Goal: Transaction & Acquisition: Register for event/course

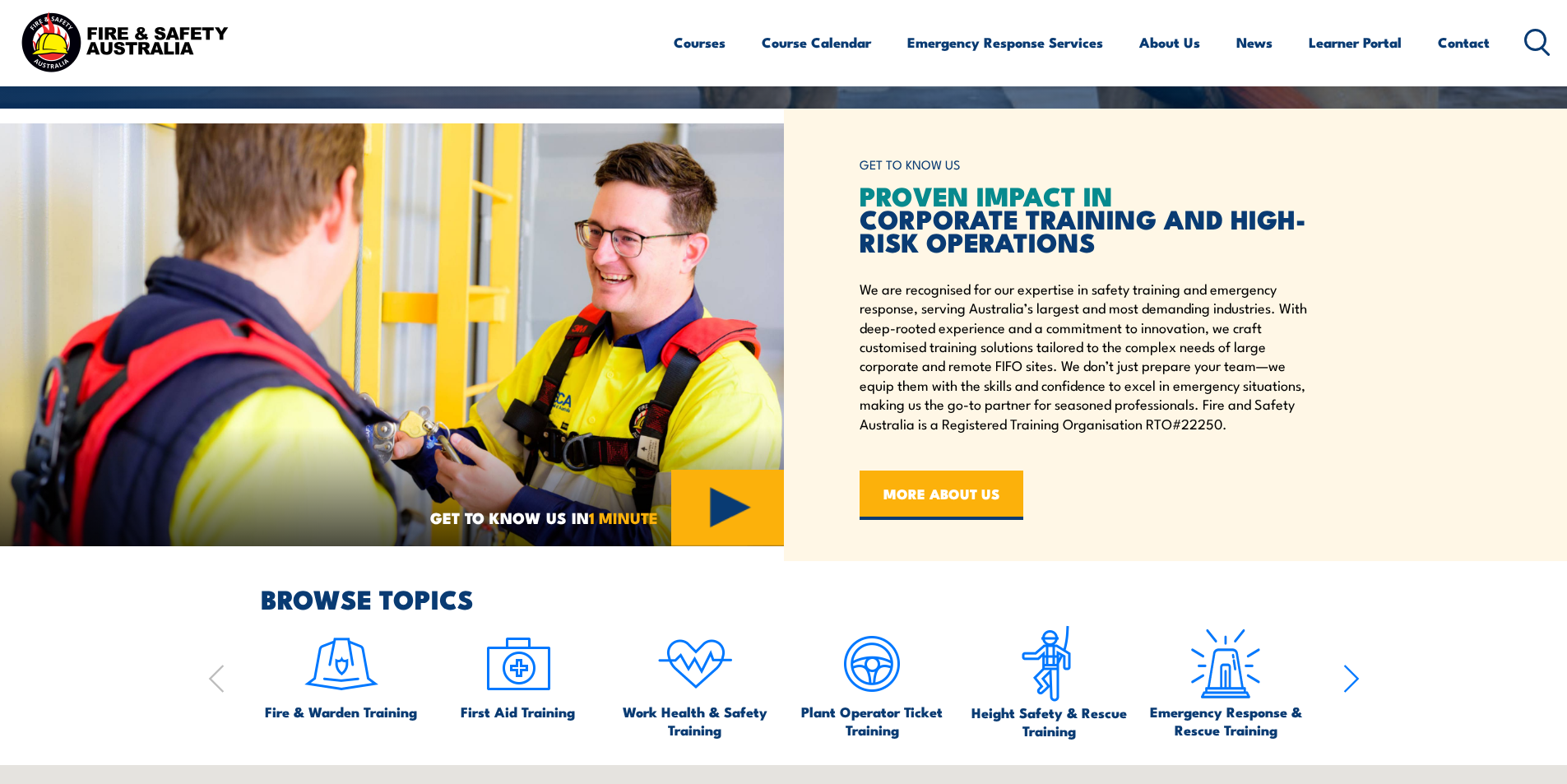
scroll to position [822, 0]
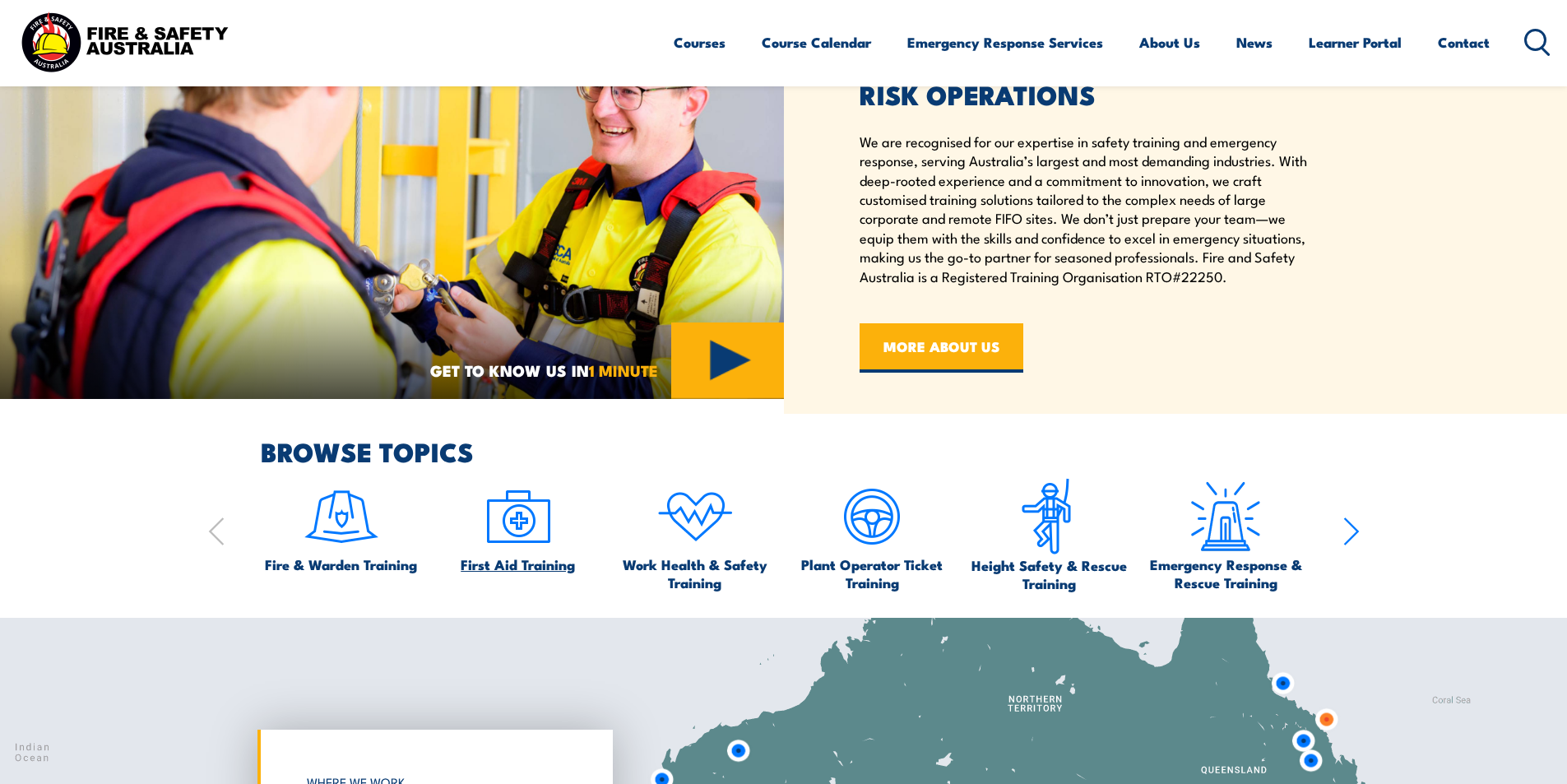
click at [519, 540] on img at bounding box center [518, 516] width 77 height 77
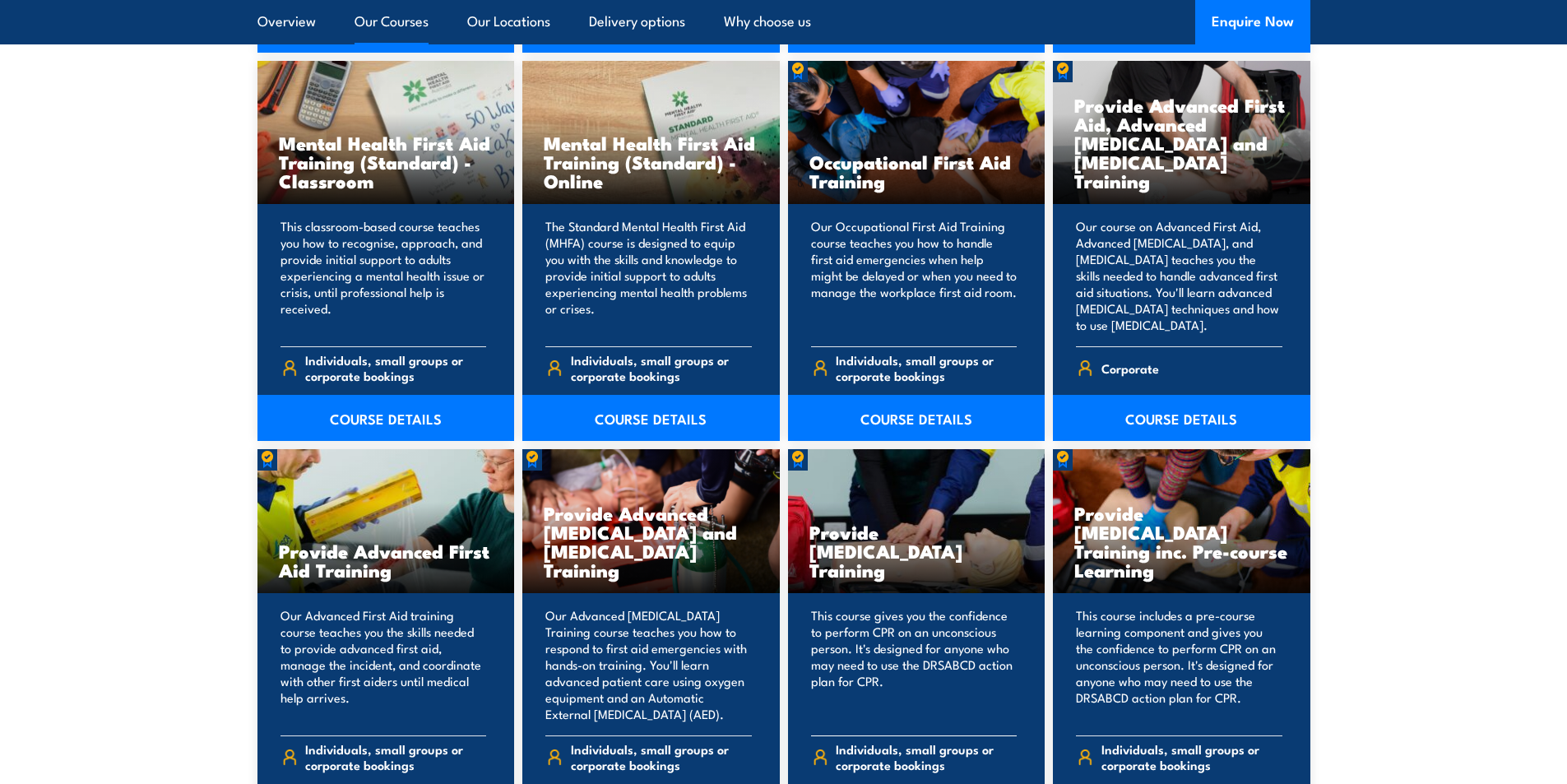
scroll to position [1809, 0]
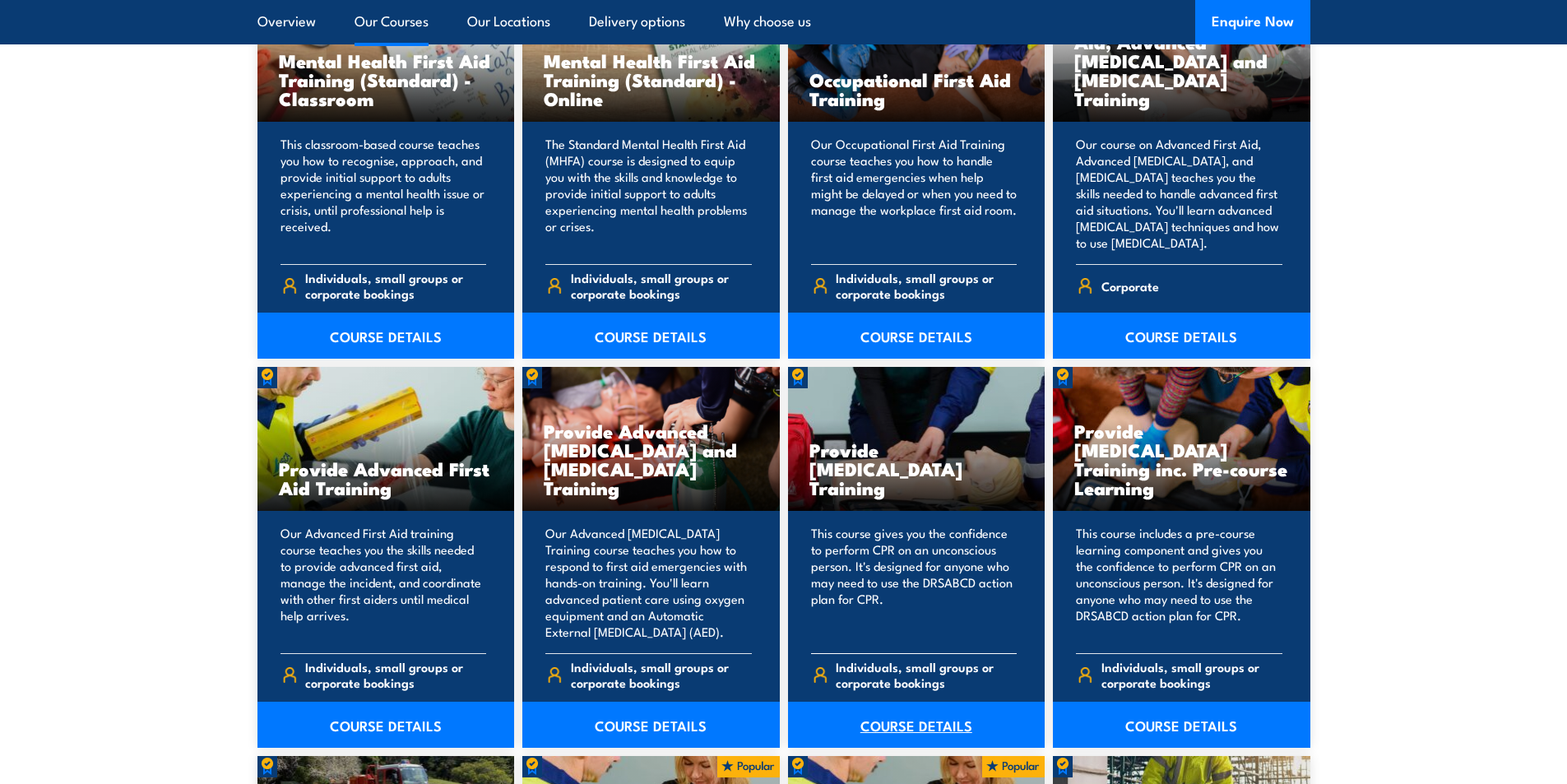
click at [926, 721] on link "COURSE DETAILS" at bounding box center [917, 724] width 258 height 46
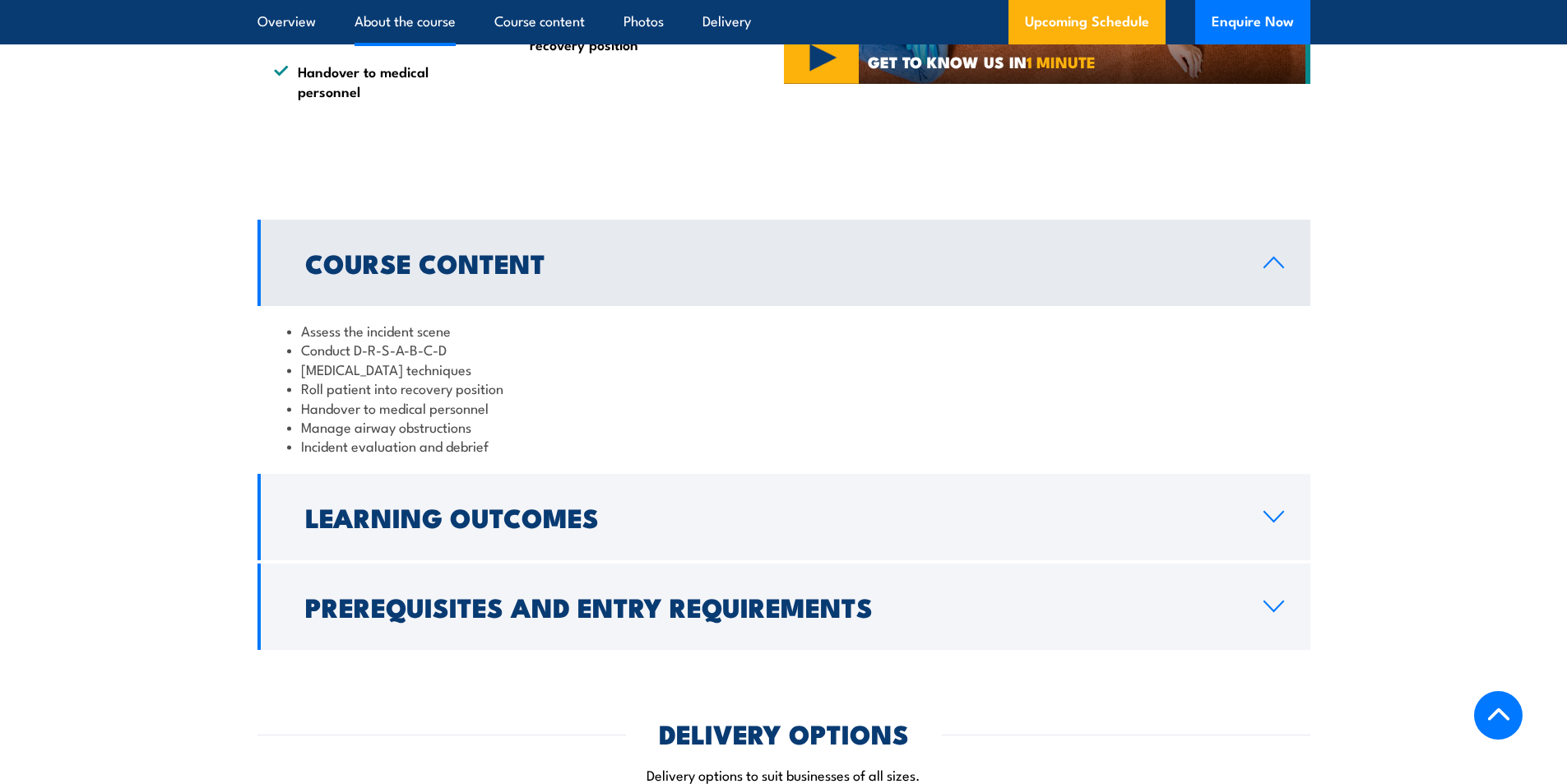
scroll to position [1644, 0]
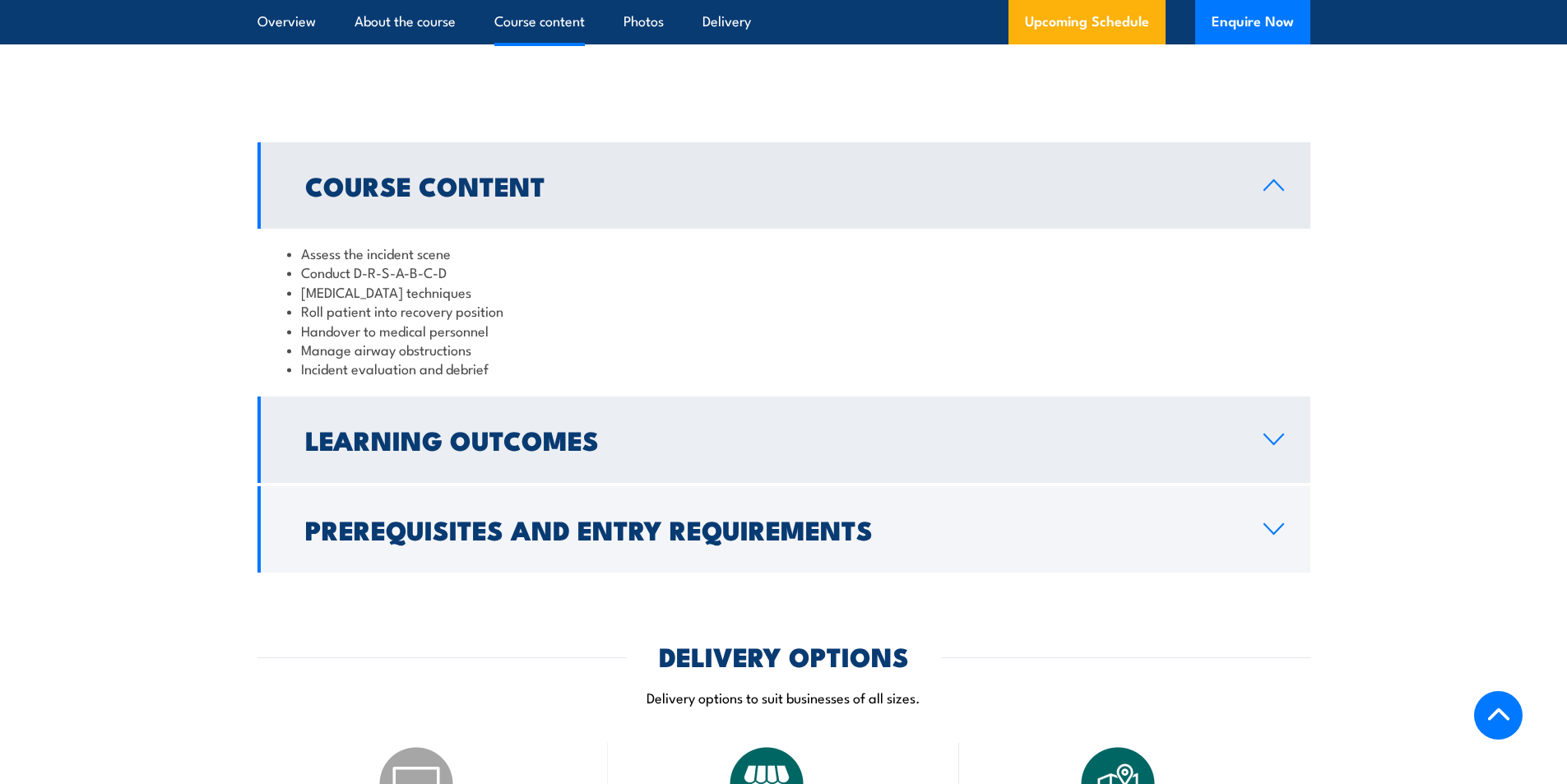
click at [727, 451] on h2 "Learning Outcomes" at bounding box center [771, 439] width 932 height 23
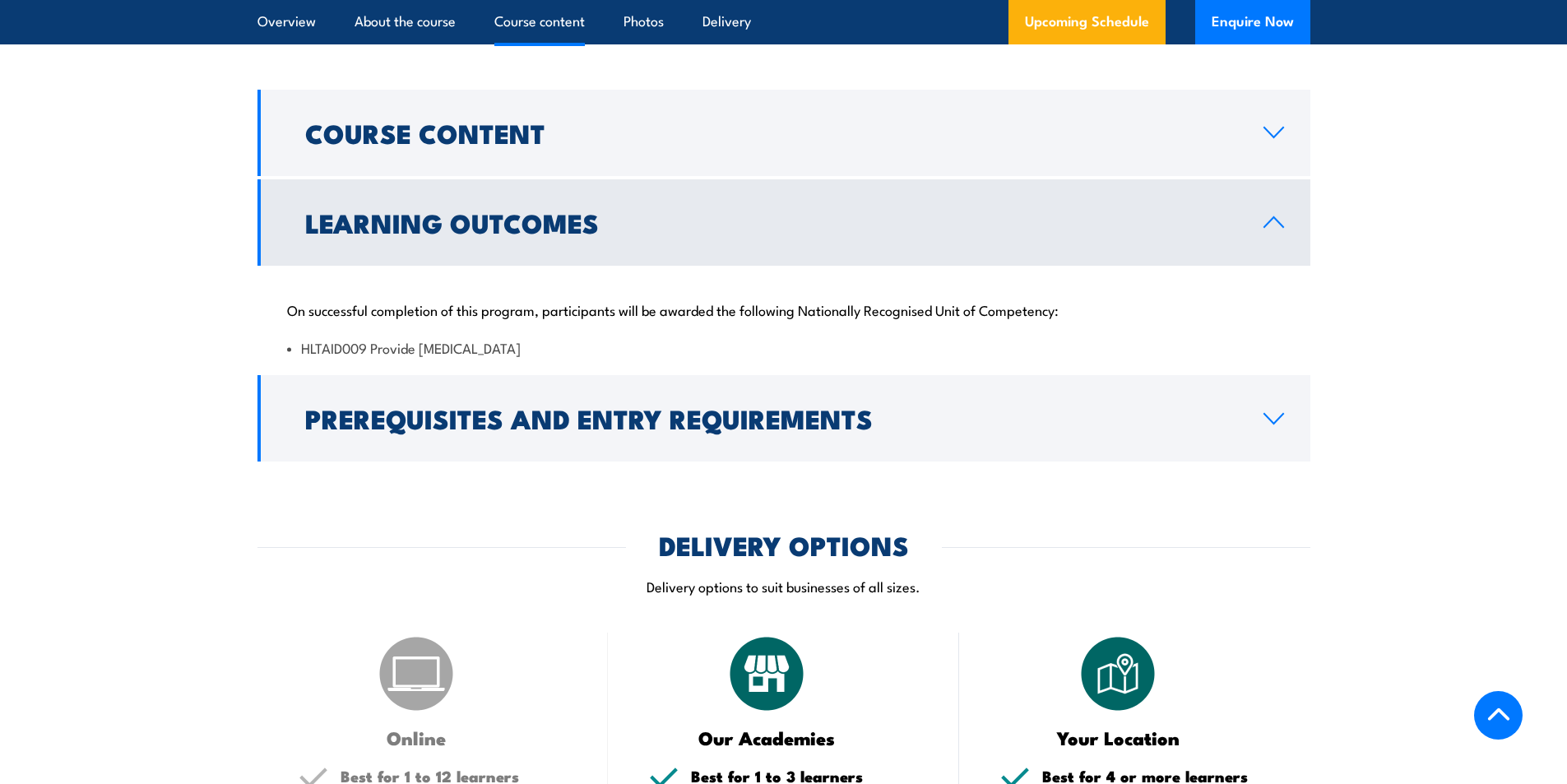
scroll to position [1727, 0]
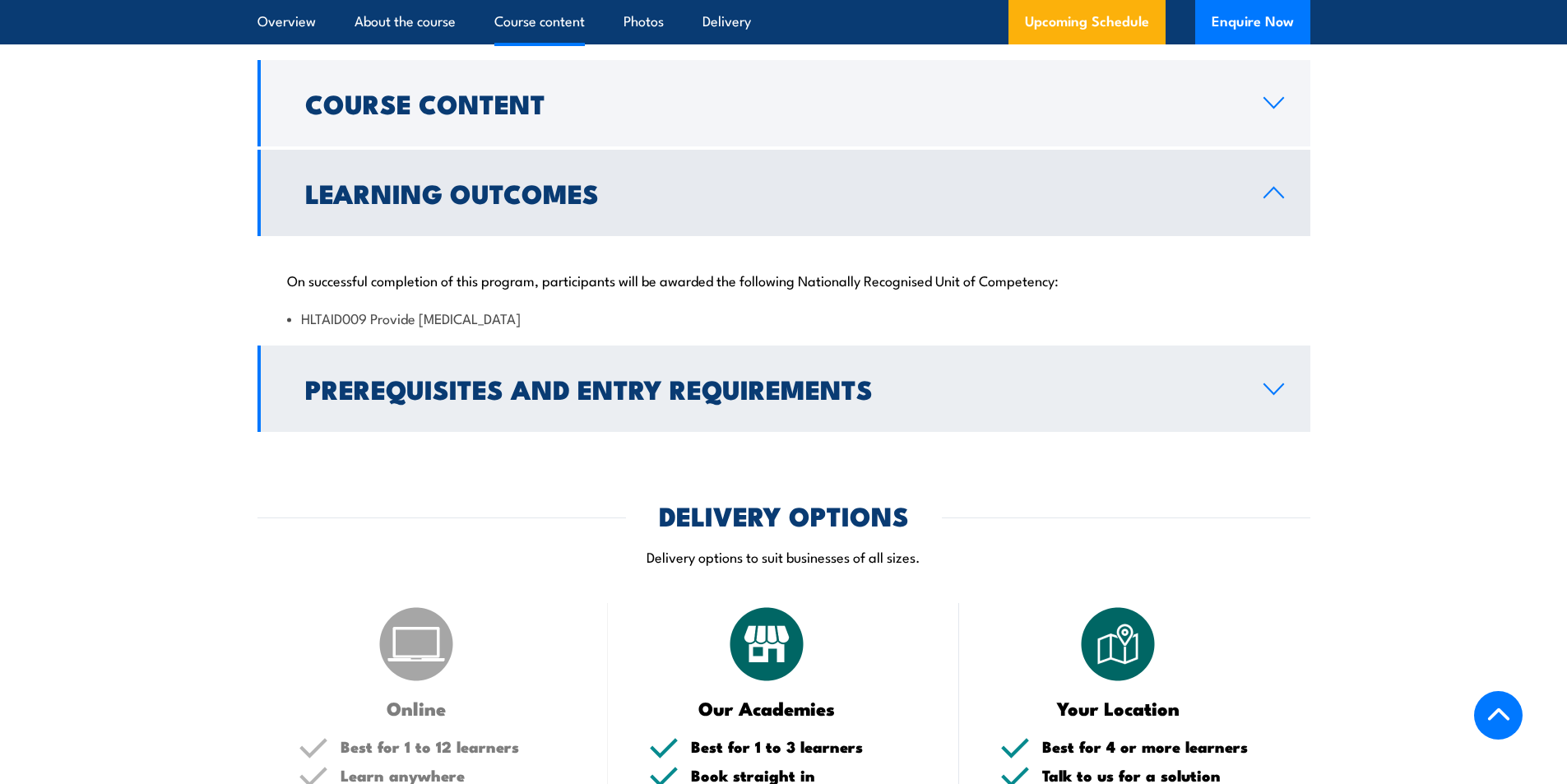
click at [935, 400] on h2 "Prerequisites and Entry Requirements" at bounding box center [771, 388] width 932 height 23
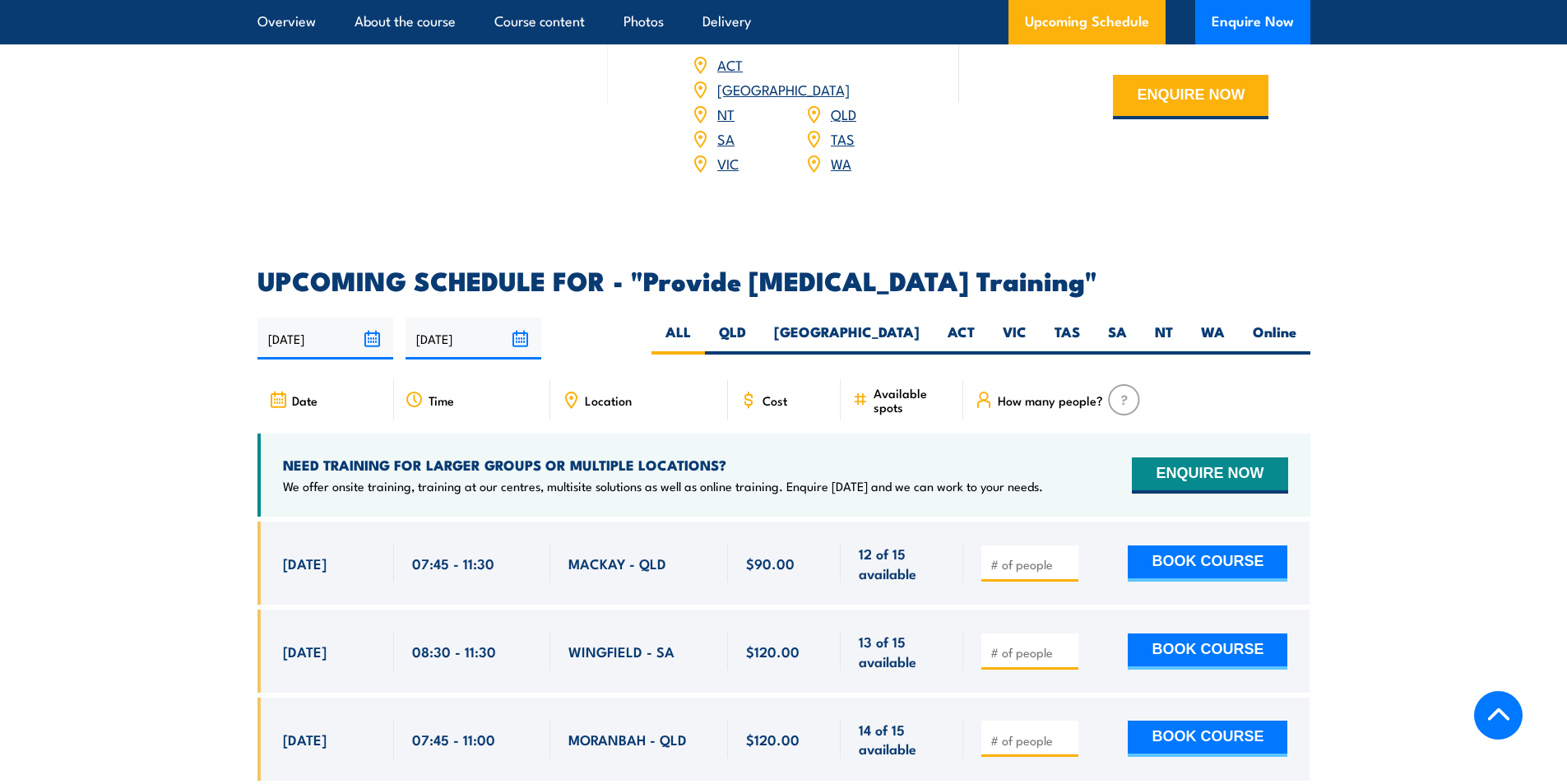
scroll to position [2796, 0]
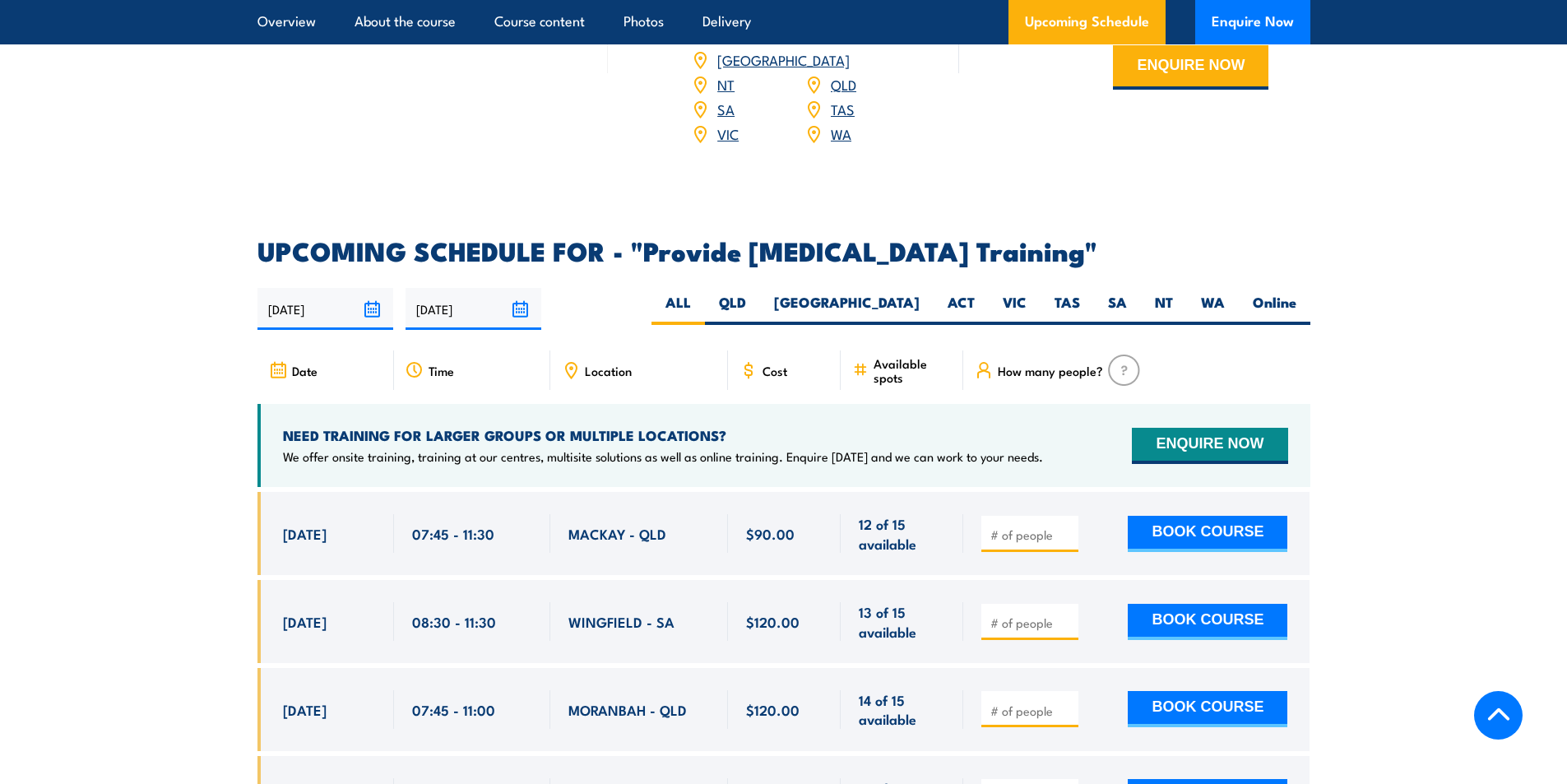
click at [592, 378] on span "Location" at bounding box center [608, 371] width 47 height 14
click at [618, 378] on span "Location" at bounding box center [608, 371] width 47 height 14
click at [598, 378] on span "Location" at bounding box center [608, 371] width 47 height 14
click at [608, 436] on h4 "NEED TRAINING FOR LARGER GROUPS OR MULTIPLE LOCATIONS?" at bounding box center [663, 435] width 760 height 18
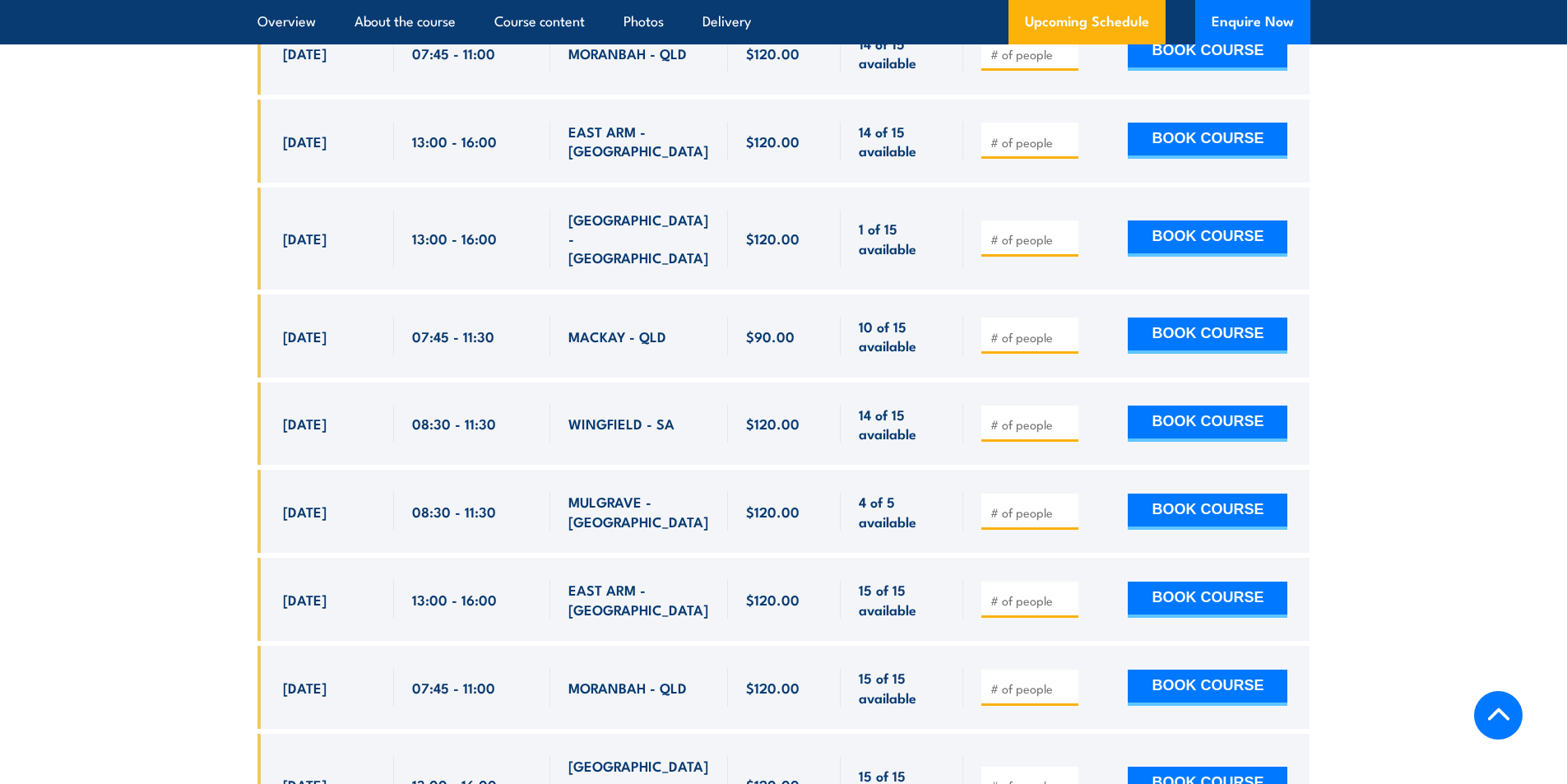
scroll to position [3454, 0]
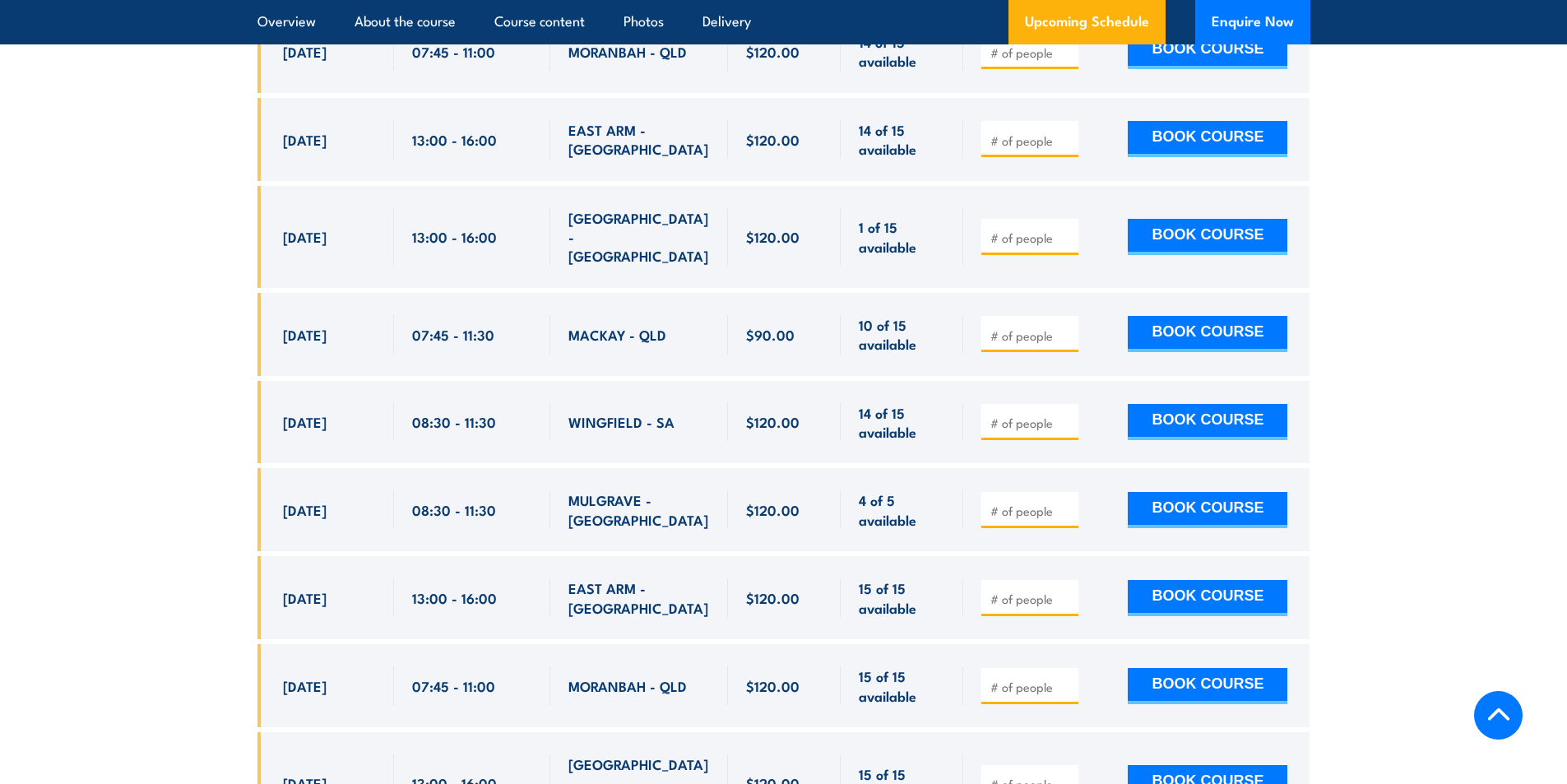
click at [1006, 502] on input "number" at bounding box center [1032, 510] width 83 height 17
type input "2"
click at [1387, 498] on section "UPCOMING SCHEDULE FOR - "Provide cardiopulmonary resuscitation Training" 22/09/…" at bounding box center [784, 492] width 1567 height 1824
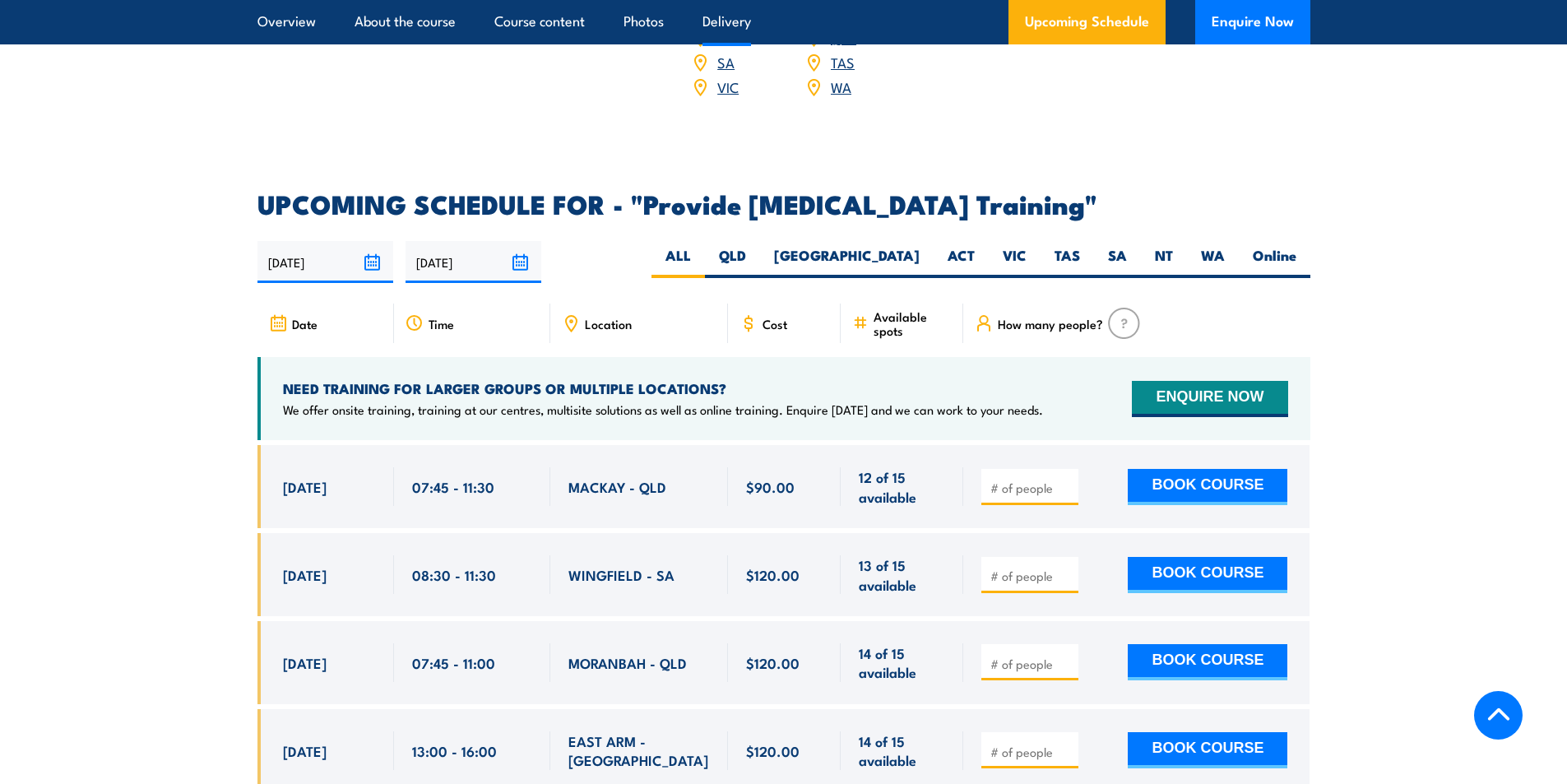
scroll to position [2549, 0]
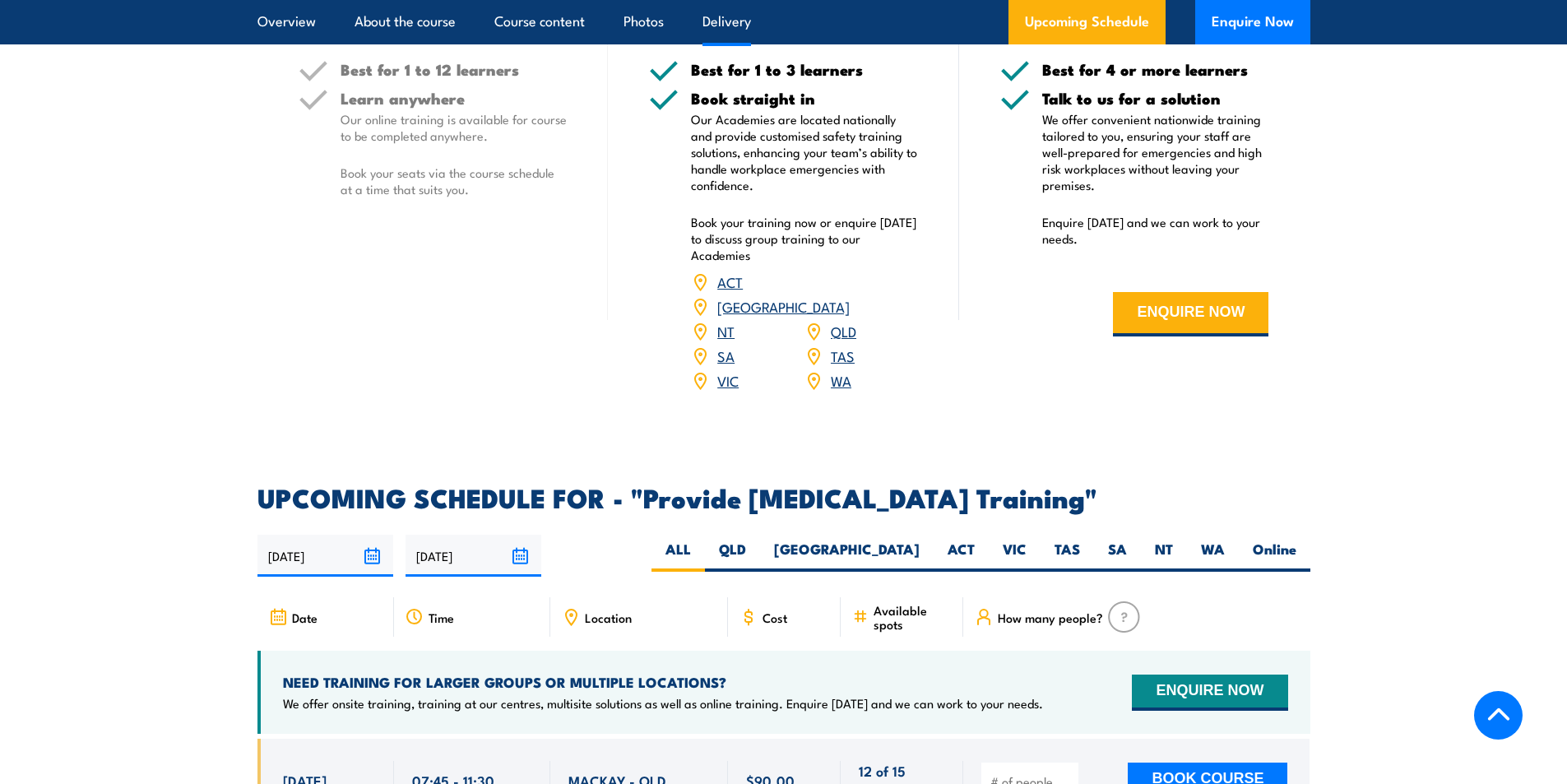
click at [1375, 469] on div "COURSES > First Aid Training Provide Cardiopulmonary Resuscitation TRAINING Thi…" at bounding box center [784, 469] width 1567 height 6038
drag, startPoint x: 992, startPoint y: 562, endPoint x: 1014, endPoint y: 561, distance: 22.0
click at [994, 562] on label "VIC" at bounding box center [1015, 556] width 52 height 32
click at [1027, 550] on input "VIC" at bounding box center [1033, 545] width 11 height 11
radio input "true"
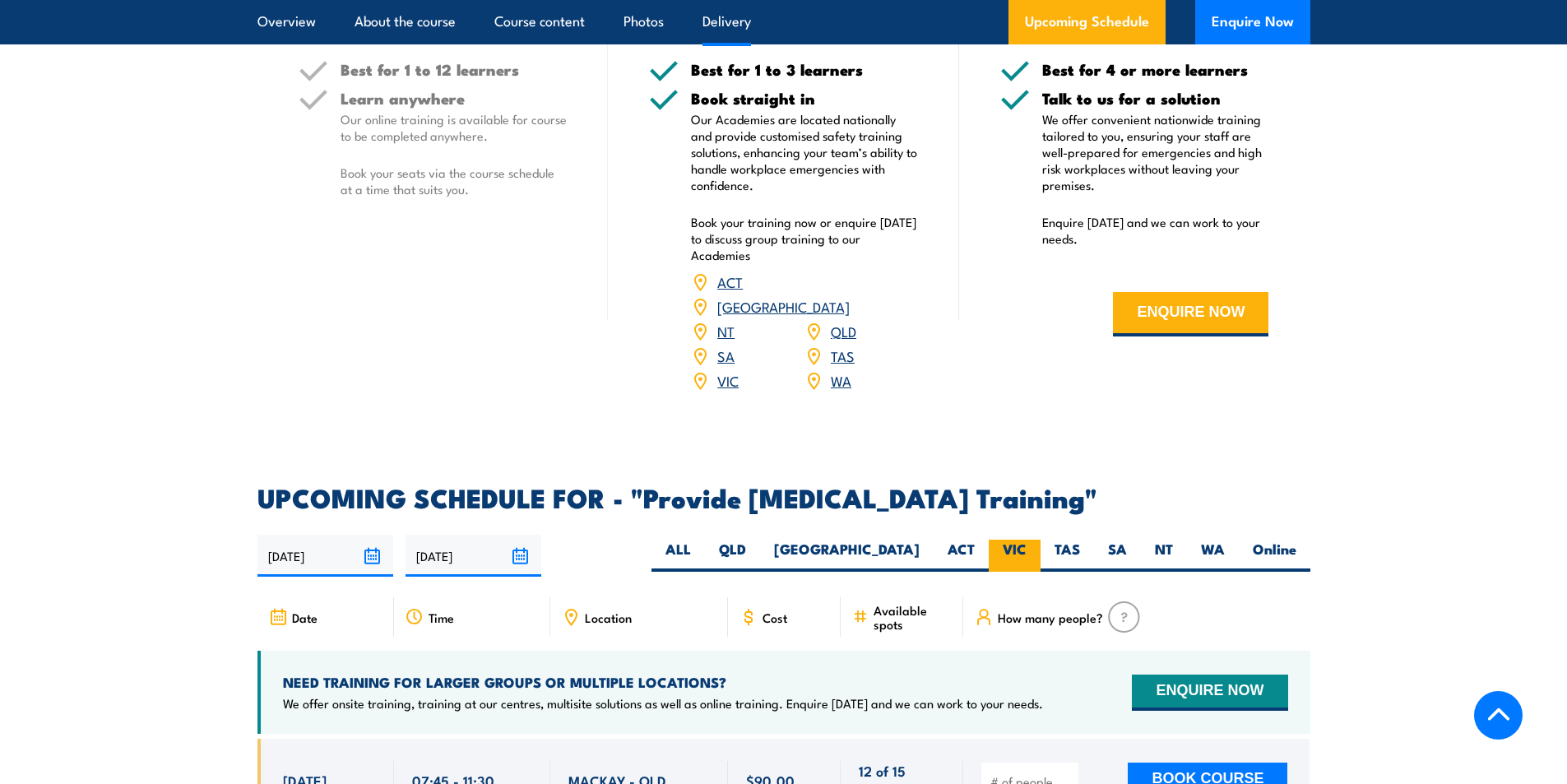
click at [1015, 561] on label "VIC" at bounding box center [1015, 556] width 52 height 32
click at [1027, 550] on input "VIC" at bounding box center [1033, 545] width 11 height 11
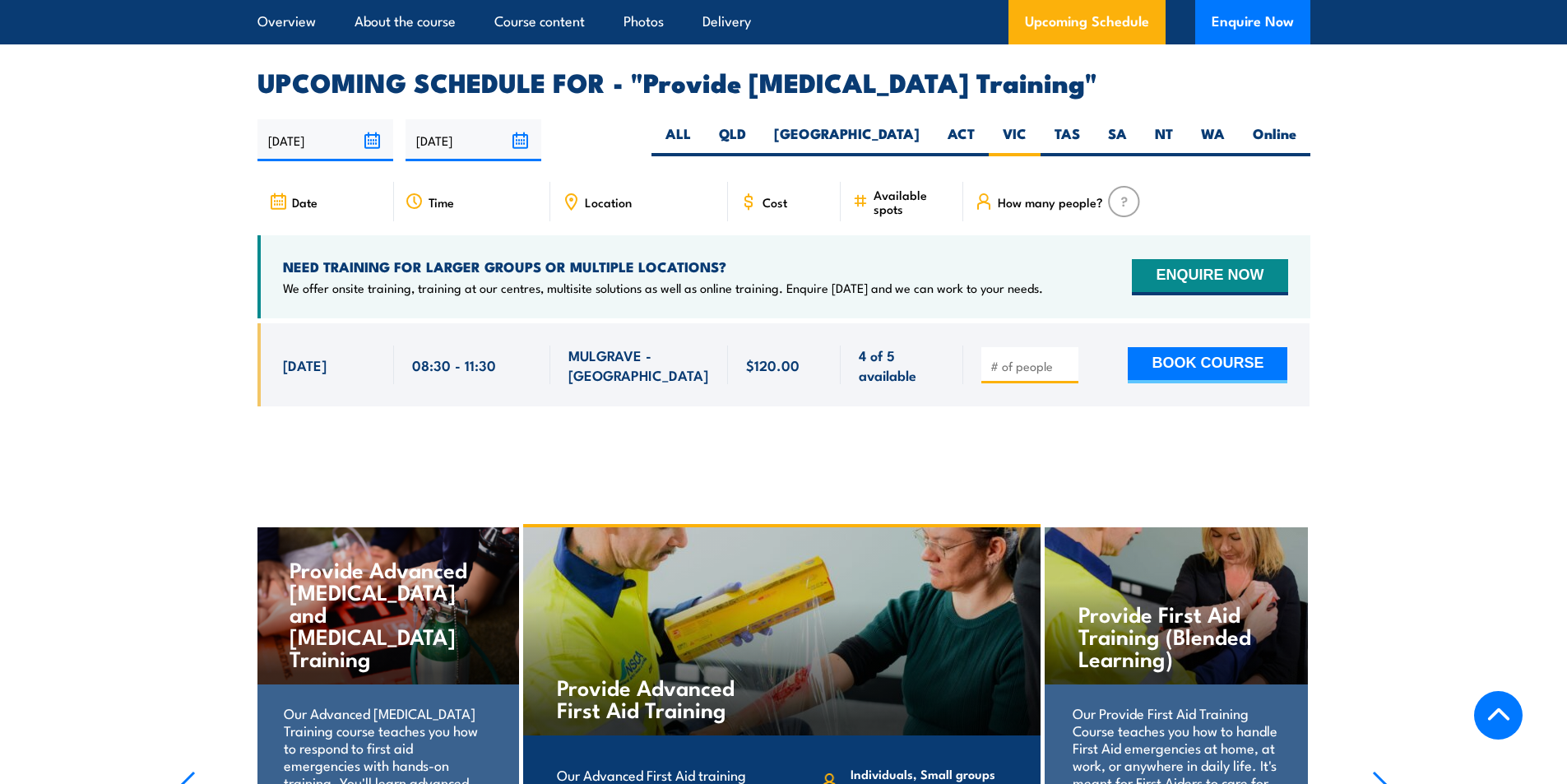
scroll to position [2795, 0]
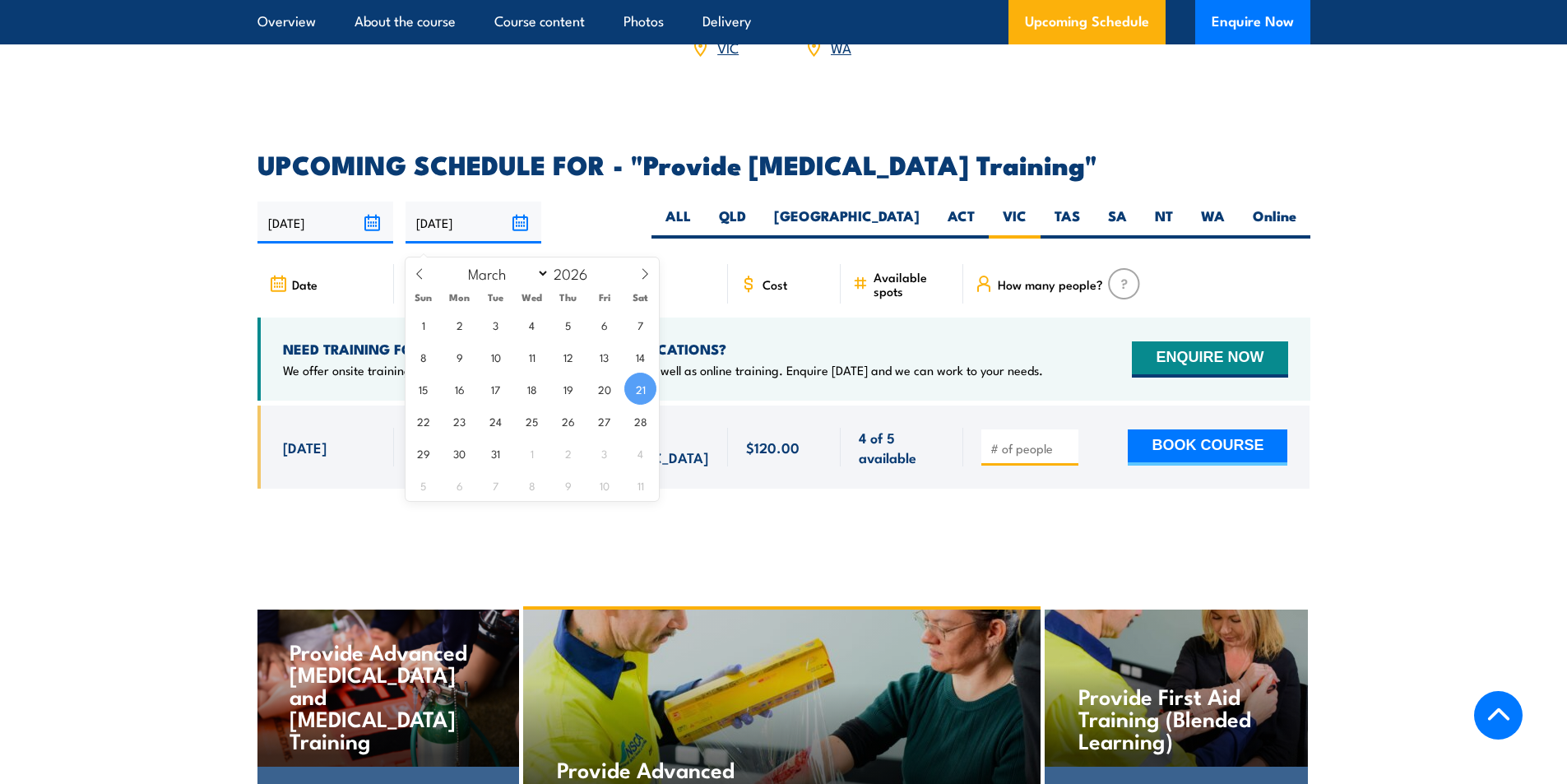
click at [516, 233] on input "21/03/2026" at bounding box center [473, 222] width 136 height 42
click at [652, 271] on span at bounding box center [645, 280] width 28 height 44
click at [649, 272] on icon at bounding box center [645, 274] width 12 height 12
select select "5"
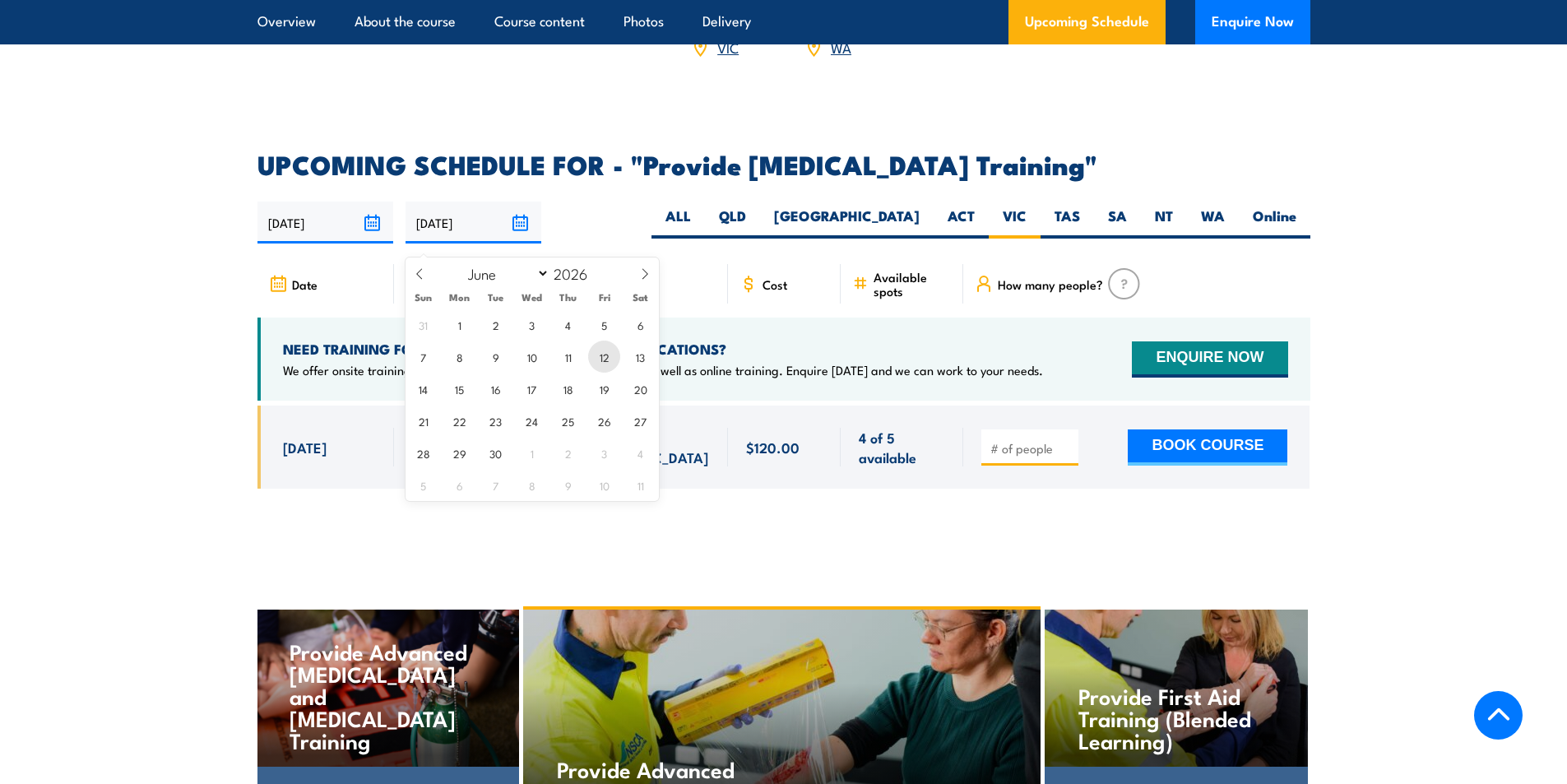
click at [612, 349] on span "12" at bounding box center [604, 356] width 32 height 32
type input "[DATE]"
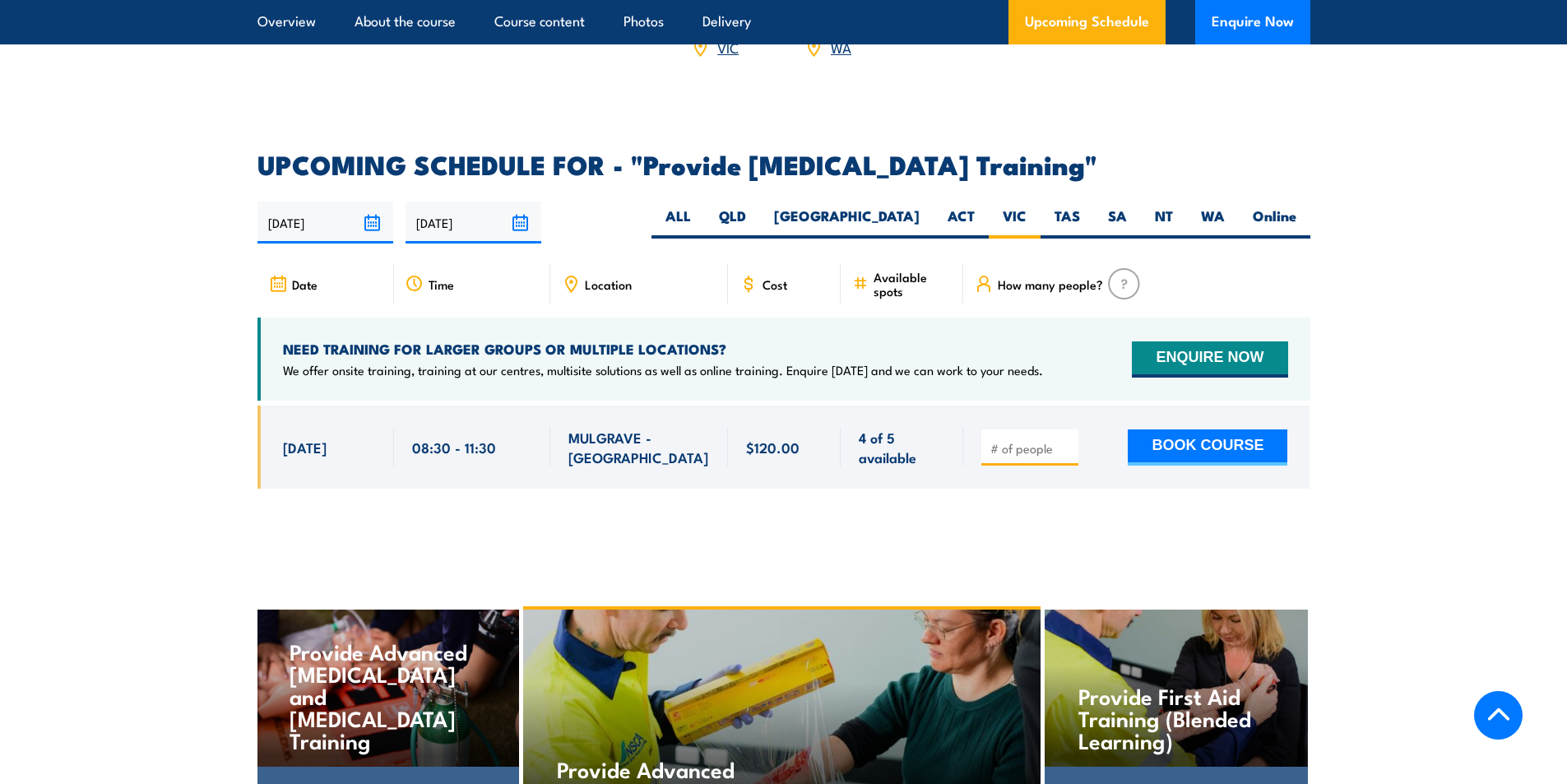
click at [623, 240] on div "22/09/2025 12/06/2026" at bounding box center [784, 222] width 1053 height 42
click at [1362, 416] on section "UPCOMING SCHEDULE FOR - "Provide cardiopulmonary resuscitation Training" 22/09/…" at bounding box center [784, 332] width 1567 height 361
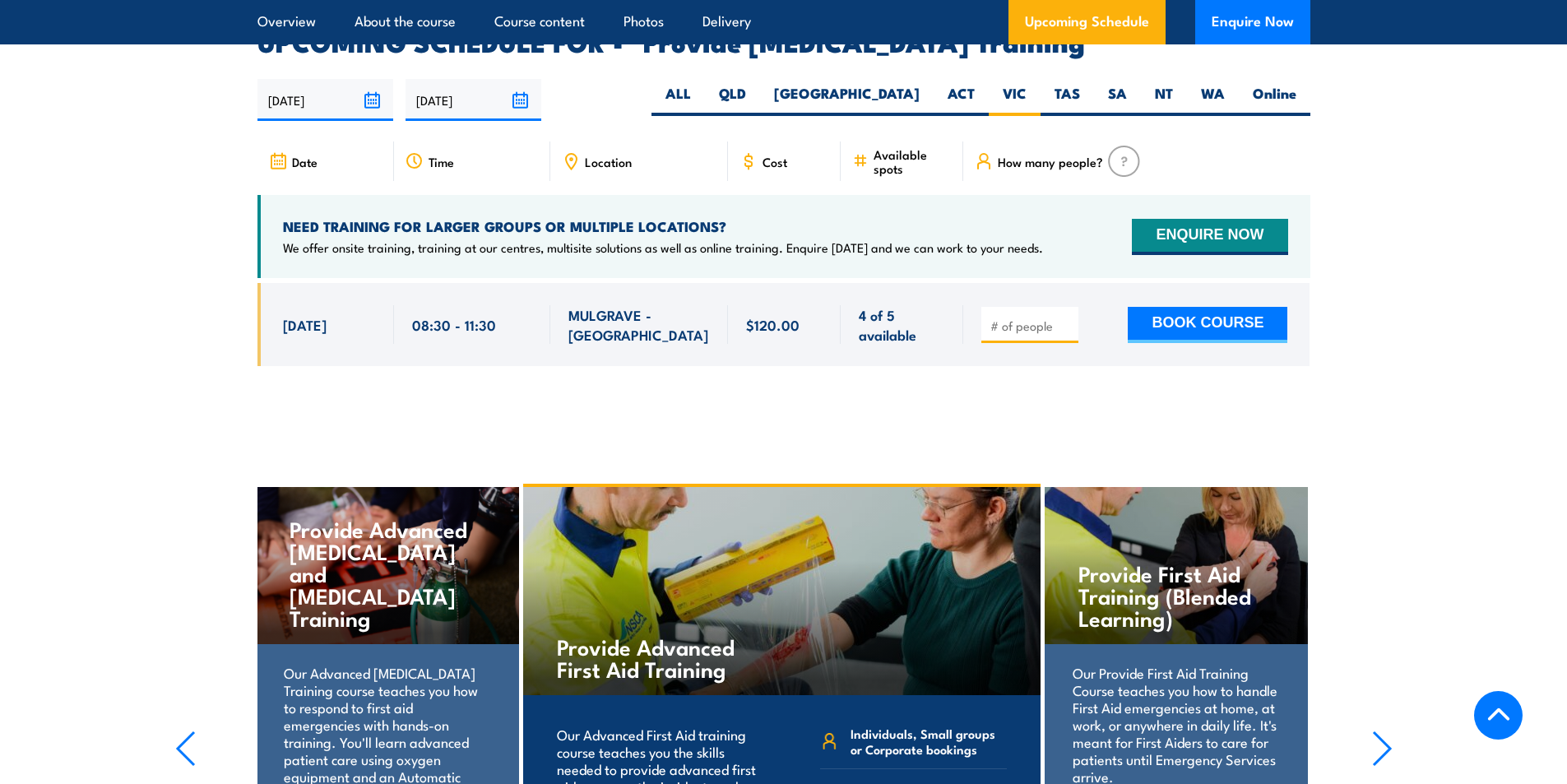
scroll to position [2876, 0]
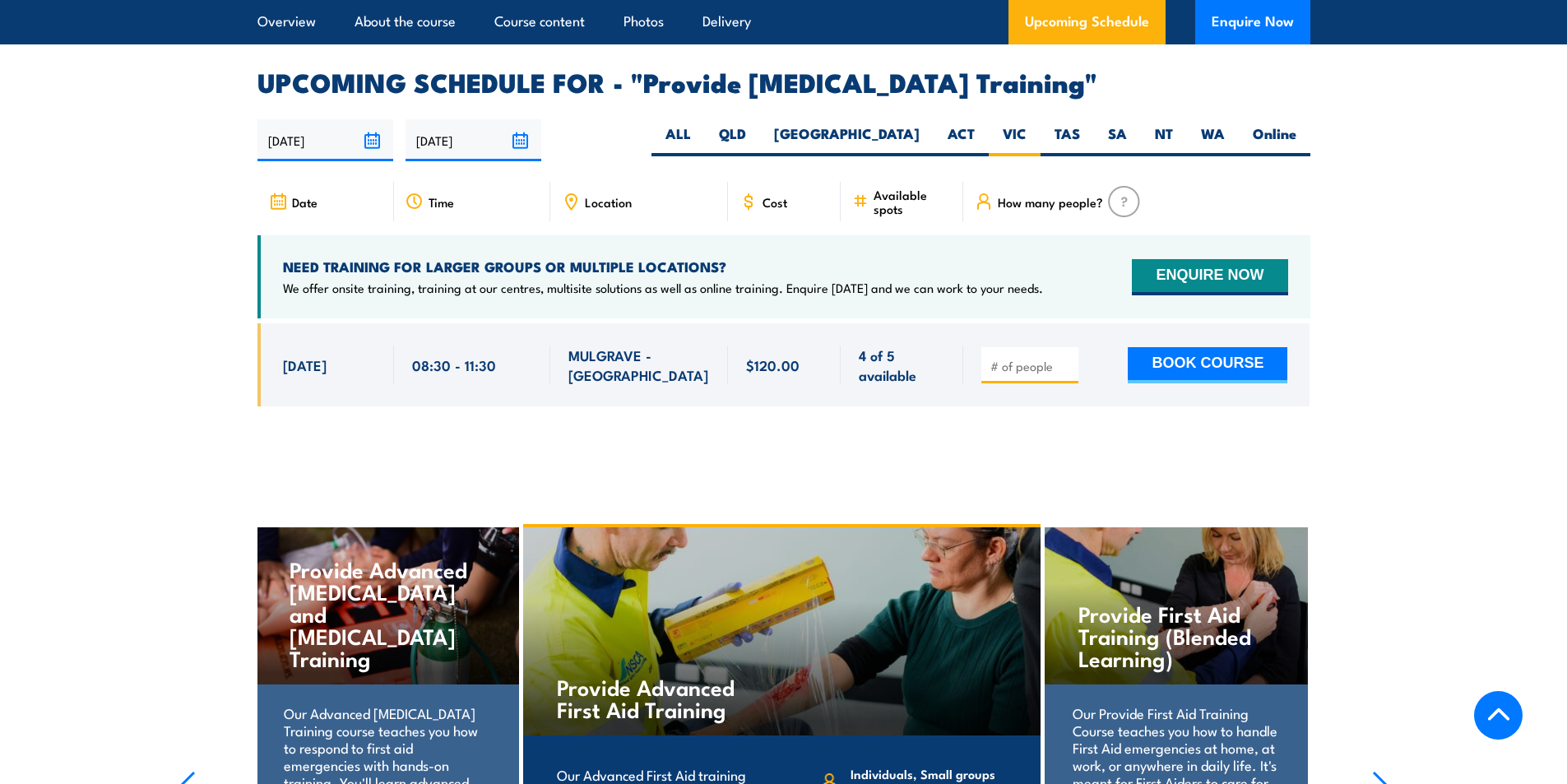
click at [1021, 374] on input "number" at bounding box center [1032, 365] width 83 height 17
click at [1117, 210] on img at bounding box center [1124, 201] width 32 height 31
click at [1257, 149] on label "Online" at bounding box center [1274, 140] width 71 height 32
click at [1297, 135] on input "Online" at bounding box center [1302, 130] width 11 height 11
radio input "true"
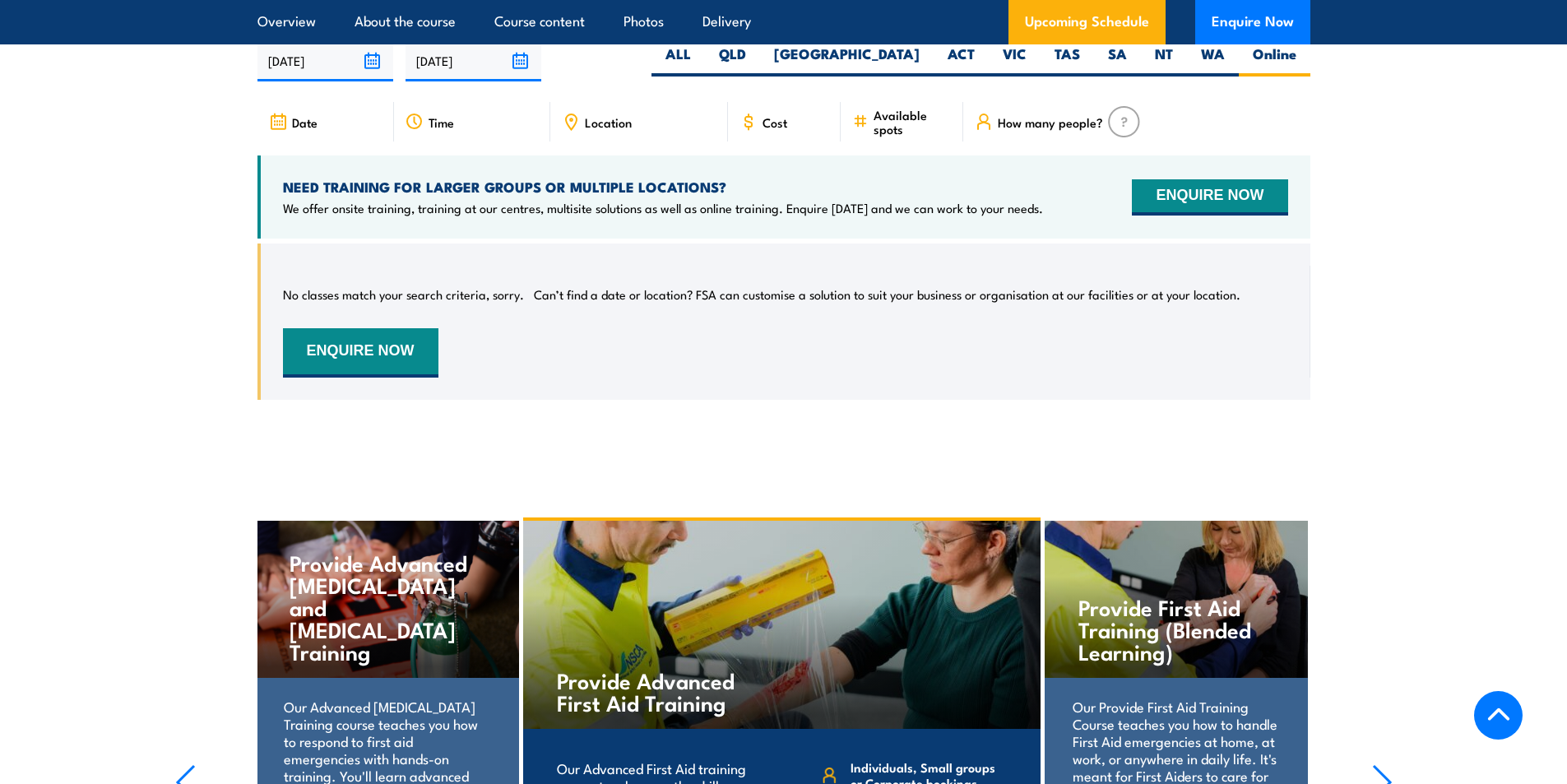
scroll to position [2959, 0]
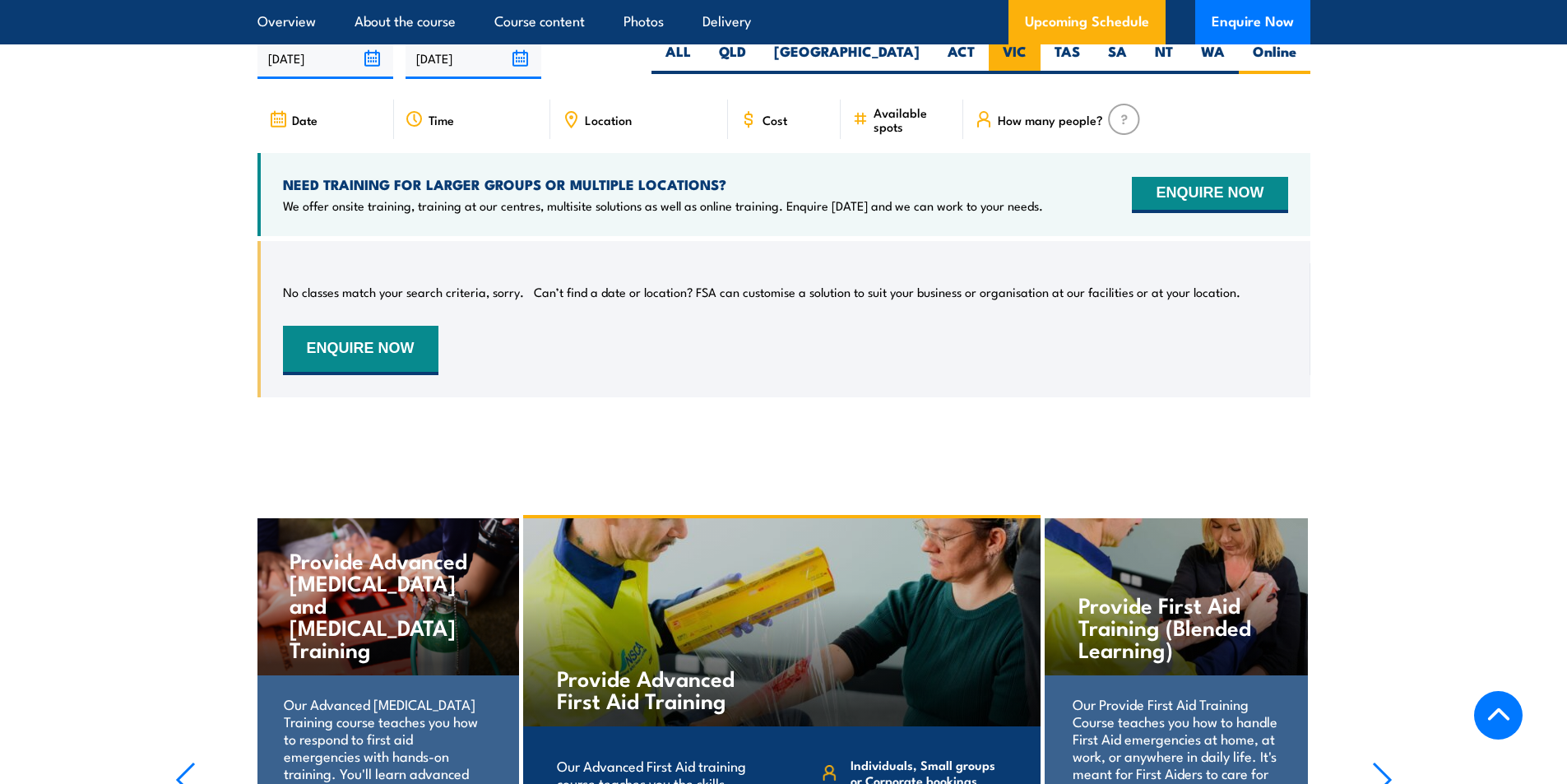
click at [1009, 62] on label "VIC" at bounding box center [1015, 58] width 52 height 32
click at [1027, 52] on input "VIC" at bounding box center [1033, 47] width 11 height 11
radio input "true"
click at [1491, 335] on section "UPCOMING SCHEDULE FOR - "Provide cardiopulmonary resuscitation Training" 22/09/…" at bounding box center [784, 204] width 1567 height 434
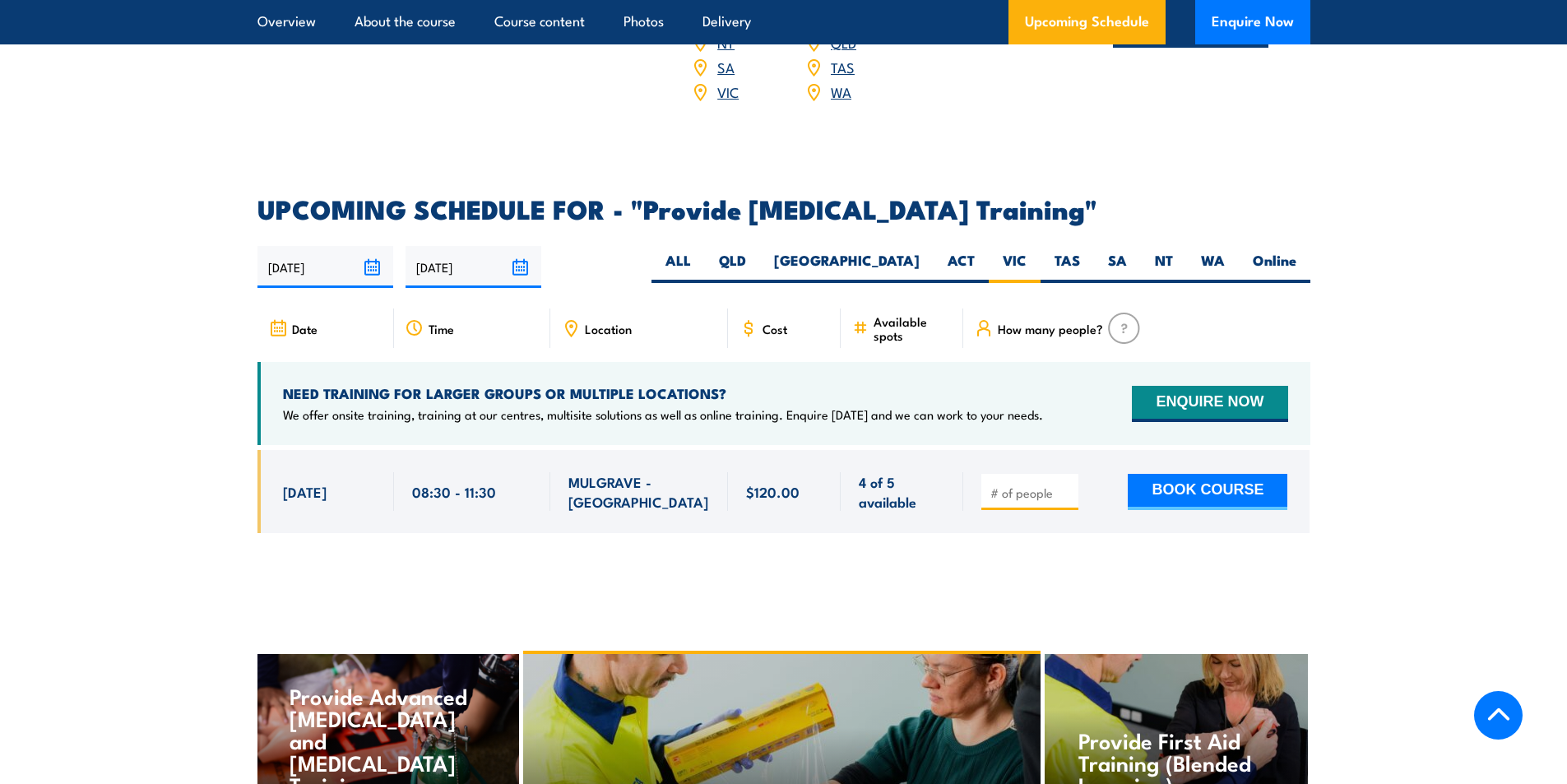
scroll to position [2795, 0]
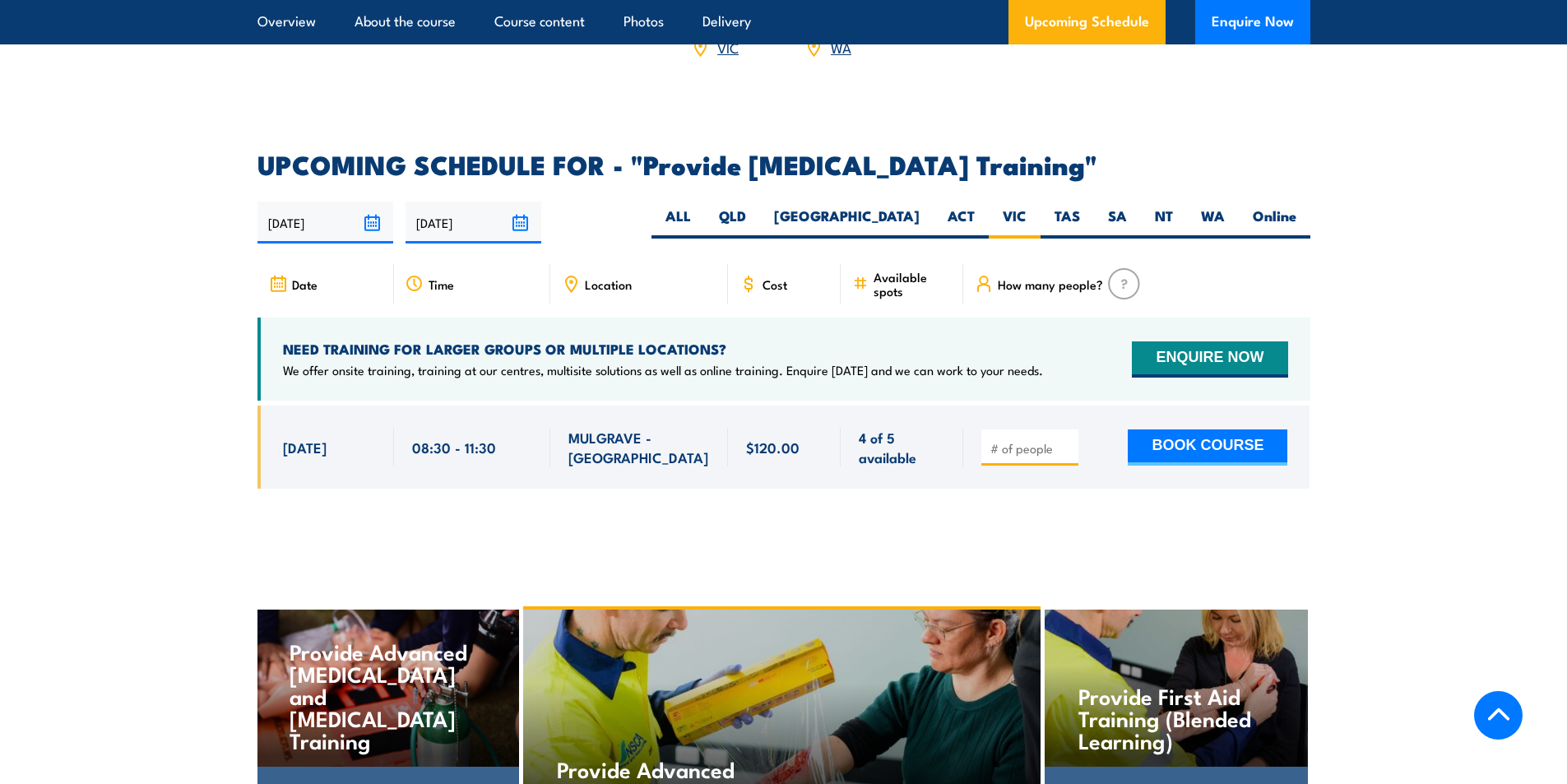
drag, startPoint x: 280, startPoint y: 457, endPoint x: 366, endPoint y: 466, distance: 86.5
click at [366, 466] on div "[DATE] 08:30 - 08:30" at bounding box center [326, 446] width 137 height 83
click at [367, 466] on div "[DATE]" at bounding box center [329, 446] width 93 height 38
click at [1039, 456] on input "number" at bounding box center [1032, 448] width 83 height 17
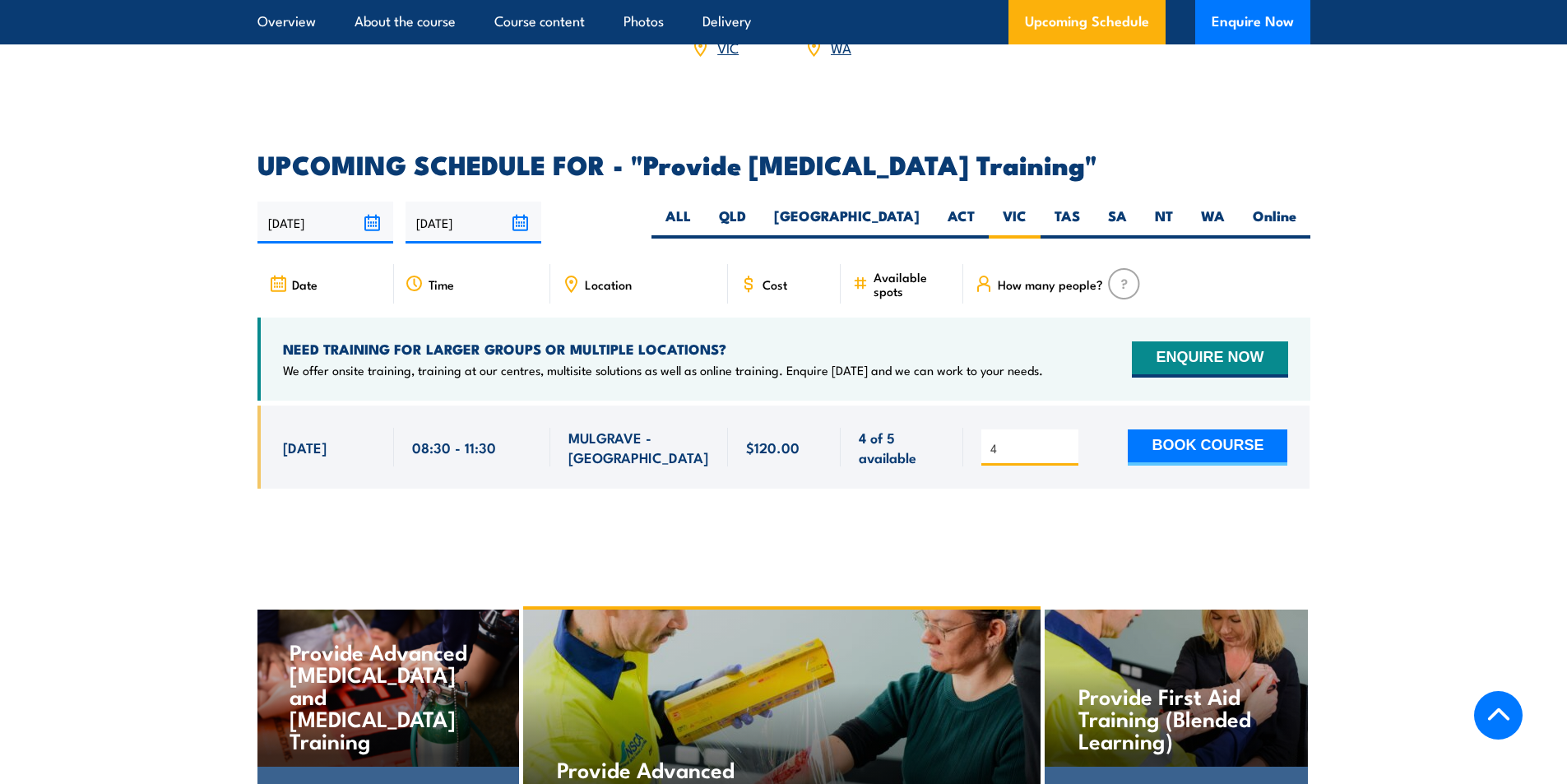
click at [1065, 466] on div "4" at bounding box center [1030, 447] width 97 height 36
click at [1077, 479] on div "4 BOOK COURSE" at bounding box center [1136, 446] width 346 height 83
click at [1036, 456] on input "4" at bounding box center [1032, 448] width 83 height 17
drag, startPoint x: 1012, startPoint y: 456, endPoint x: 958, endPoint y: 455, distance: 54.0
click at [958, 455] on div "[DATE] 08:30 - 08:30" at bounding box center [784, 446] width 1053 height 83
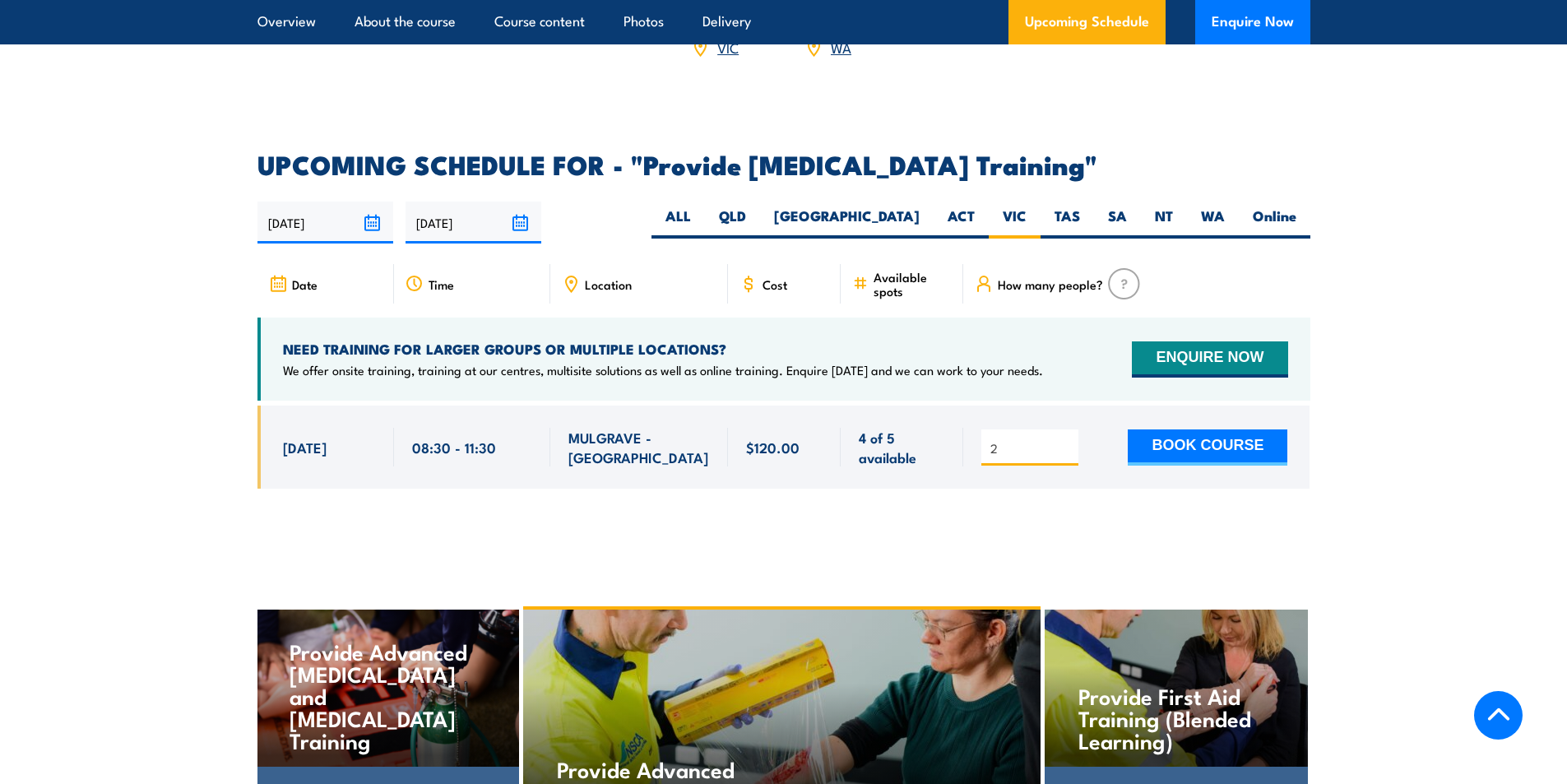
drag, startPoint x: 1033, startPoint y: 454, endPoint x: 907, endPoint y: 457, distance: 126.0
click at [907, 457] on div "[DATE] 08:30 - 08:30" at bounding box center [784, 446] width 1053 height 83
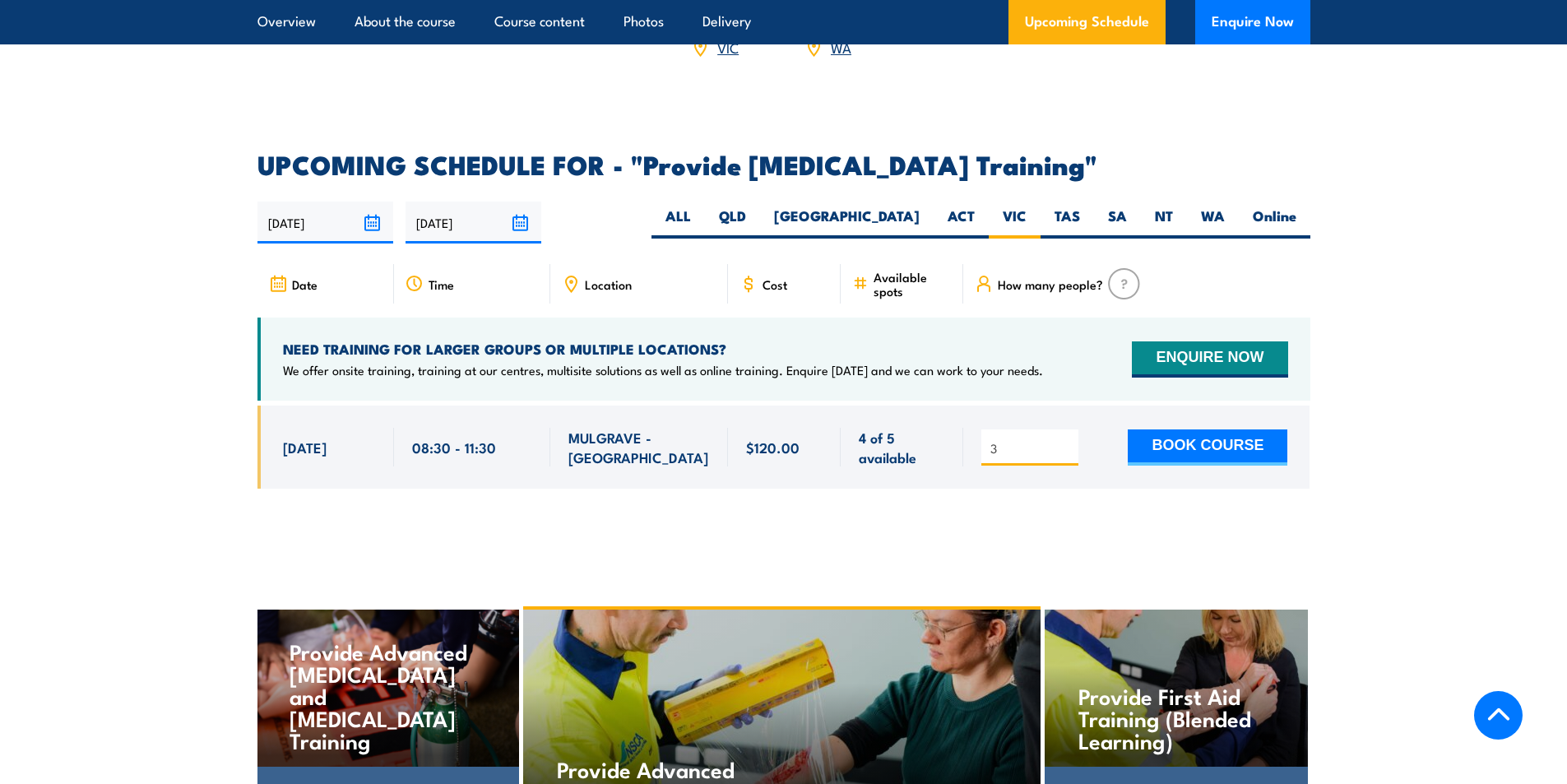
click at [1129, 288] on img at bounding box center [1124, 284] width 32 height 31
drag, startPoint x: 1017, startPoint y: 461, endPoint x: 950, endPoint y: 461, distance: 67.0
click at [950, 461] on div "7 Nov, 2025, 08:30 - 08:30" at bounding box center [784, 446] width 1053 height 83
click at [1061, 456] on input "3" at bounding box center [1032, 448] width 83 height 17
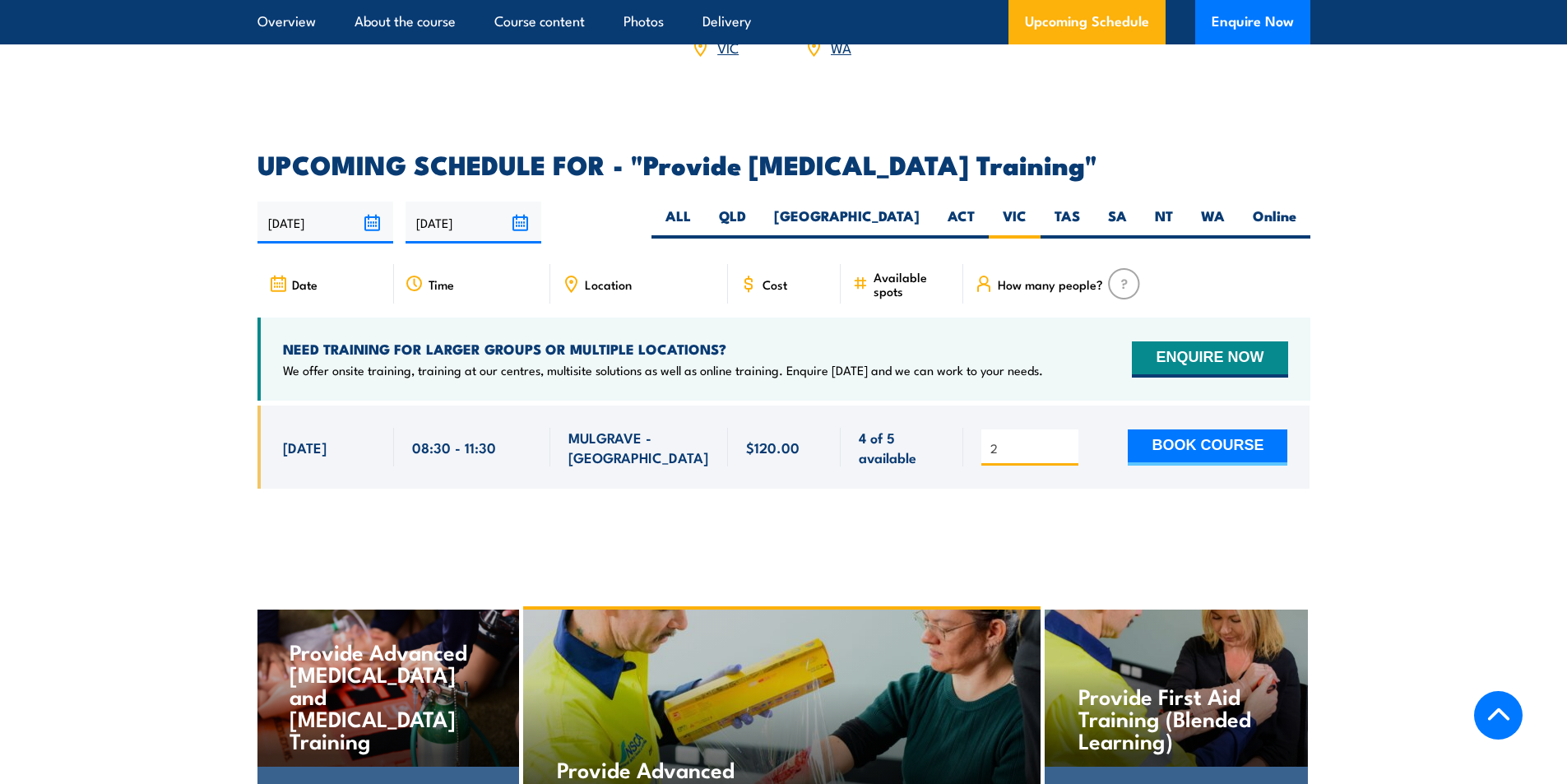
type input "2"
click at [1065, 456] on input "2" at bounding box center [1032, 448] width 83 height 17
click at [1202, 461] on button "BOOK COURSE" at bounding box center [1207, 447] width 159 height 36
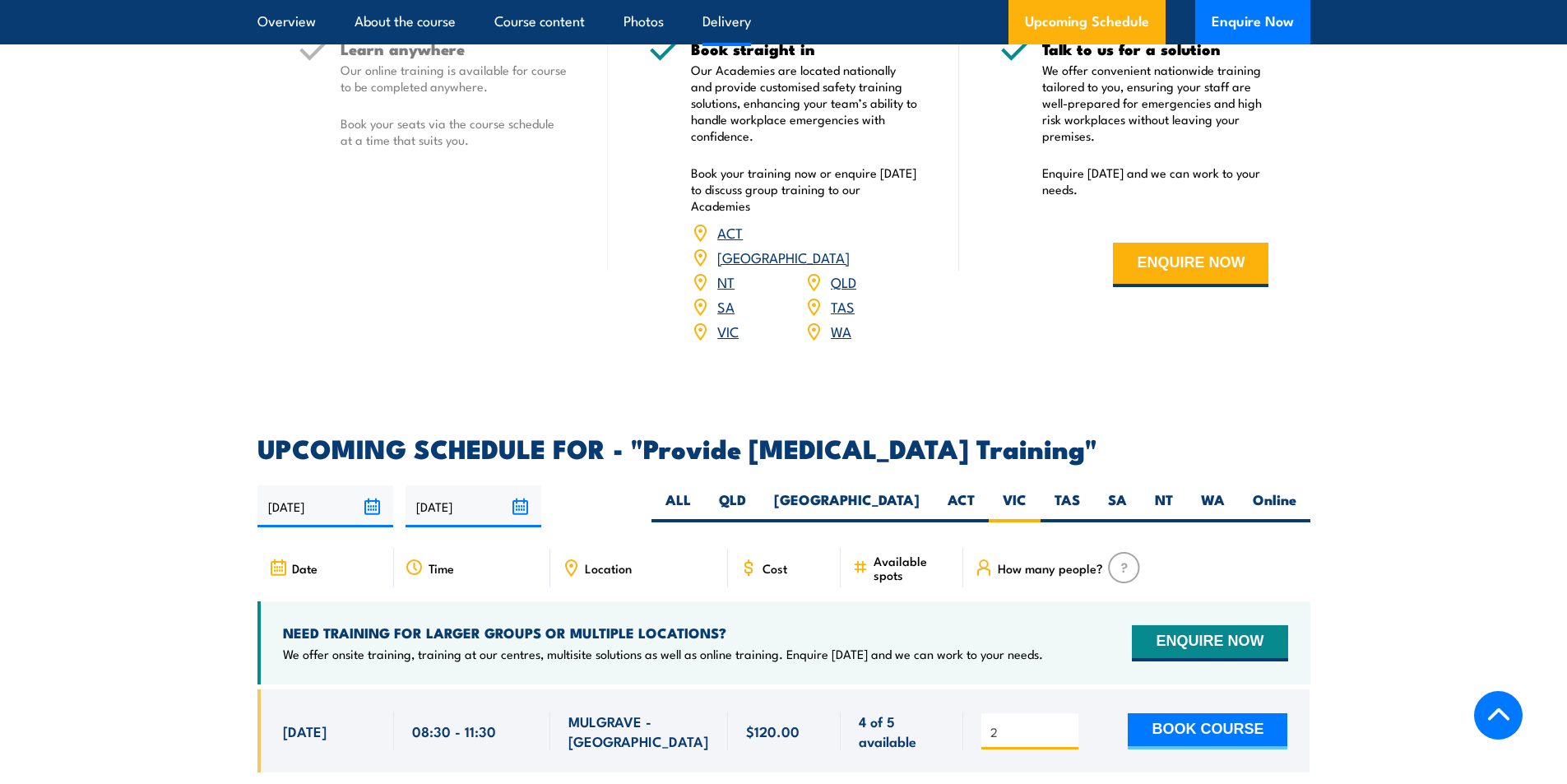
scroll to position [2548, 0]
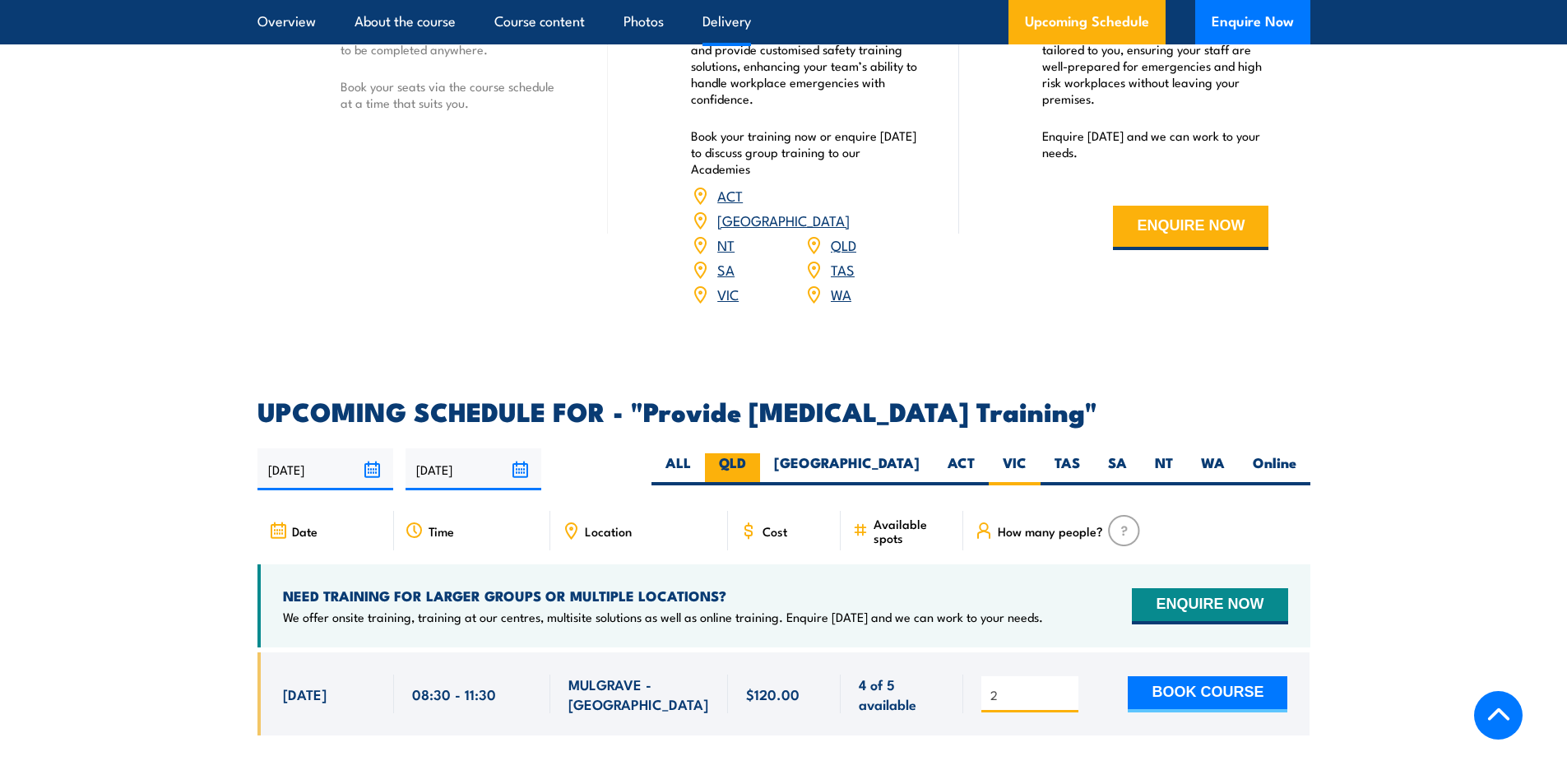
click at [760, 483] on label "QLD" at bounding box center [733, 469] width 55 height 32
click at [757, 464] on input "QLD" at bounding box center [751, 459] width 11 height 11
radio input "true"
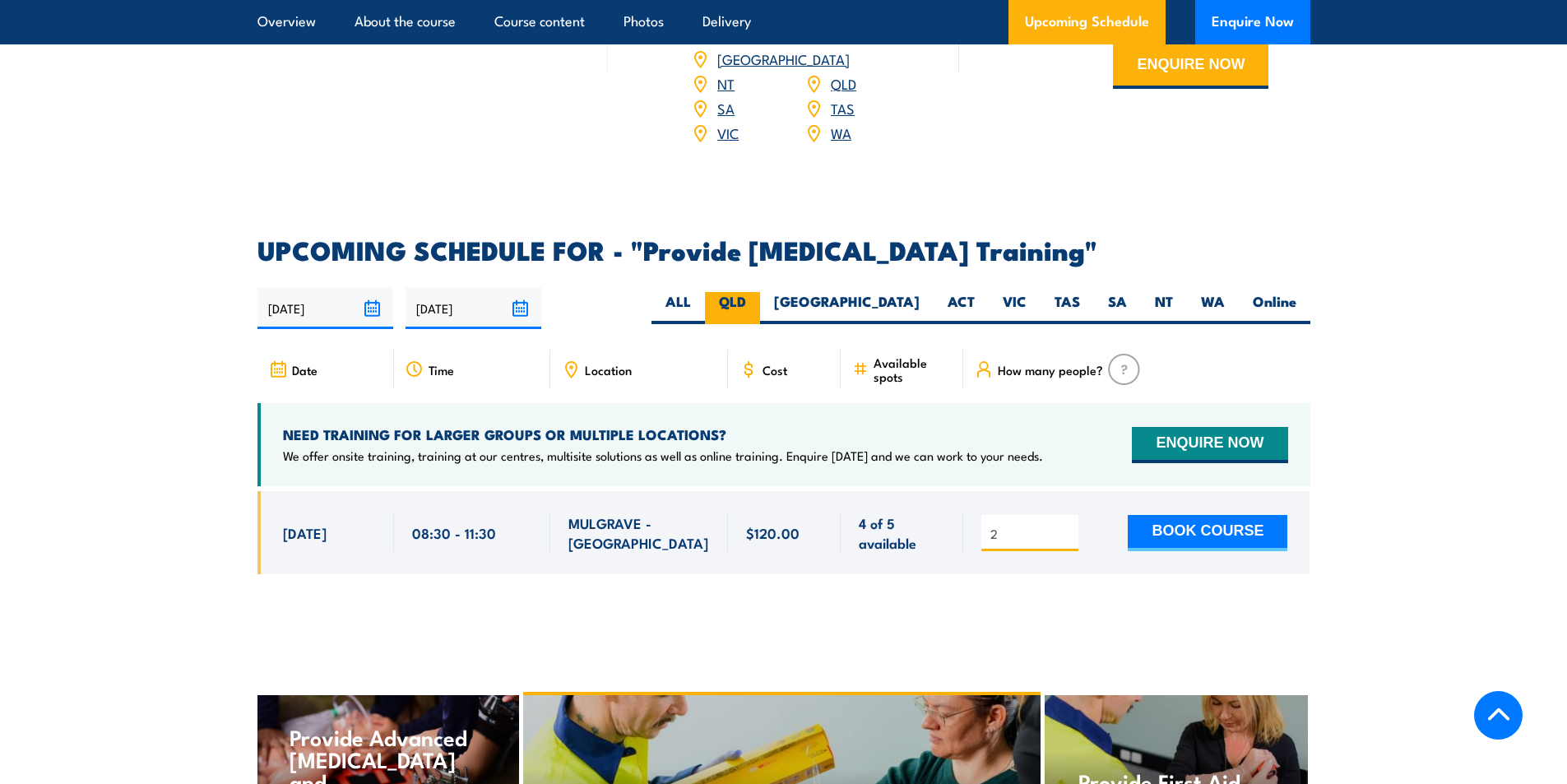
scroll to position [2712, 0]
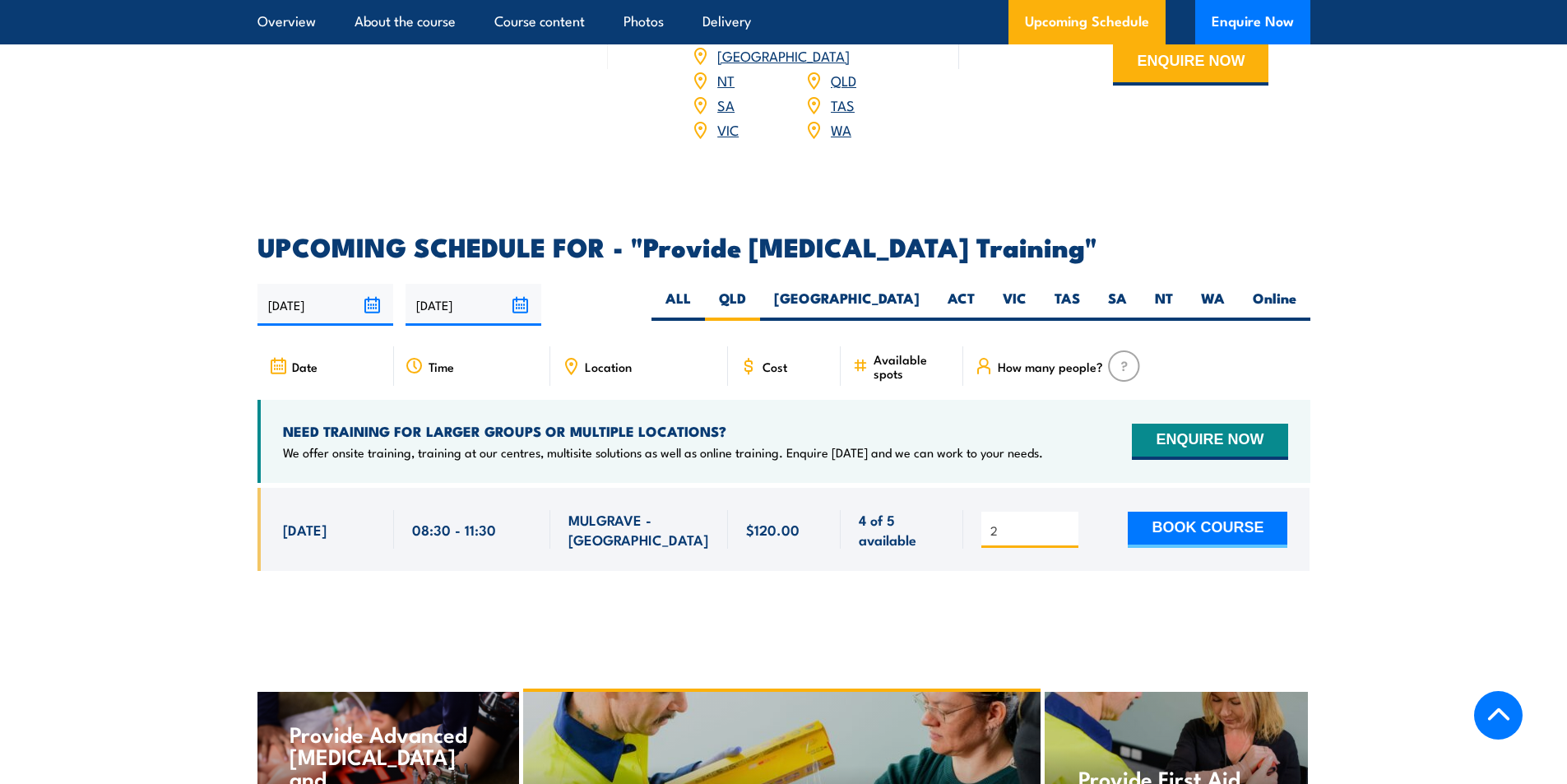
click at [1465, 413] on section "UPCOMING SCHEDULE FOR - "Provide cardiopulmonary resuscitation Training" 22/09/…" at bounding box center [784, 415] width 1567 height 361
click at [760, 306] on label "QLD" at bounding box center [733, 305] width 55 height 32
click at [757, 300] on input "QLD" at bounding box center [751, 294] width 11 height 11
click at [1509, 402] on section "UPCOMING SCHEDULE FOR - "Provide cardiopulmonary resuscitation Training" 22/09/…" at bounding box center [784, 415] width 1567 height 361
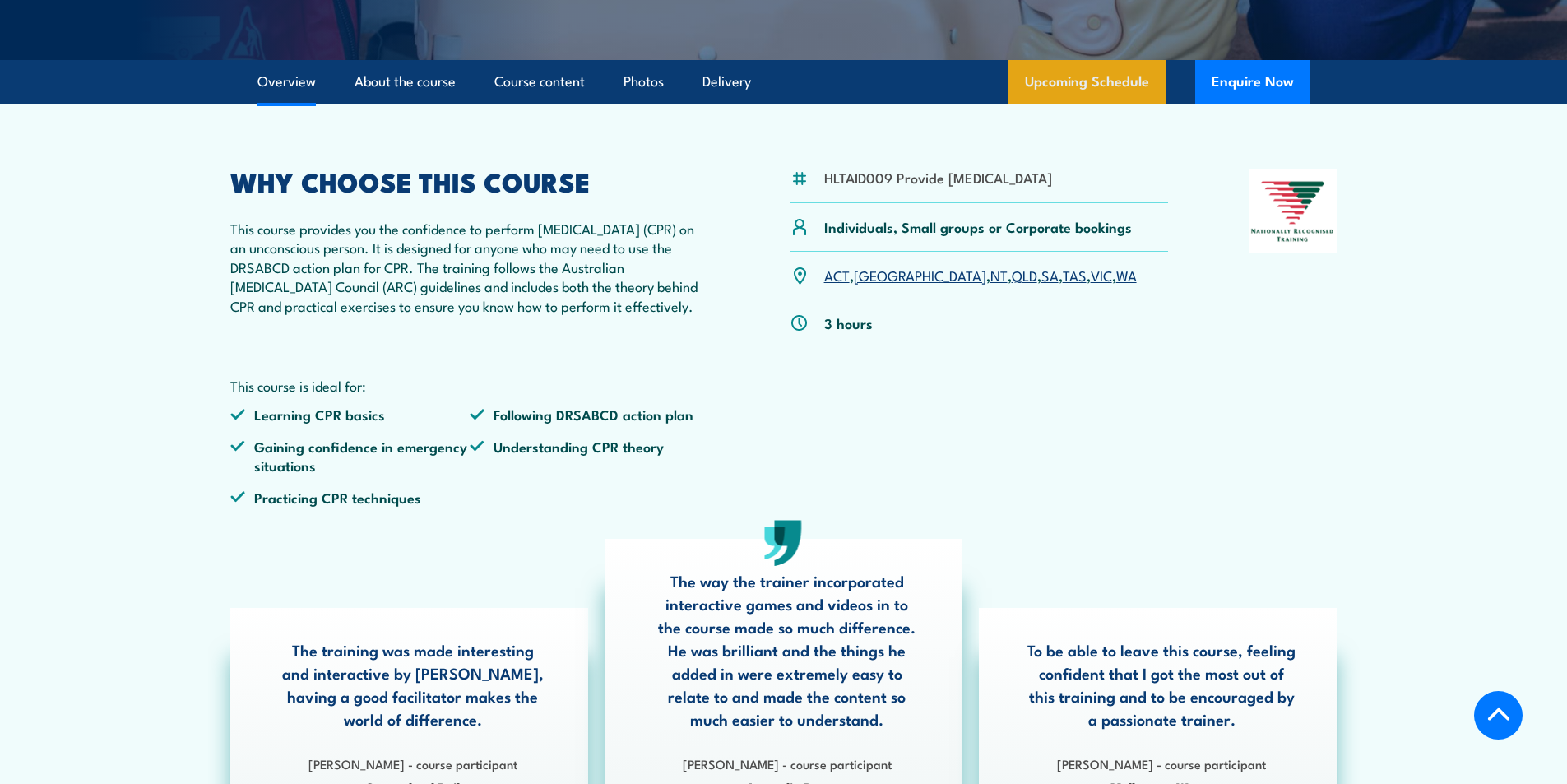
click at [1071, 84] on link "Upcoming Schedule" at bounding box center [1087, 83] width 157 height 44
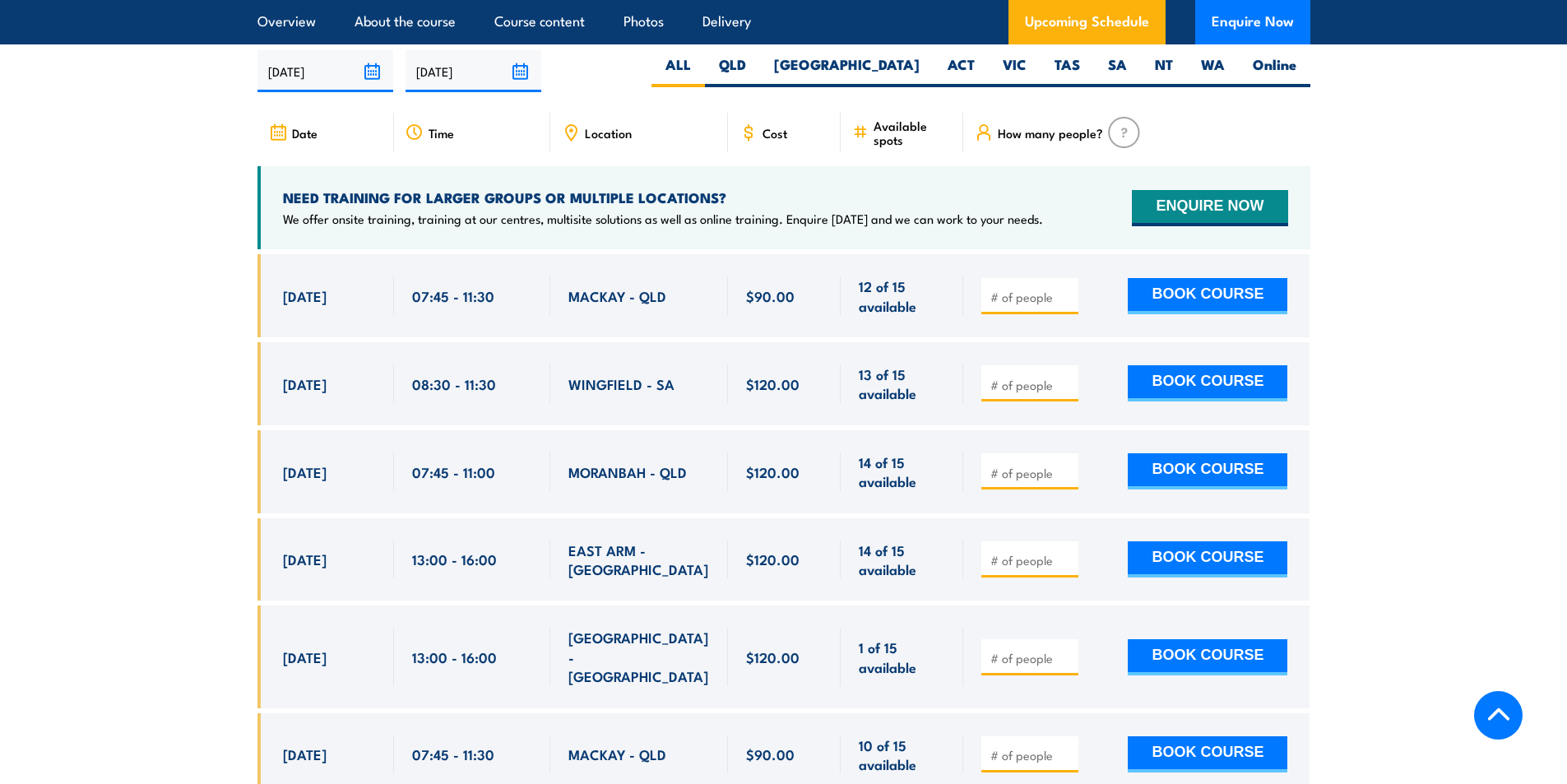
scroll to position [2959, 0]
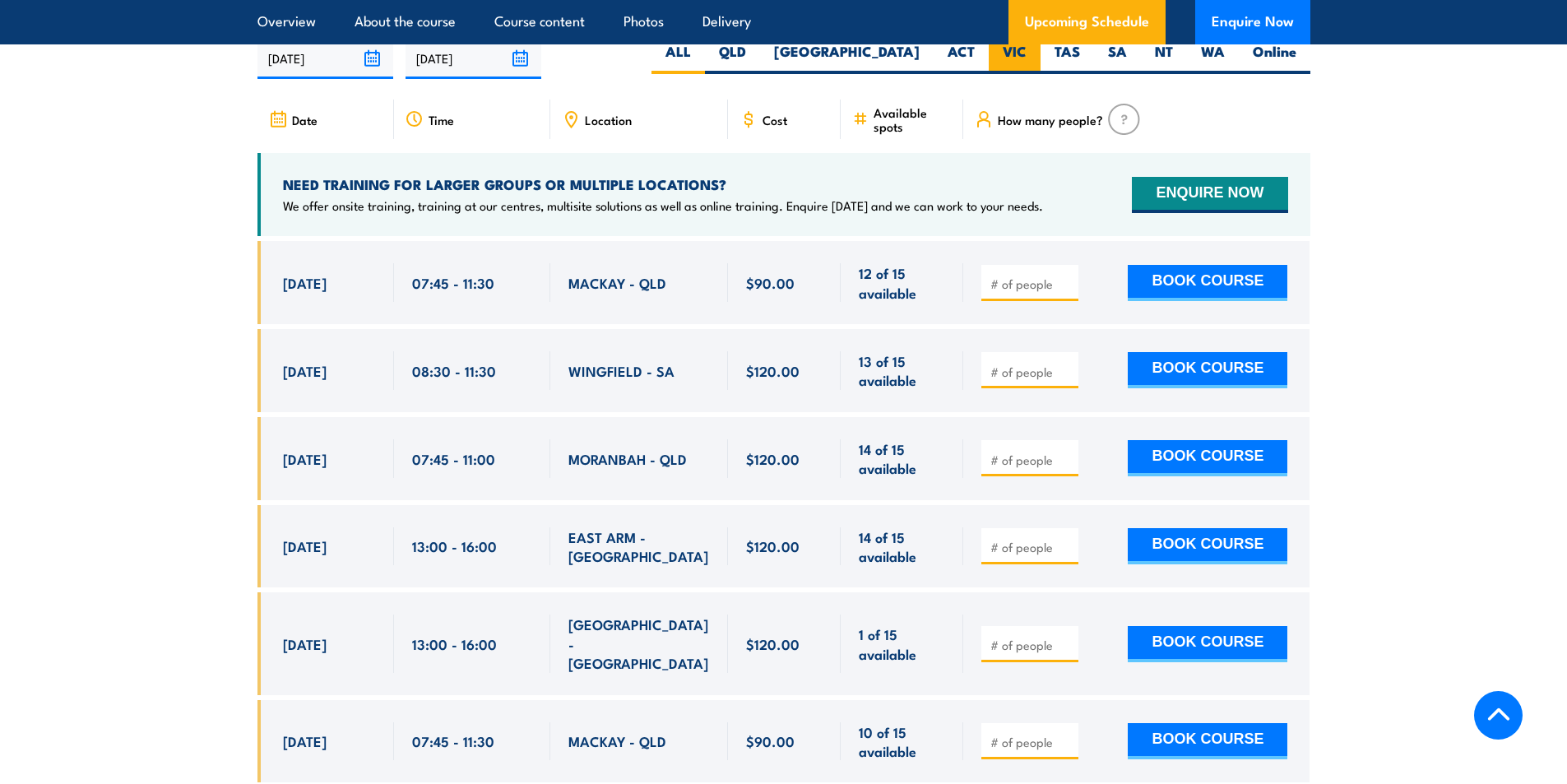
click at [1004, 66] on label "VIC" at bounding box center [1015, 58] width 52 height 32
click at [1027, 52] on input "VIC" at bounding box center [1033, 47] width 11 height 11
radio input "true"
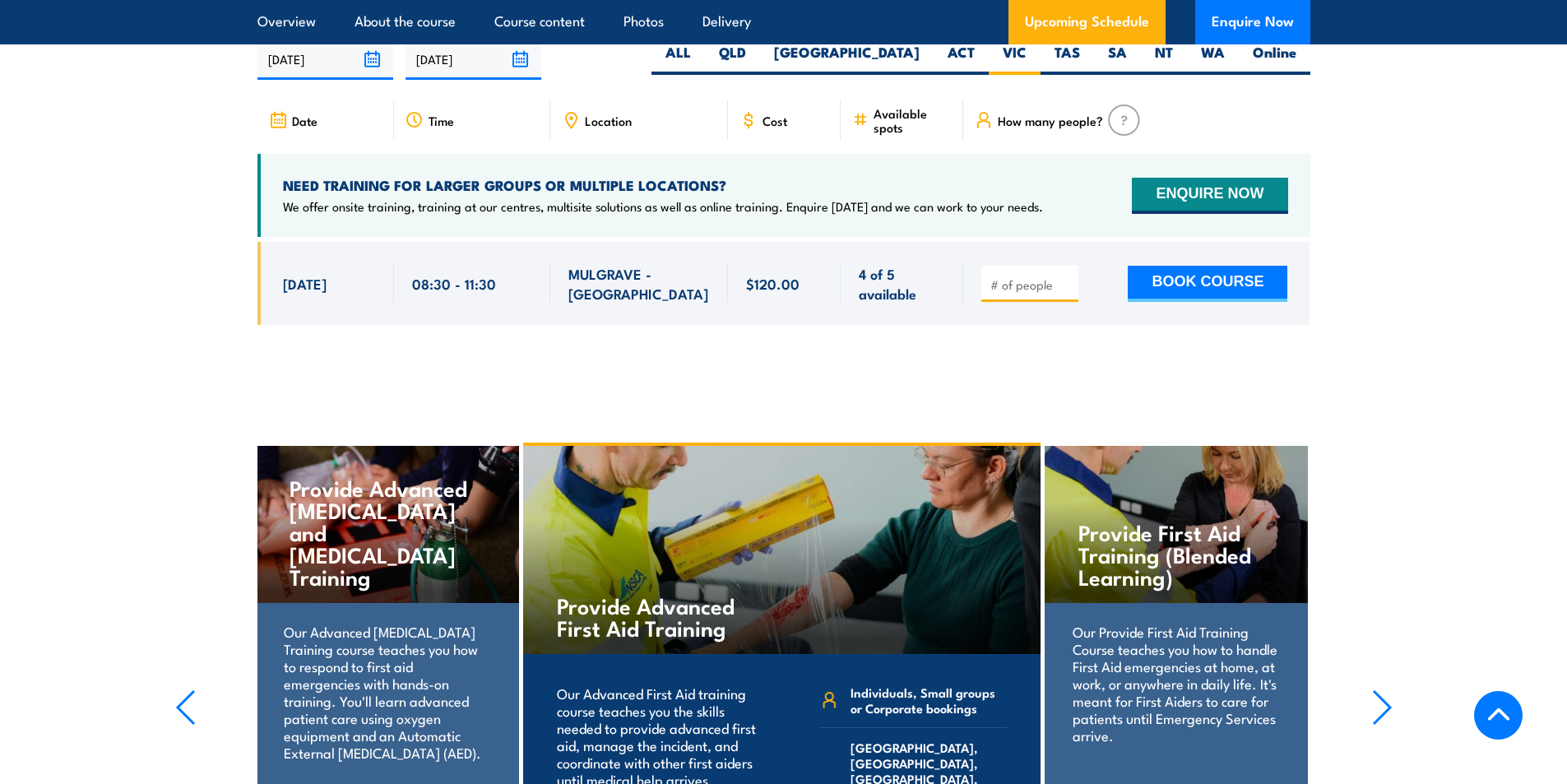
scroll to position [2959, 0]
click at [1049, 287] on input "number" at bounding box center [1032, 284] width 83 height 17
type input "2"
click at [1237, 294] on button "BOOK COURSE" at bounding box center [1207, 283] width 159 height 36
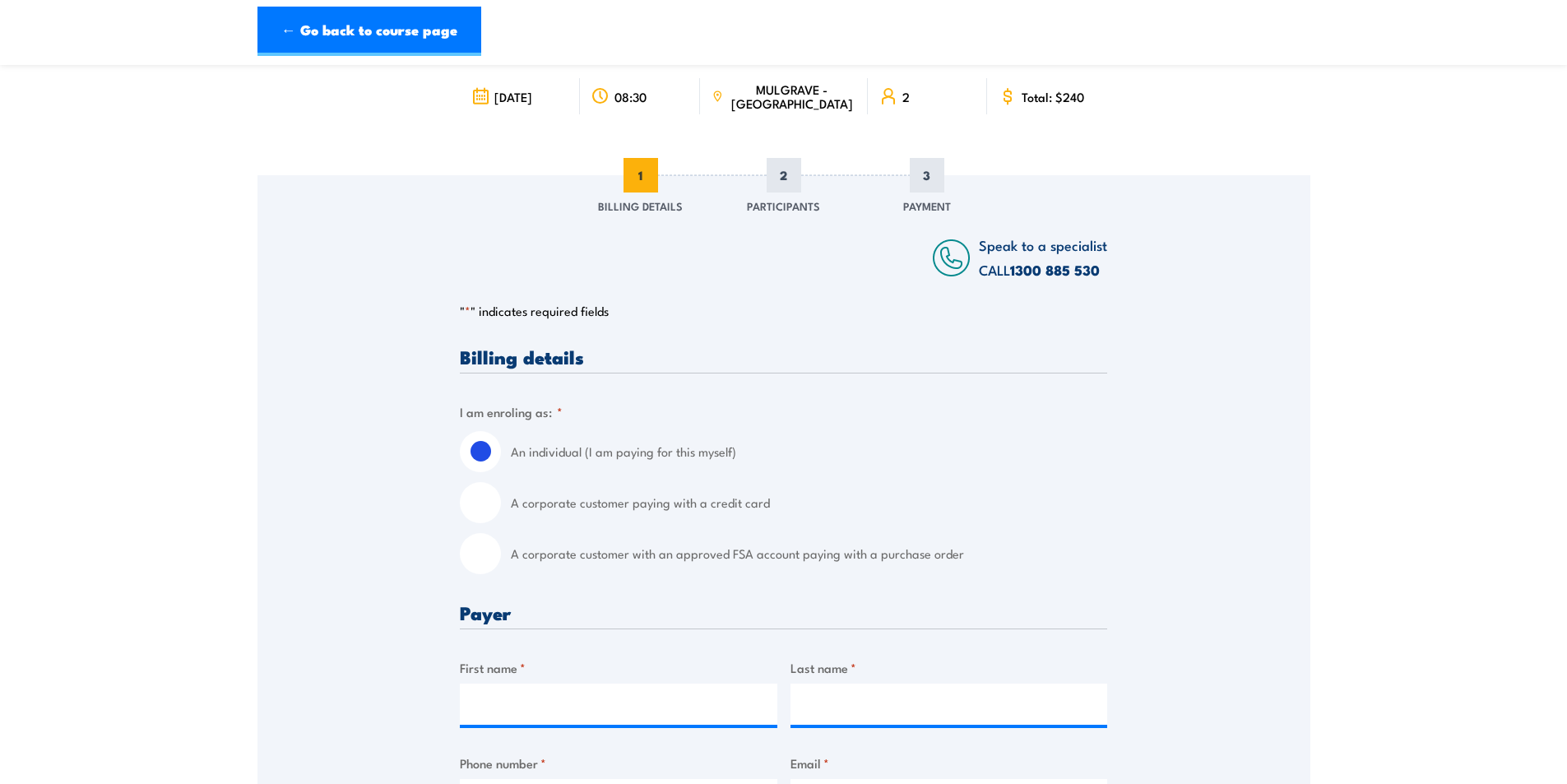
scroll to position [164, 0]
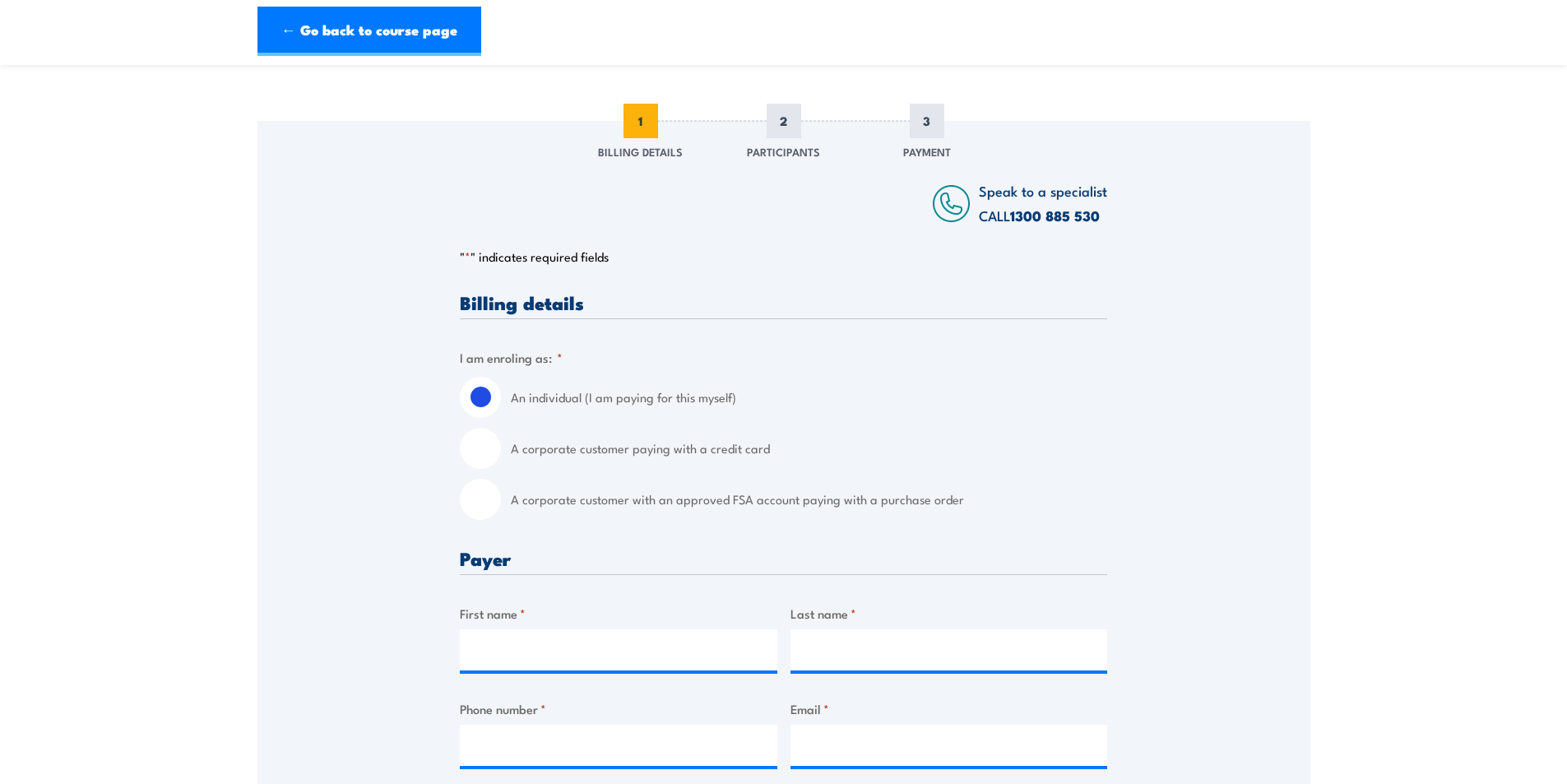
click at [489, 448] on input "A corporate customer paying with a credit card" at bounding box center [480, 448] width 41 height 41
radio input "true"
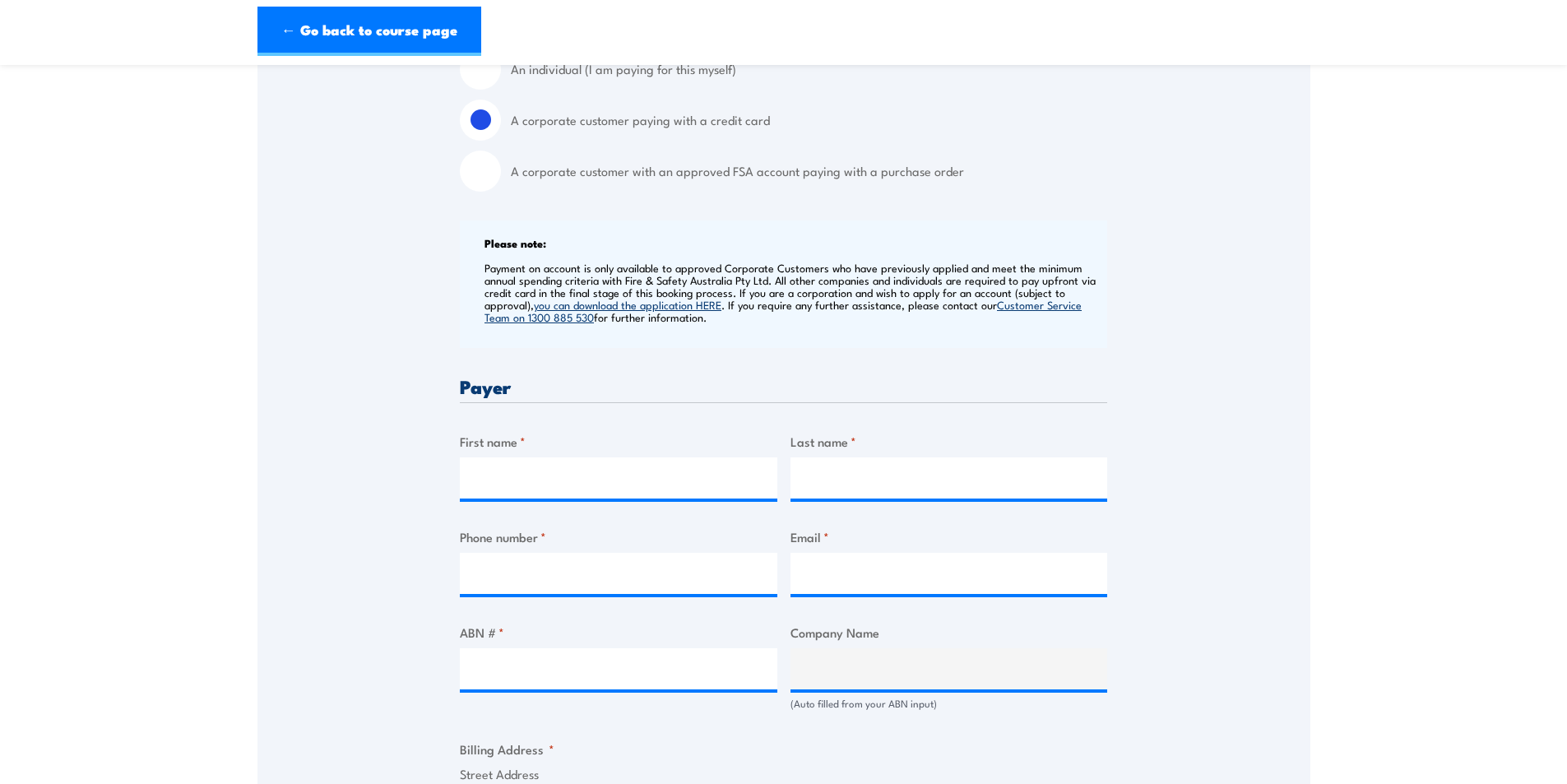
scroll to position [493, 0]
click at [585, 480] on input "First name *" at bounding box center [618, 476] width 317 height 41
type input "Holly"
type input "Budge"
type input "0430517107"
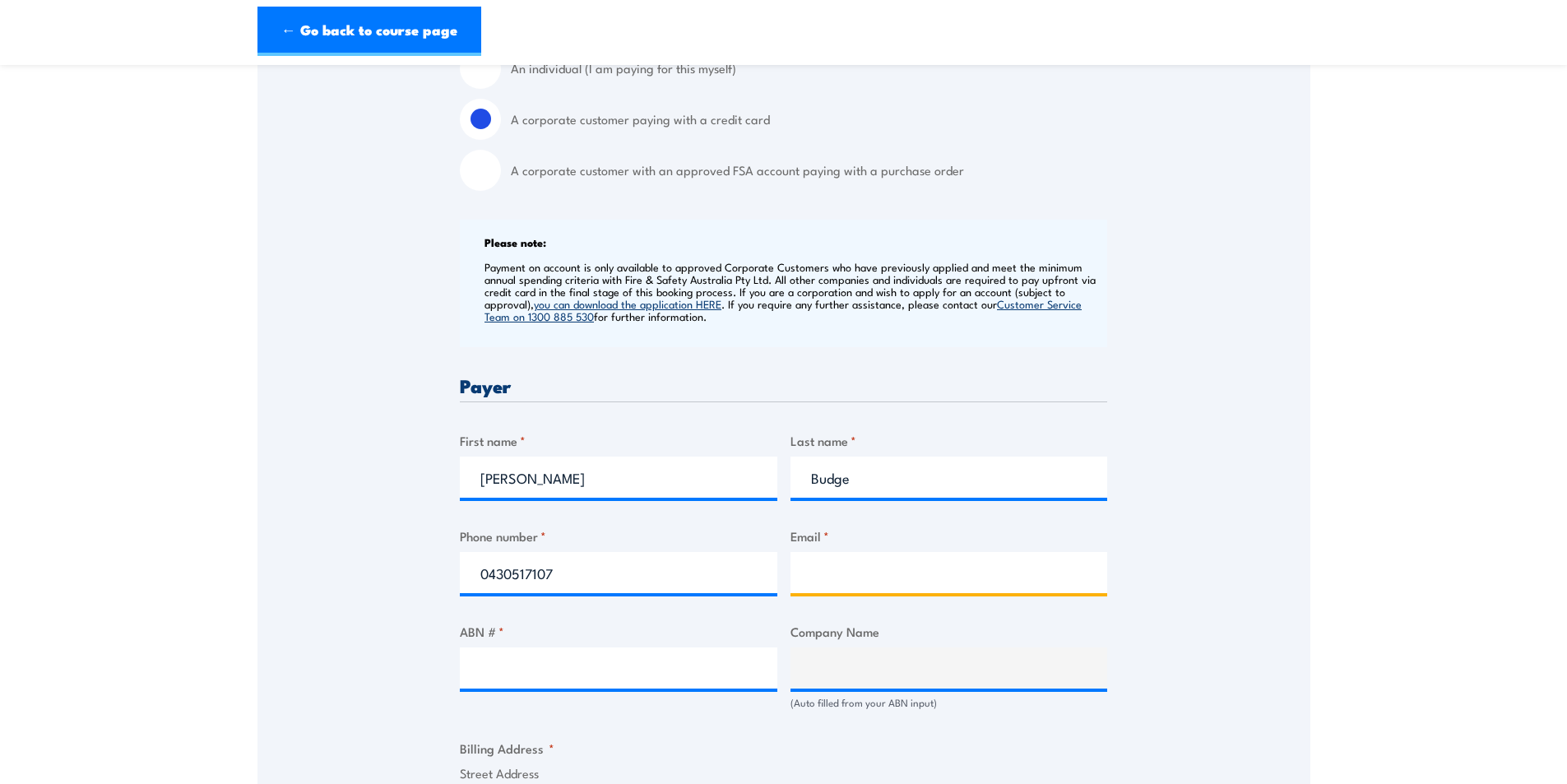
type input "h.budge@johnsontiles.com.au"
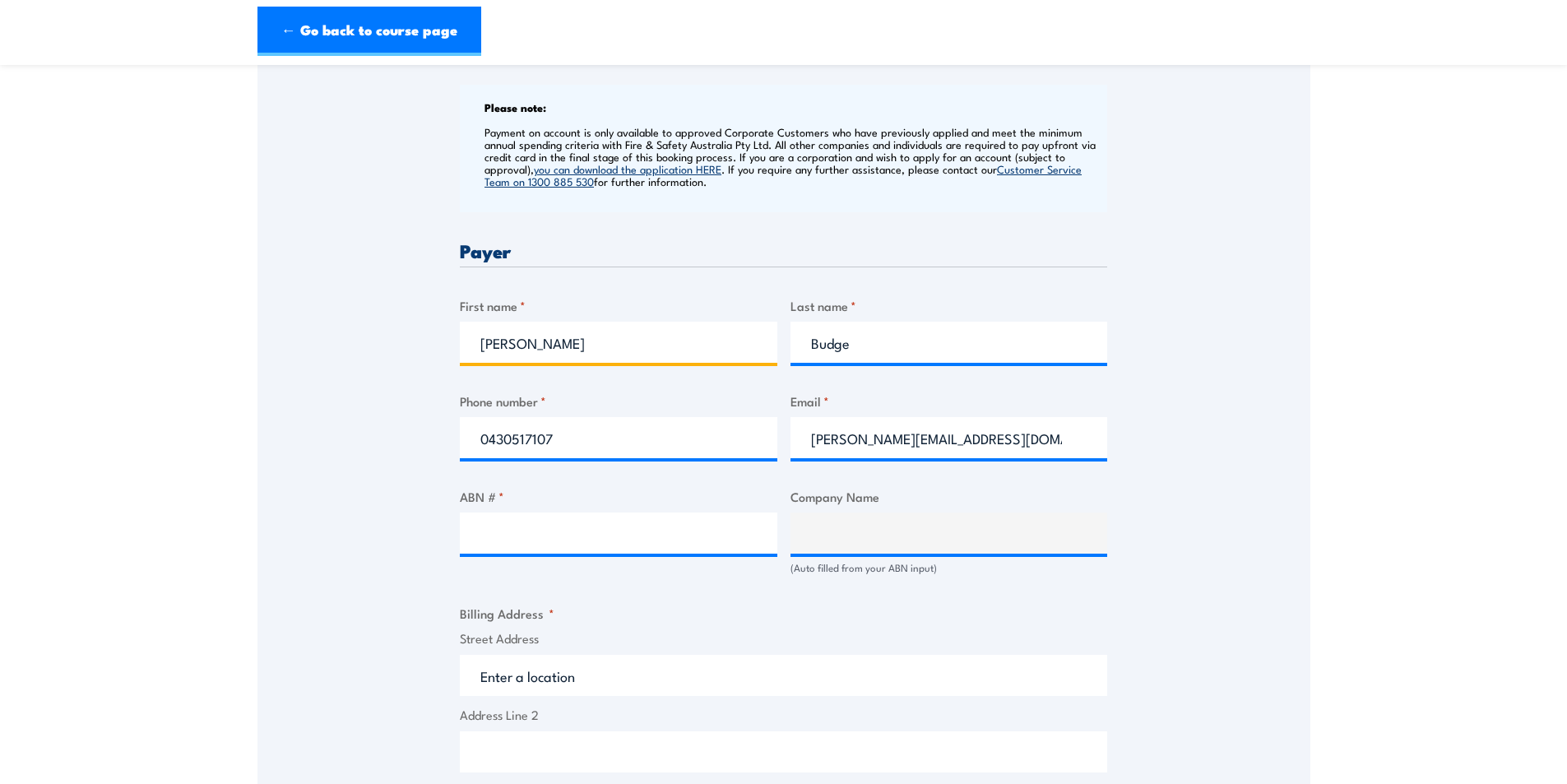
scroll to position [658, 0]
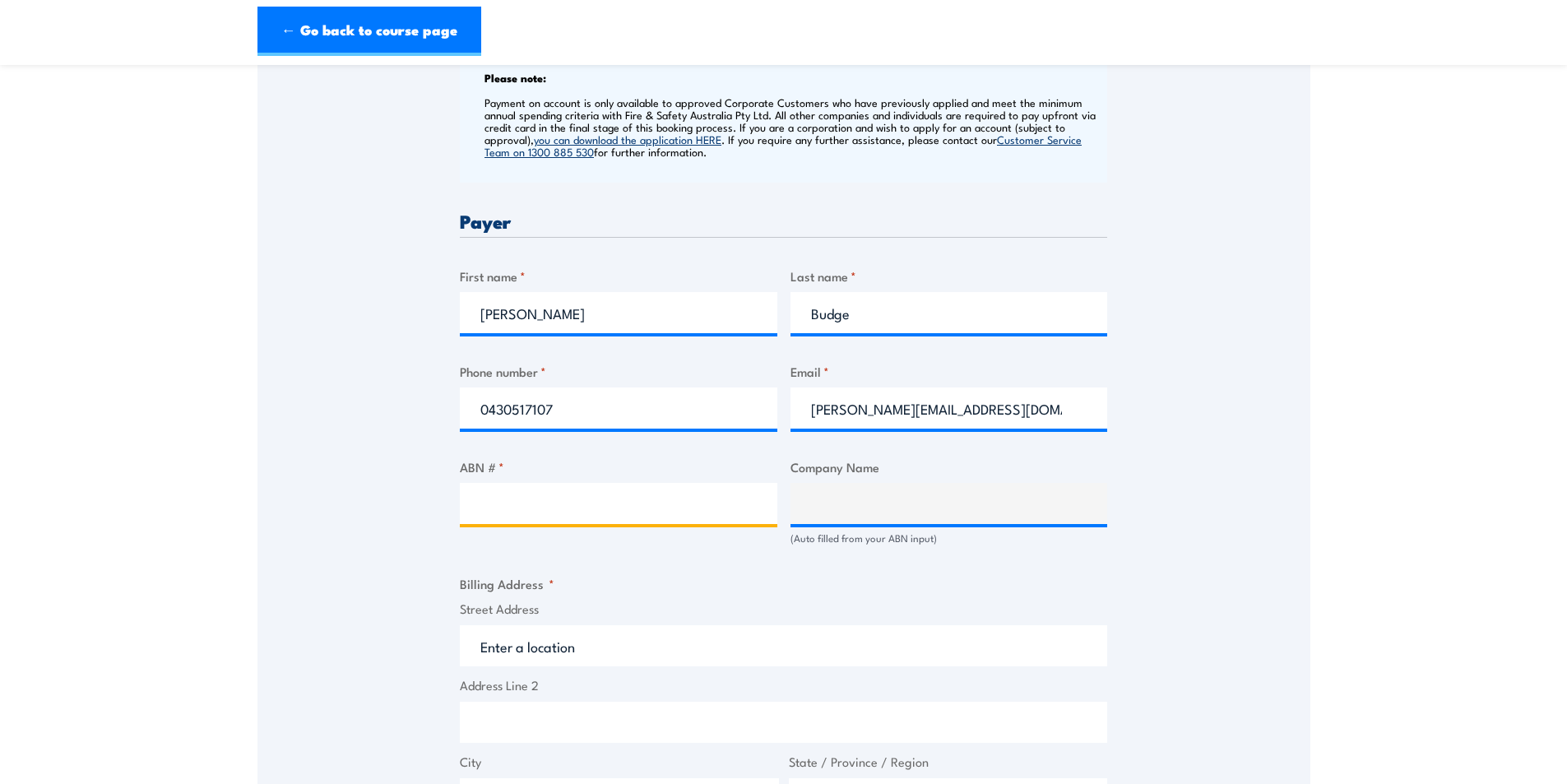
click at [550, 496] on input "ABN # *" at bounding box center [618, 503] width 317 height 41
click at [694, 508] on input "ABN # *" at bounding box center [618, 503] width 317 height 41
click at [541, 510] on input "ABN # *" at bounding box center [618, 503] width 317 height 41
click at [540, 503] on input "ABN # *" at bounding box center [618, 503] width 317 height 41
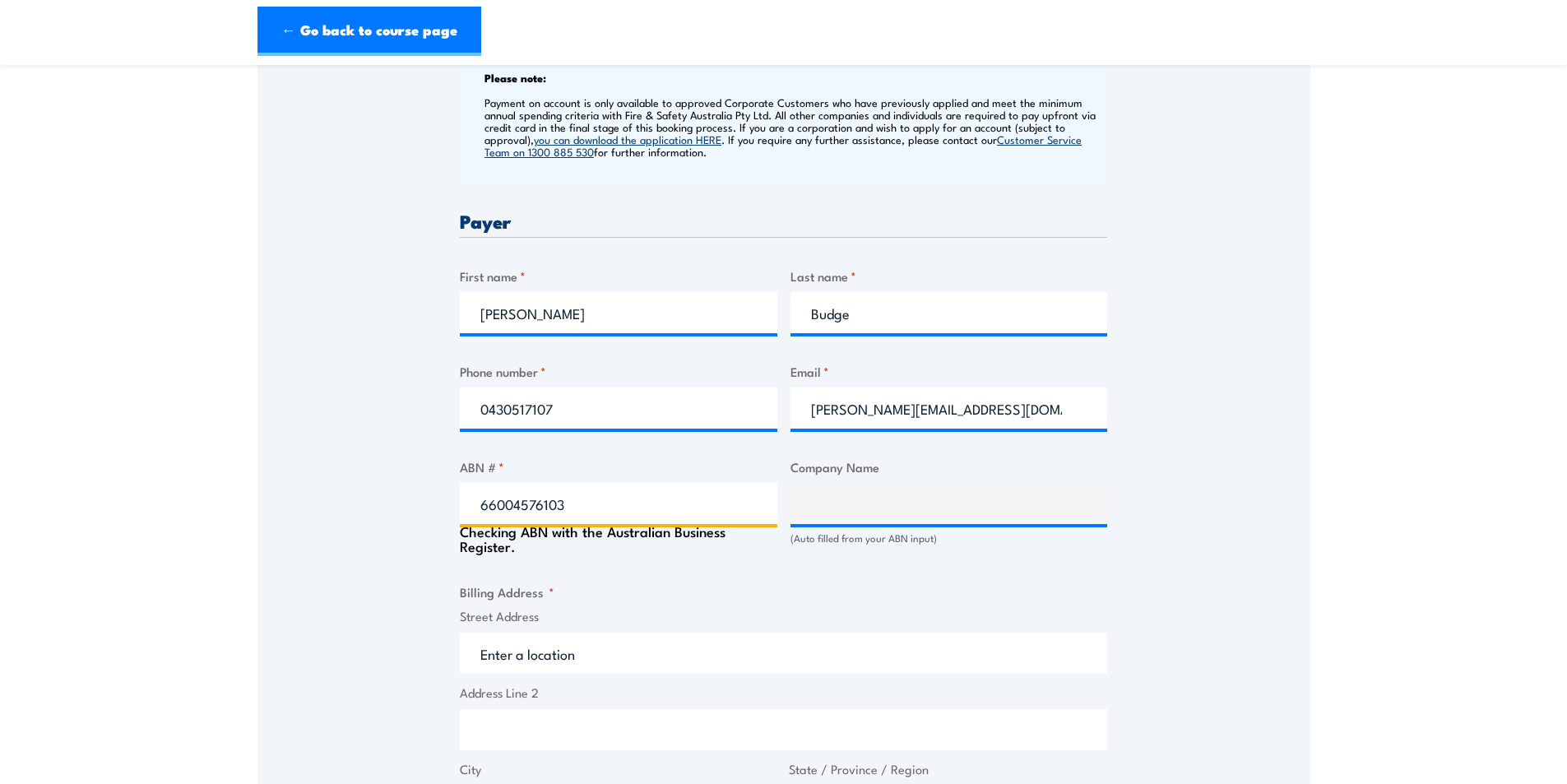
type input "66004576103"
click at [1240, 477] on div "Speak to a specialist CALL 1300 885 530 CALL 1300 885 530 " * " indicates requi…" at bounding box center [784, 516] width 1053 height 1779
type input "JOHNSON TILES PTY. LIMITED"
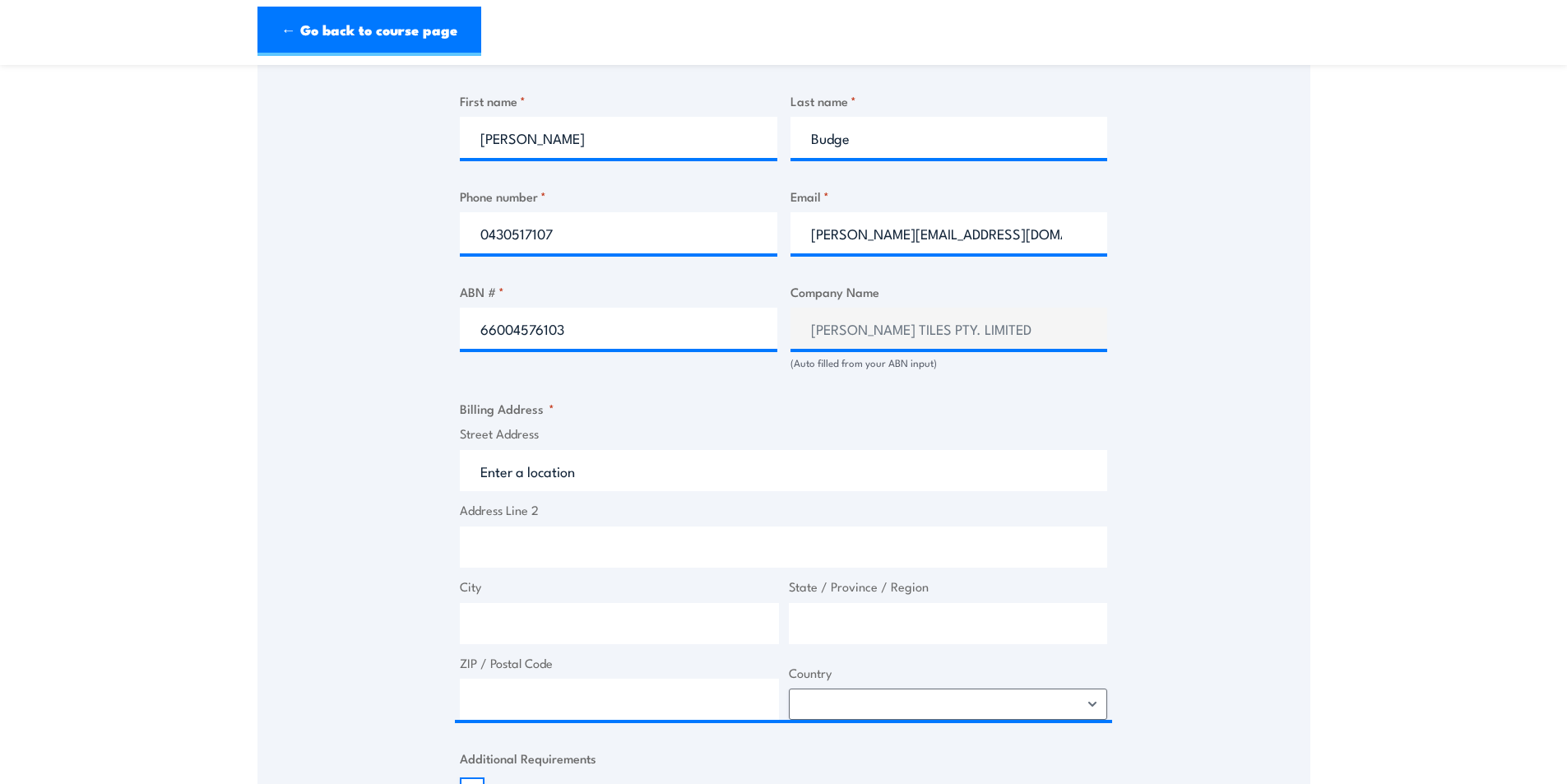
scroll to position [905, 0]
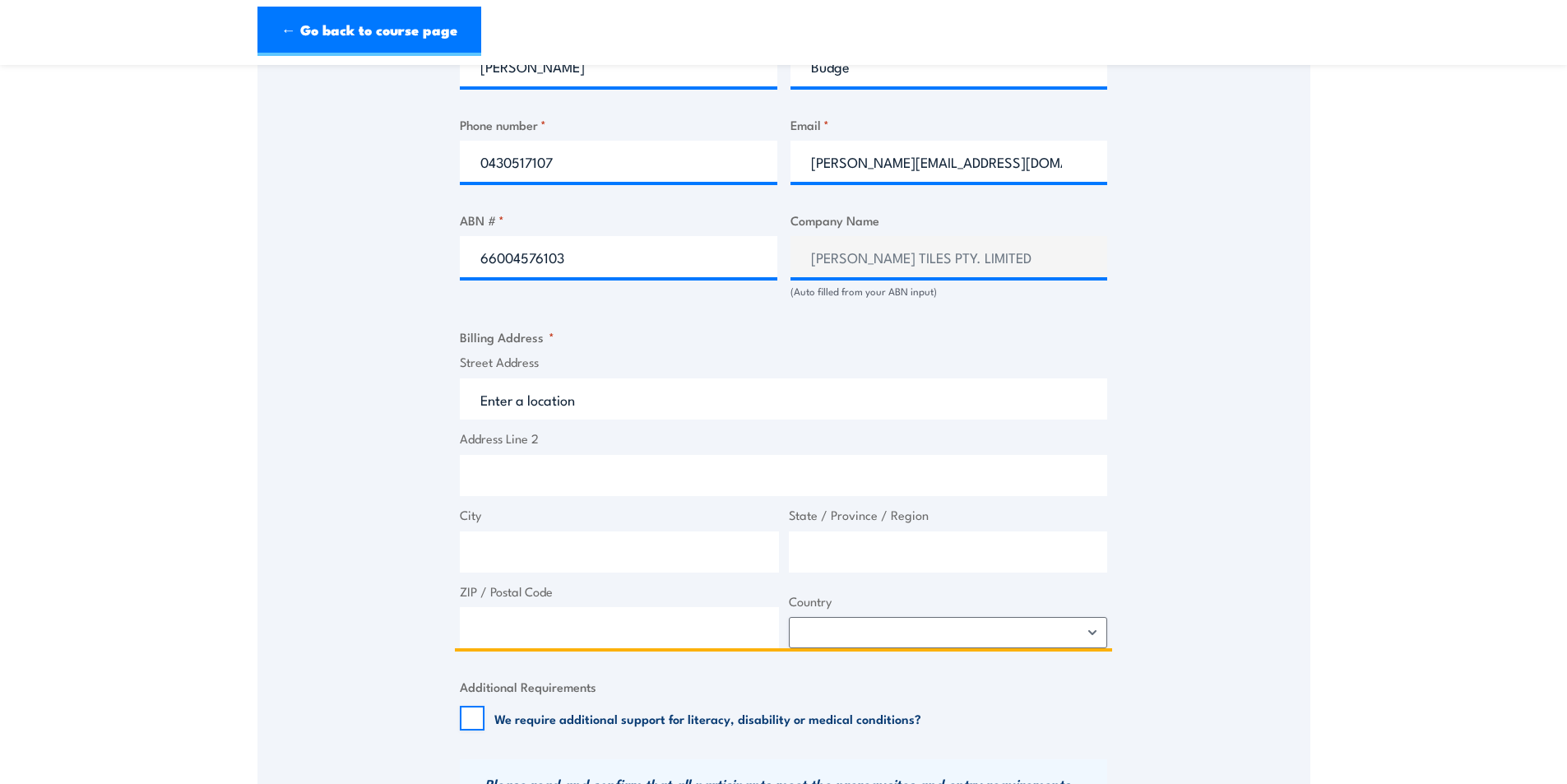
click at [558, 401] on input "Street Address" at bounding box center [784, 399] width 647 height 41
click at [610, 401] on input "Street Address" at bounding box center [784, 399] width 647 height 41
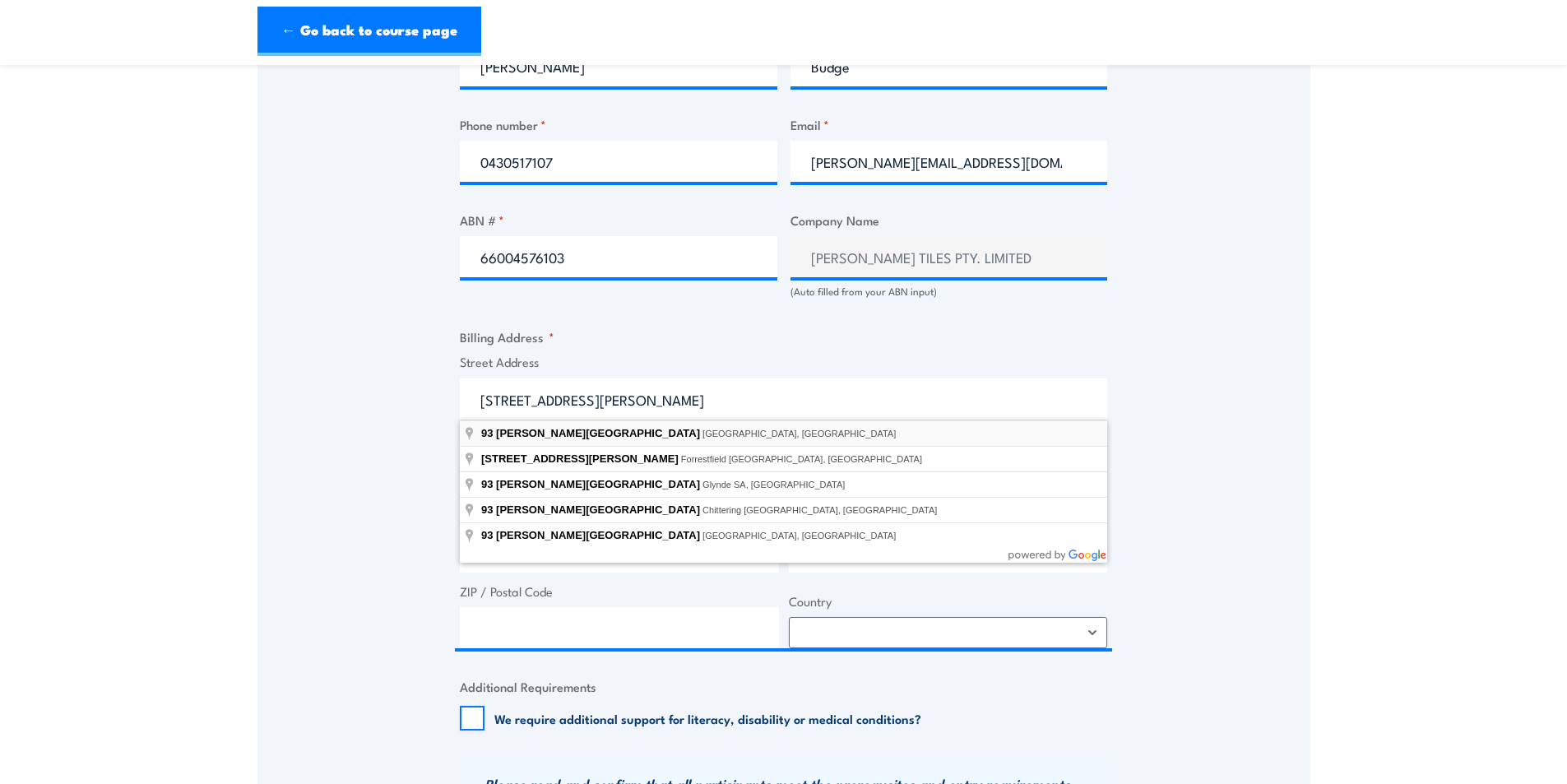
type input "93 Lewis Road, Wantirna South VIC, Australia"
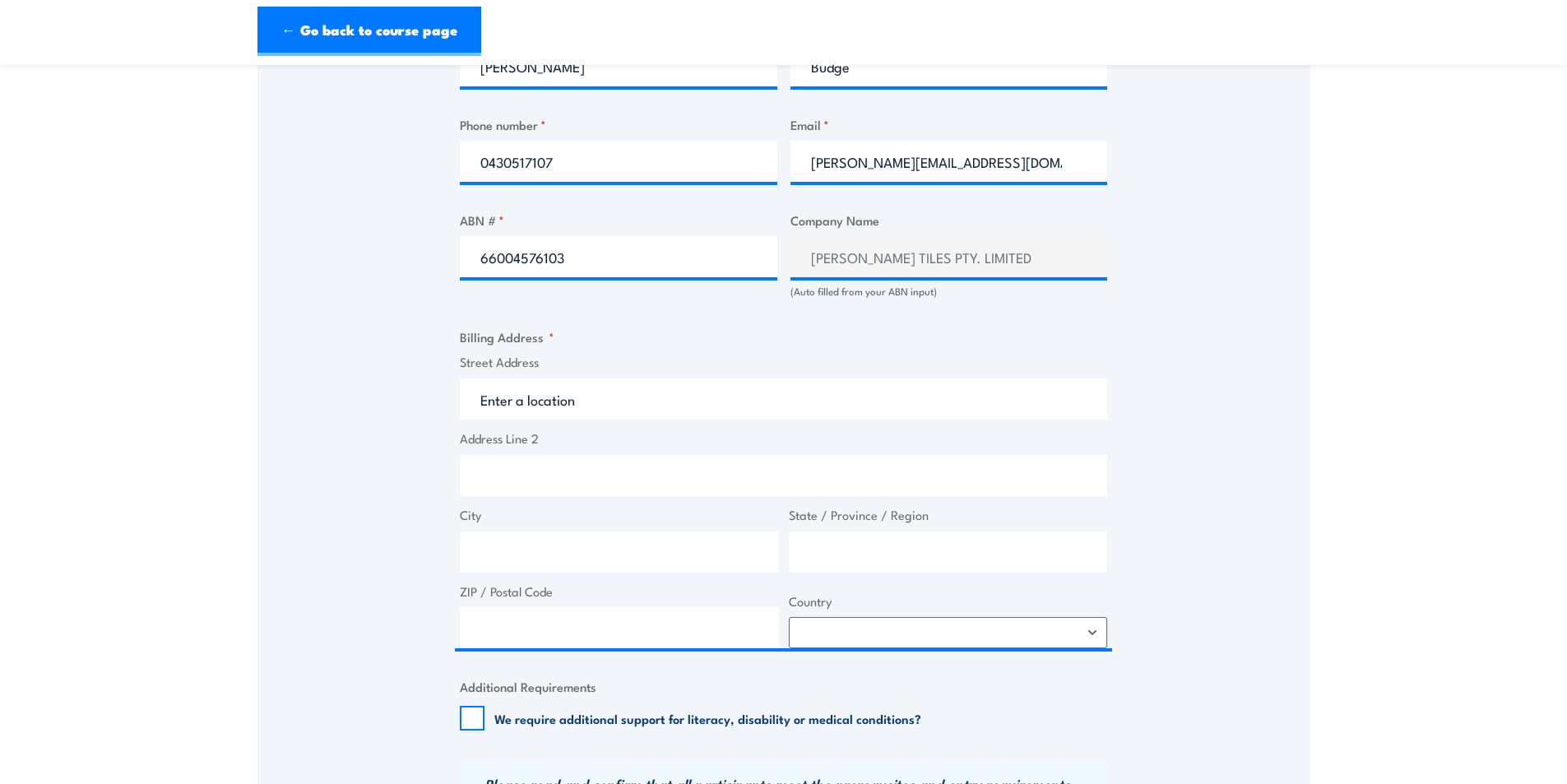
type input "93 Lewis Rd"
type input "Wantirna South"
type input "Victoria"
type input "3155"
select select "Australia"
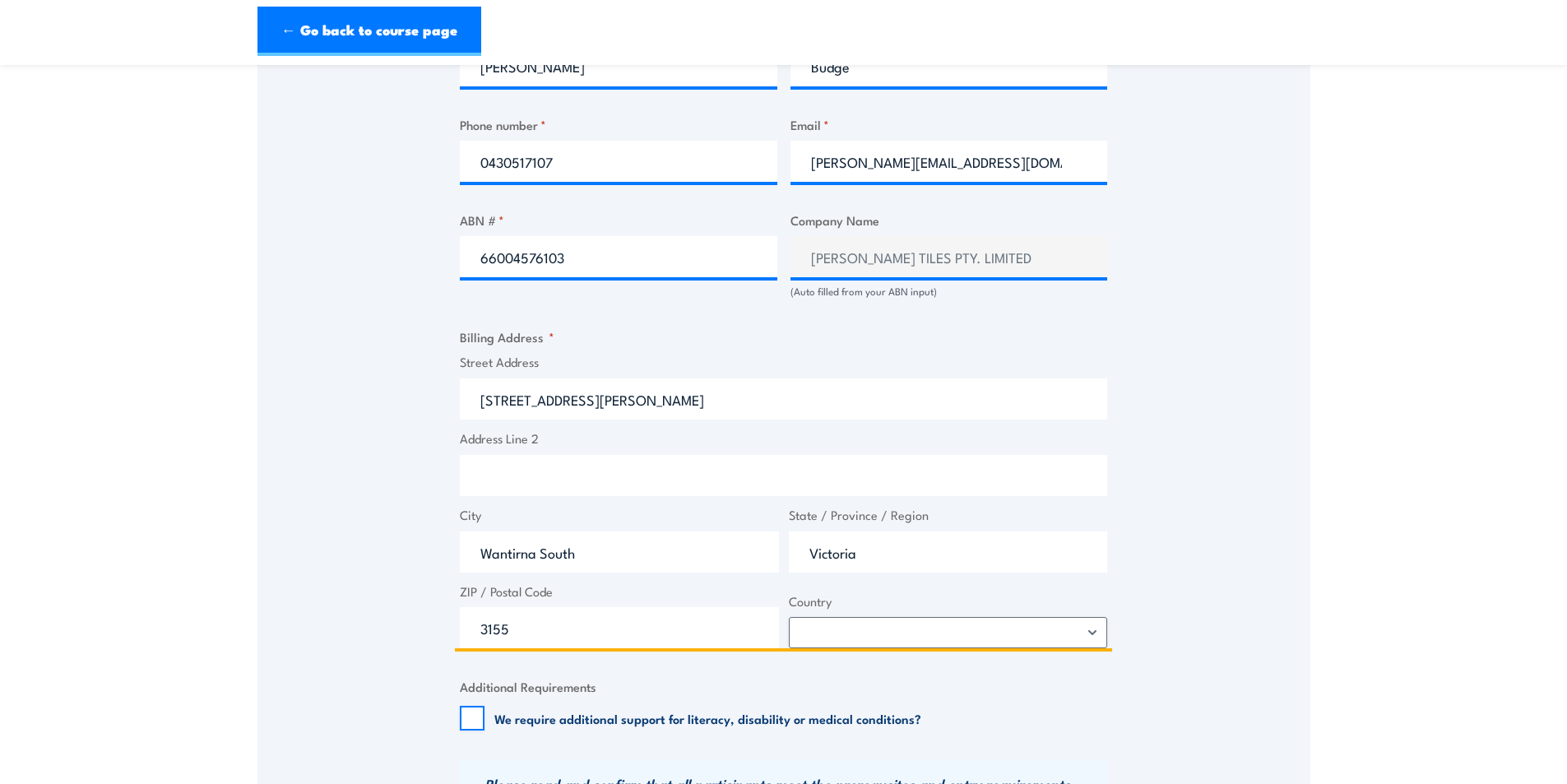
click at [591, 404] on input "93 Lewis Rd" at bounding box center [784, 399] width 647 height 41
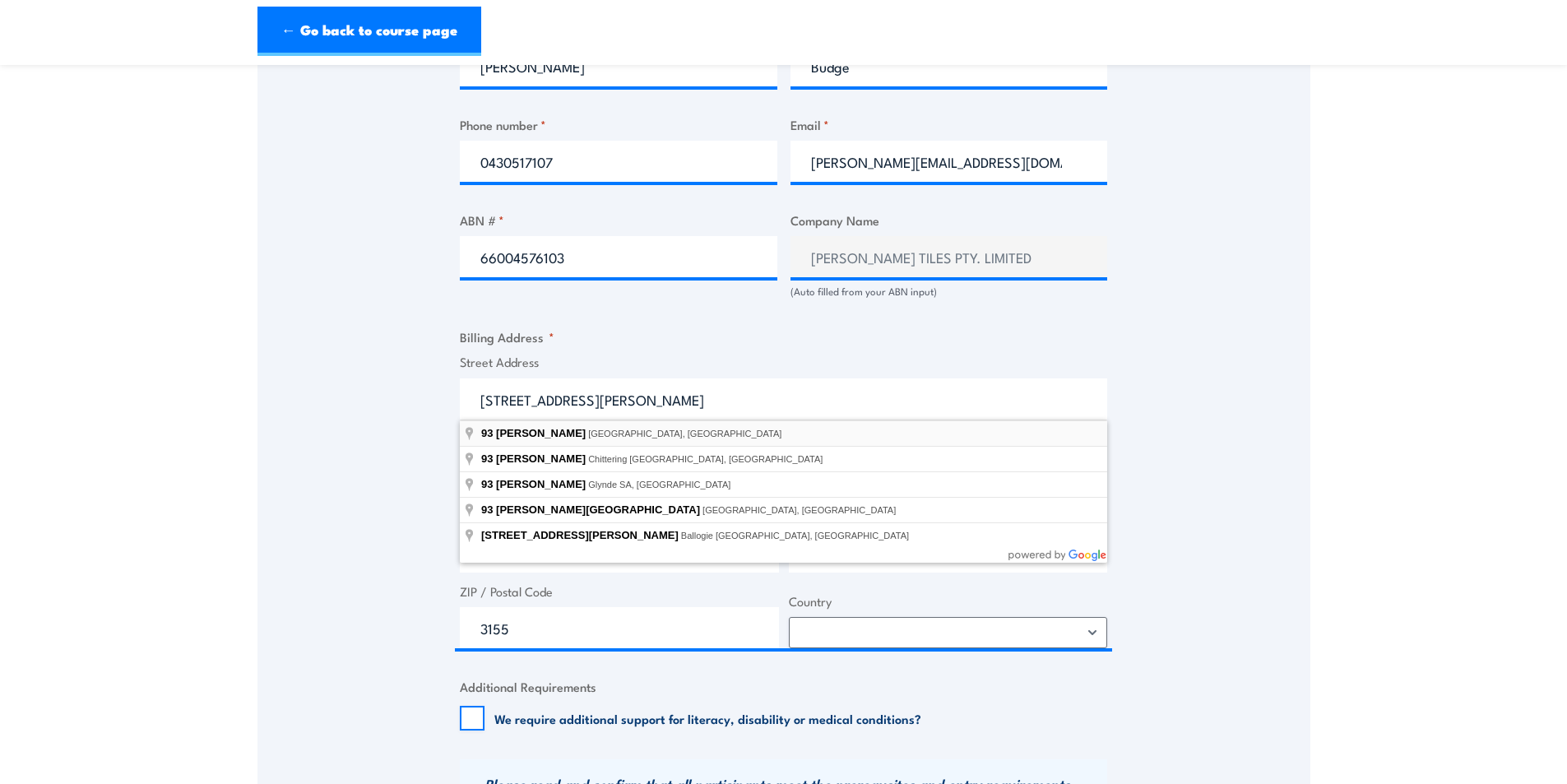
type input "93 Lewis Rd, Wantirna South VIC, Australia"
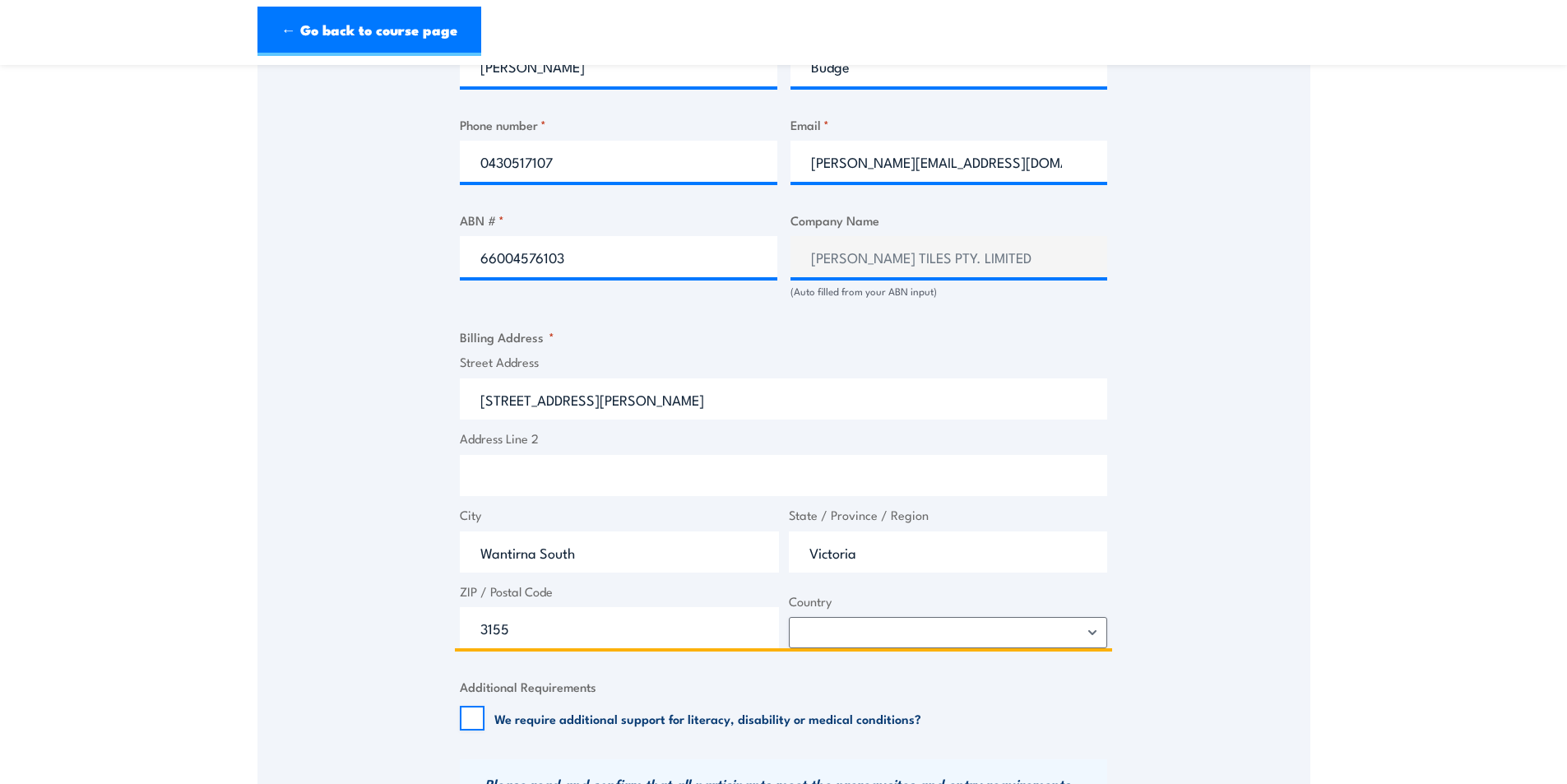
click at [577, 404] on input "93 Lewis Rd" at bounding box center [784, 399] width 647 height 41
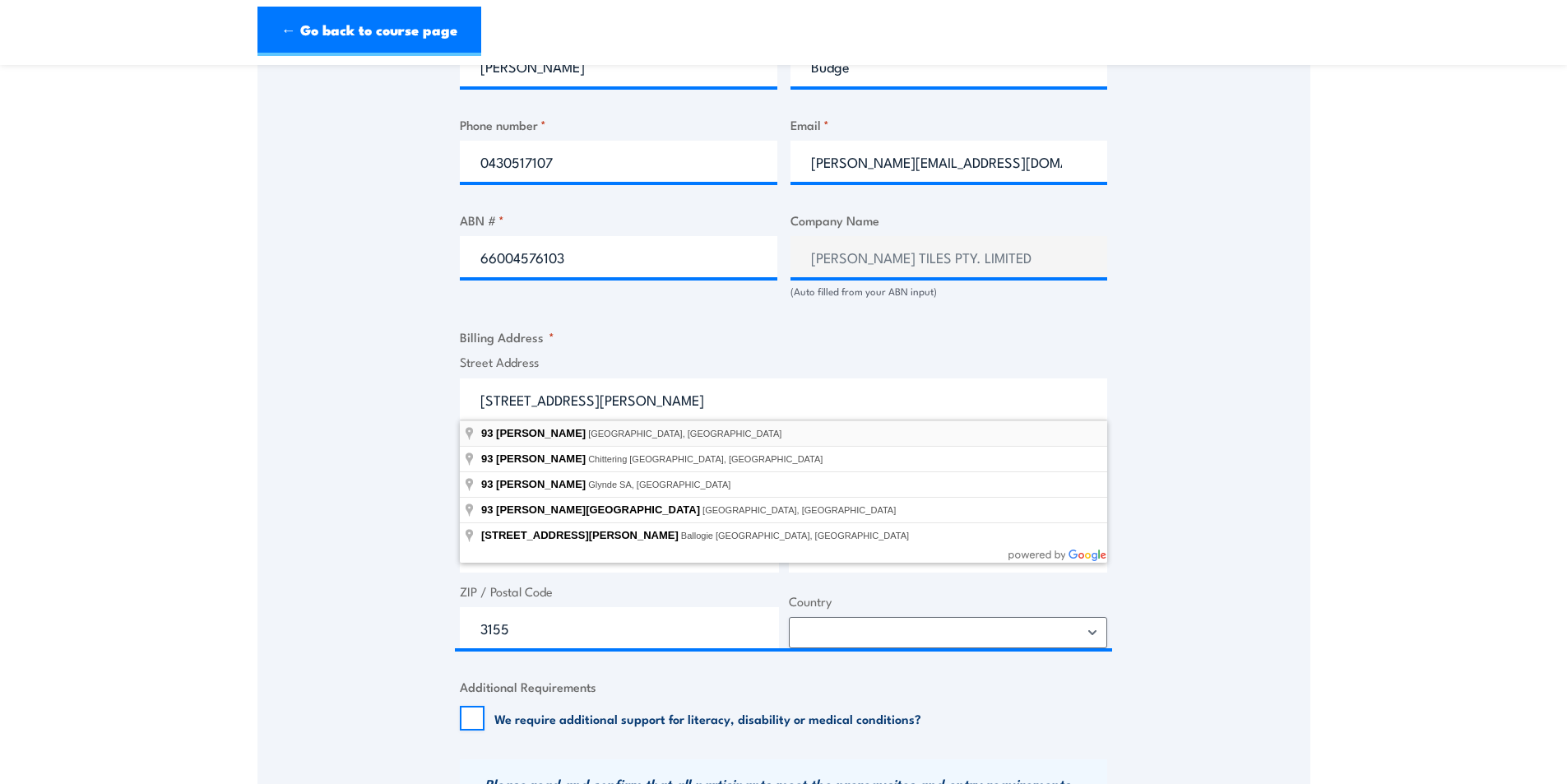
type input "93 Lewis Rd, Wantirna South VIC, Australia"
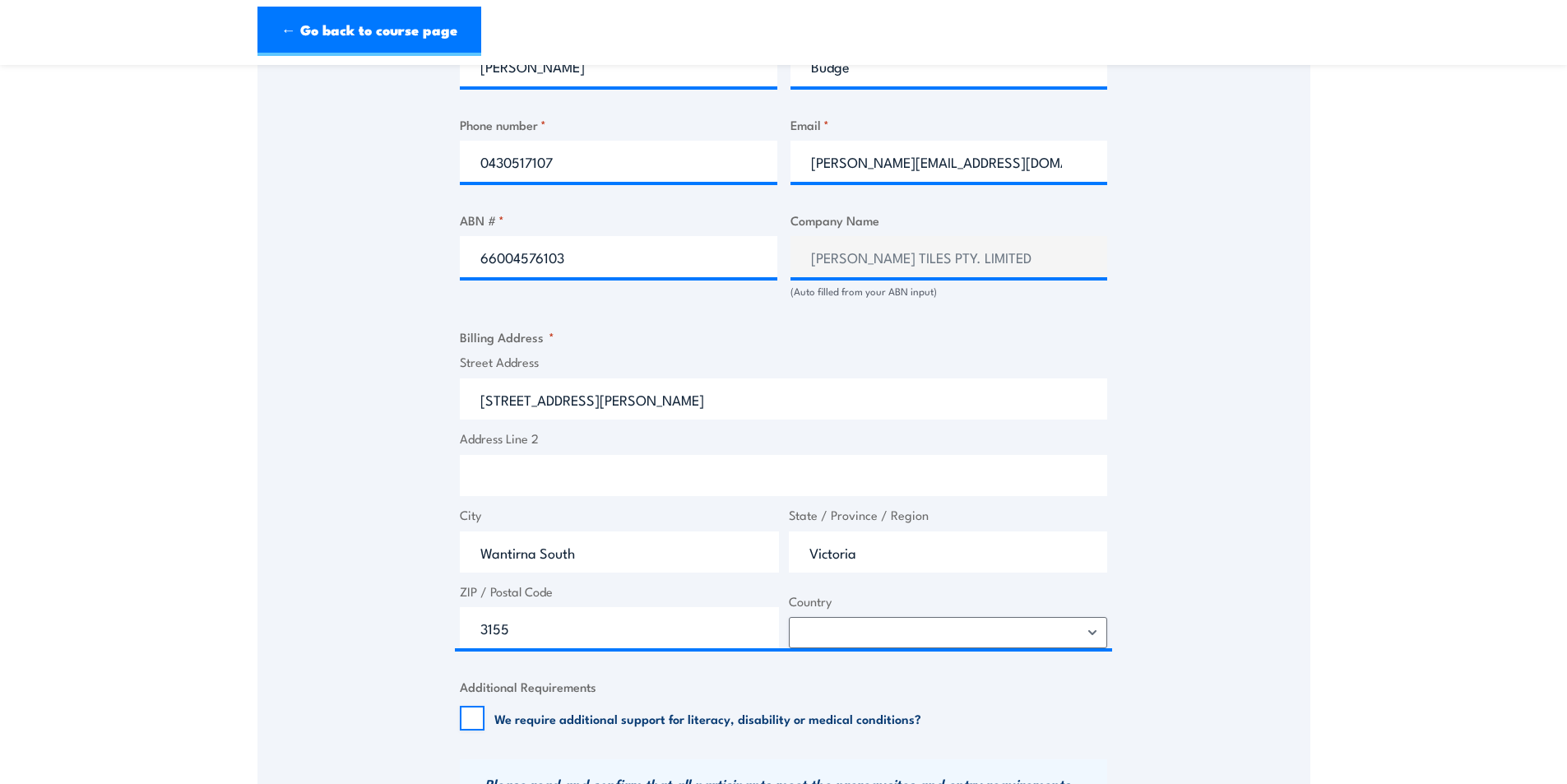
type input "93 Lewis Rd"
click at [607, 514] on label "City" at bounding box center [619, 515] width 319 height 19
click at [607, 532] on input "Wantirna South" at bounding box center [619, 552] width 319 height 41
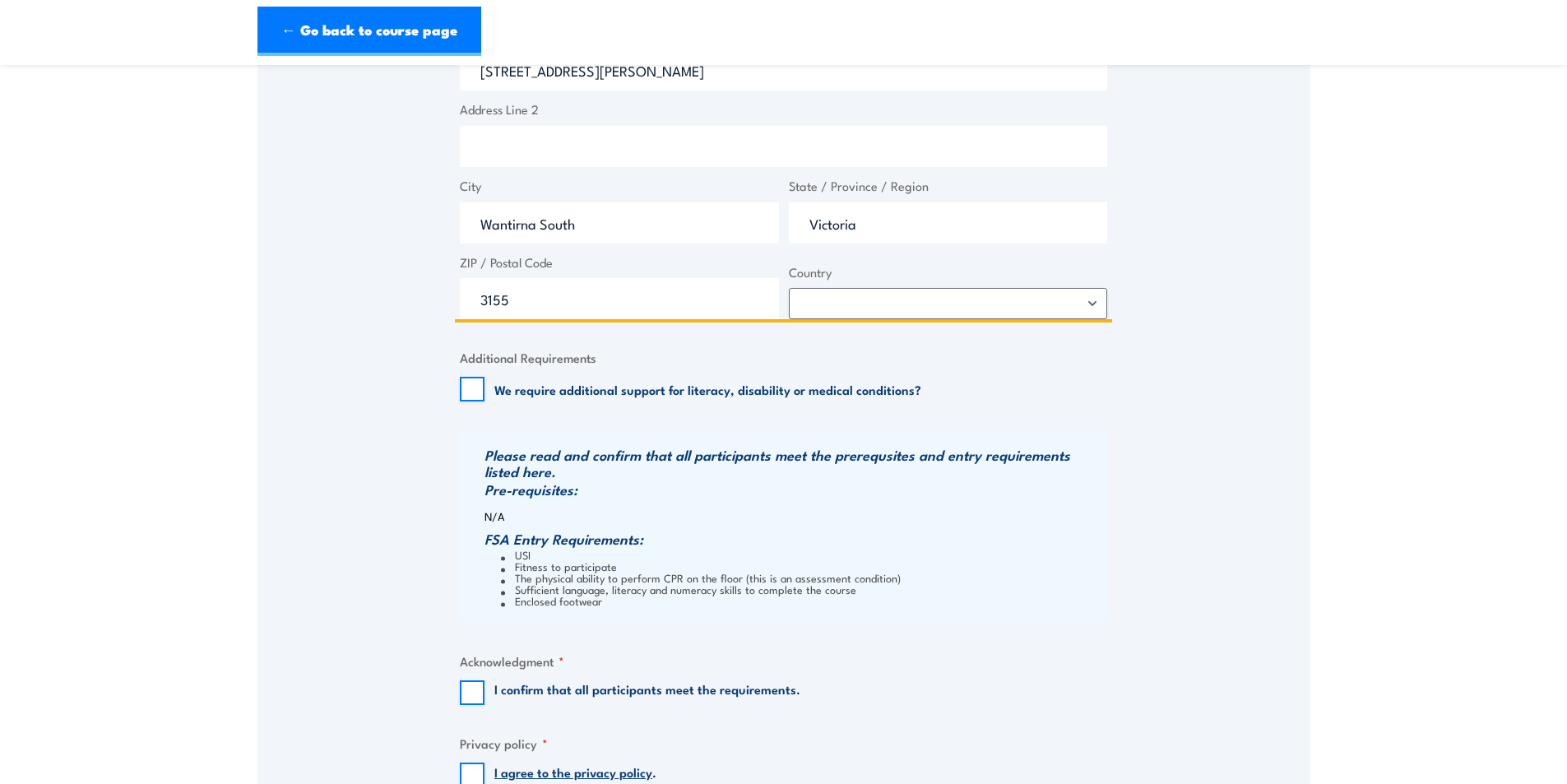
scroll to position [1316, 0]
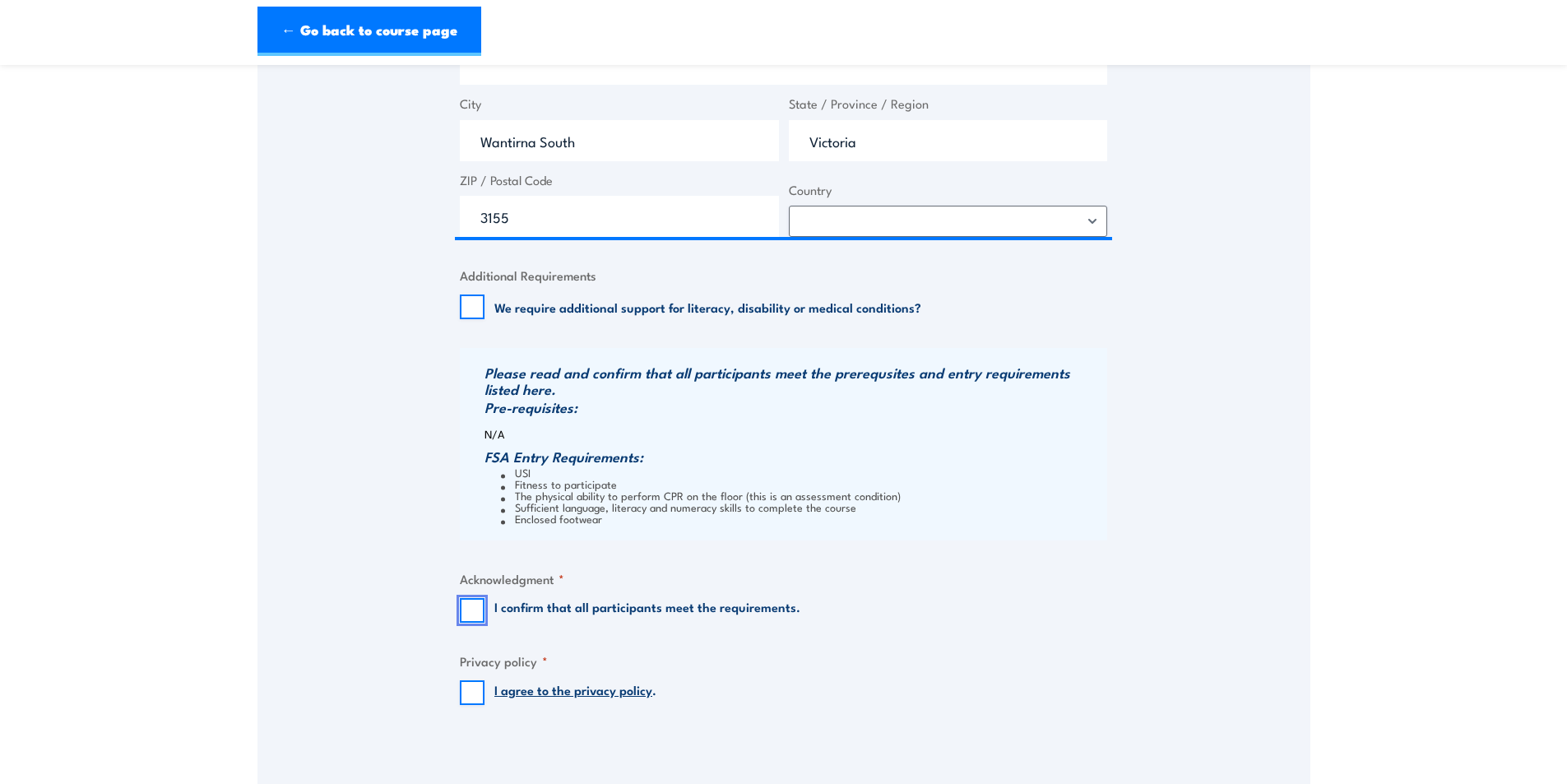
click at [481, 607] on input "I confirm that all participants meet the requirements." at bounding box center [472, 611] width 25 height 25
checkbox input "true"
click at [483, 700] on input "I agree to the privacy policy ." at bounding box center [472, 692] width 25 height 25
checkbox input "true"
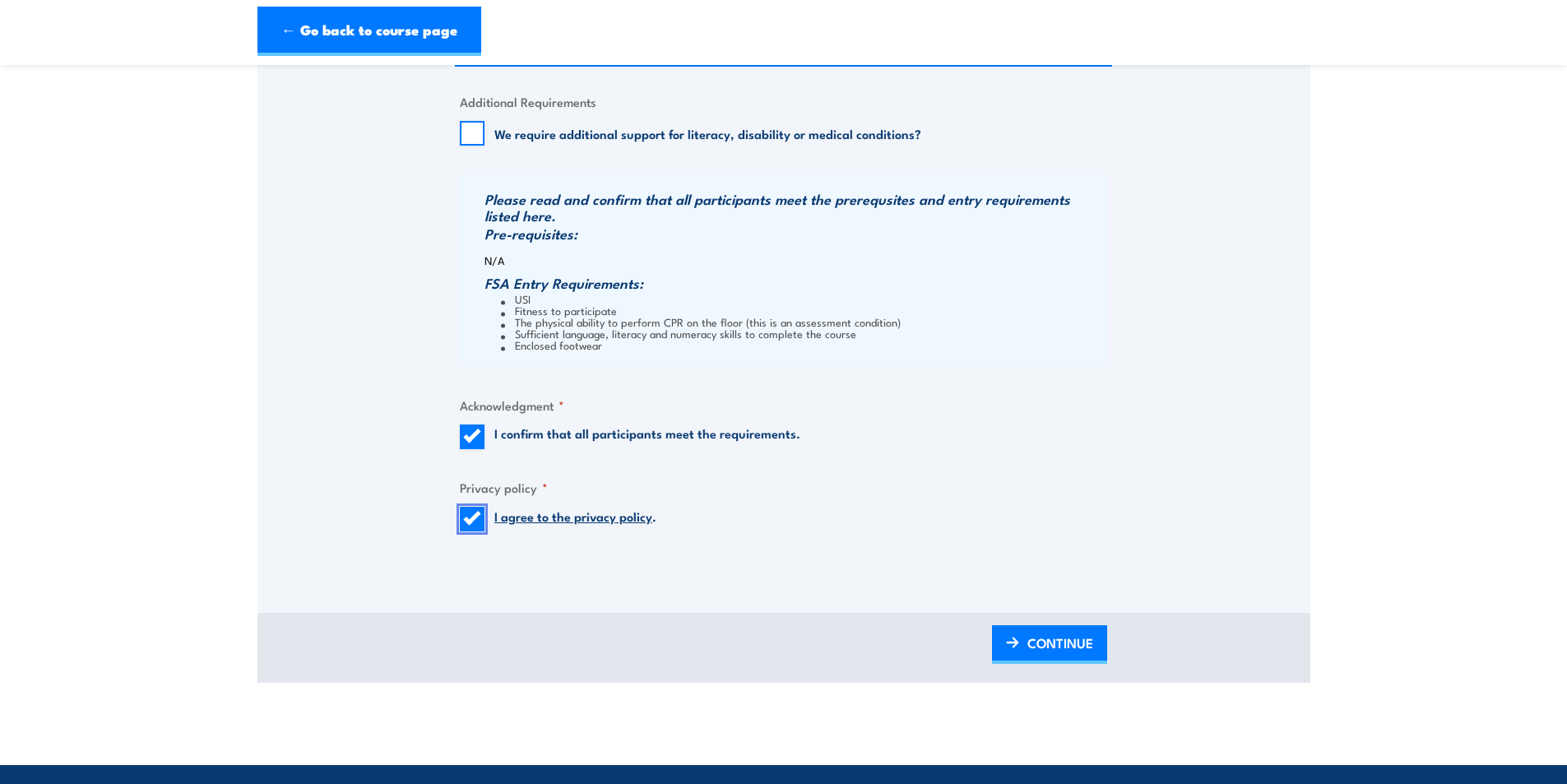
scroll to position [1563, 0]
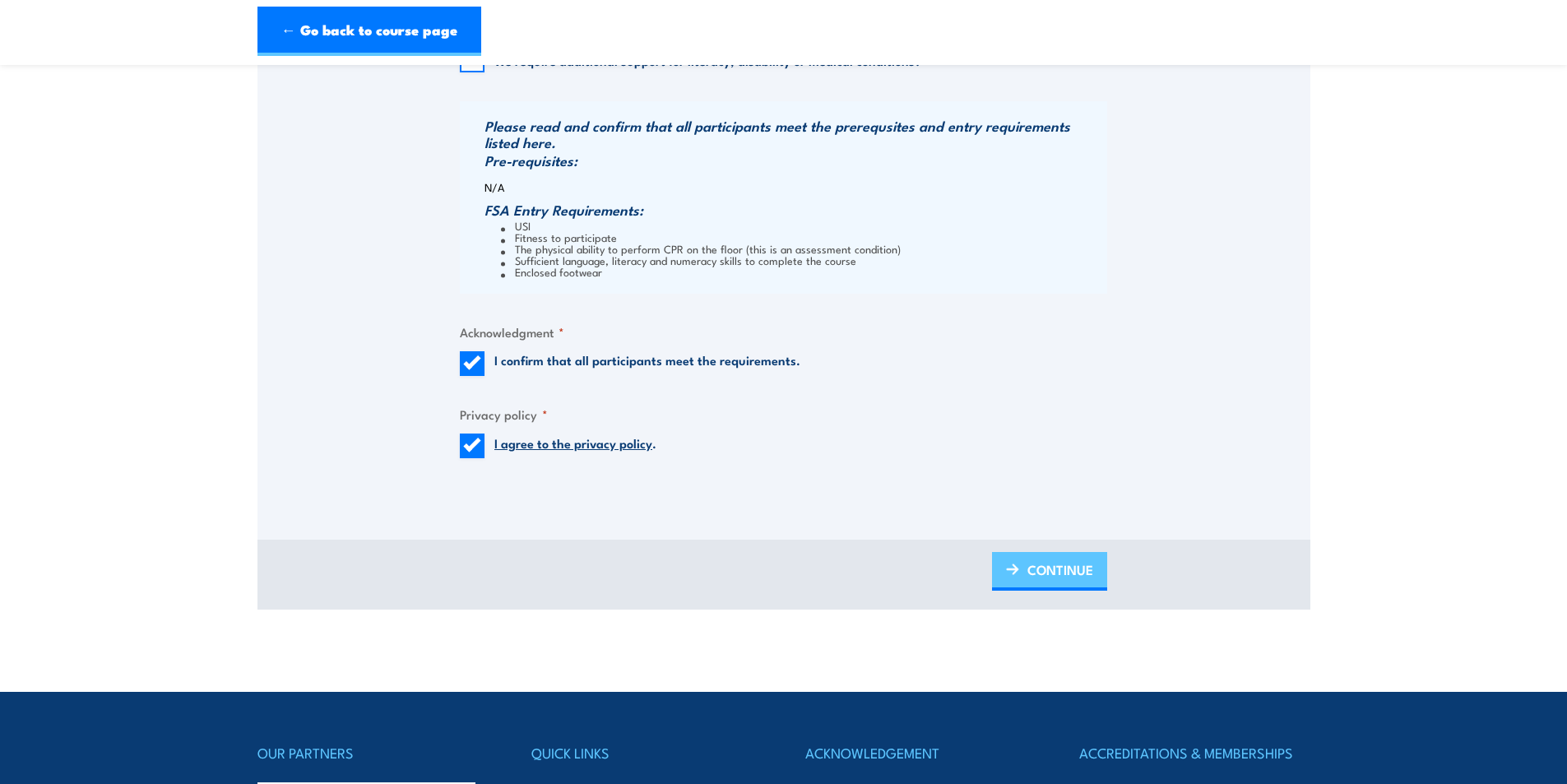
click at [1097, 572] on link "CONTINUE" at bounding box center [1050, 571] width 116 height 38
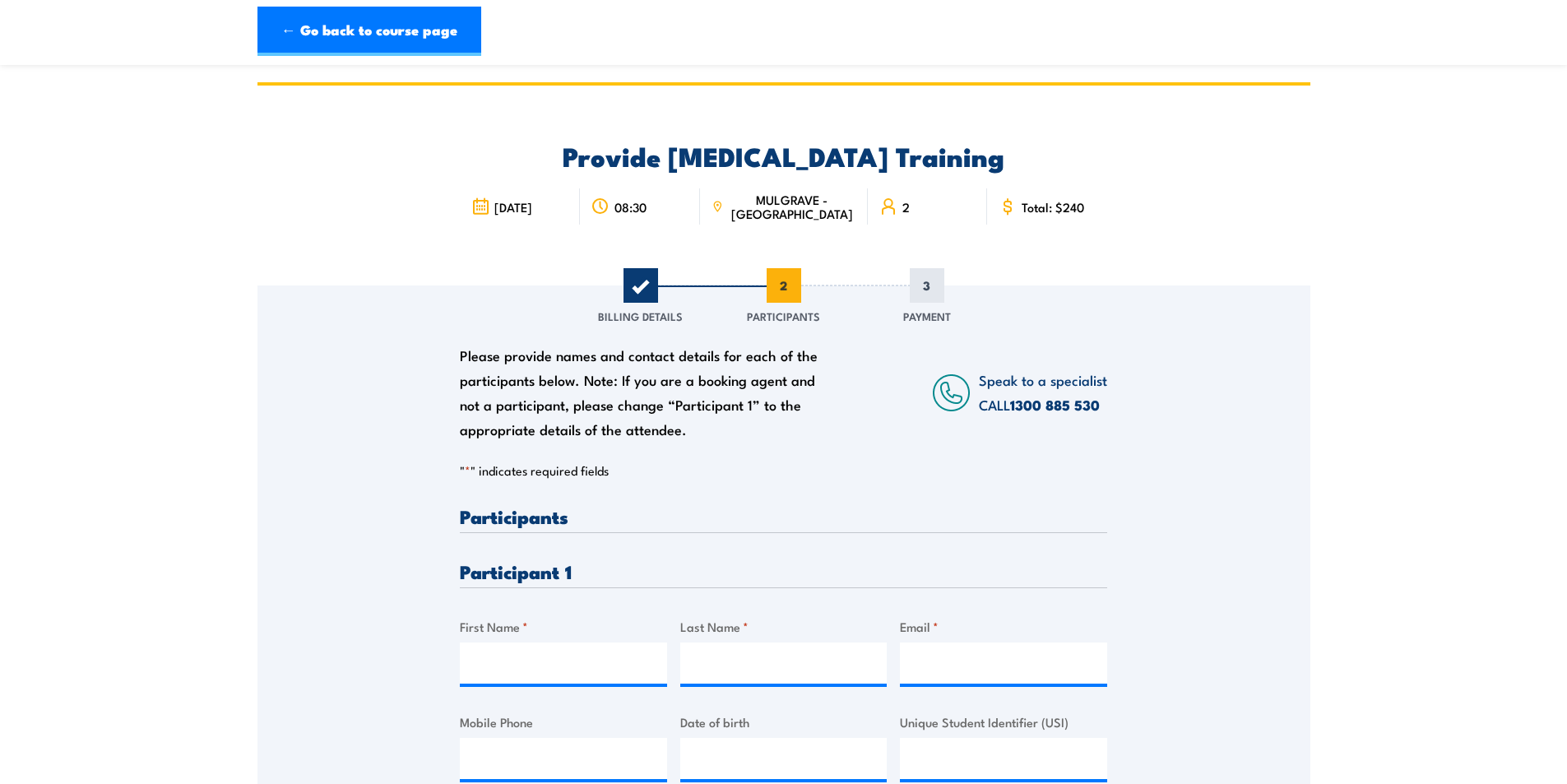
scroll to position [164, 0]
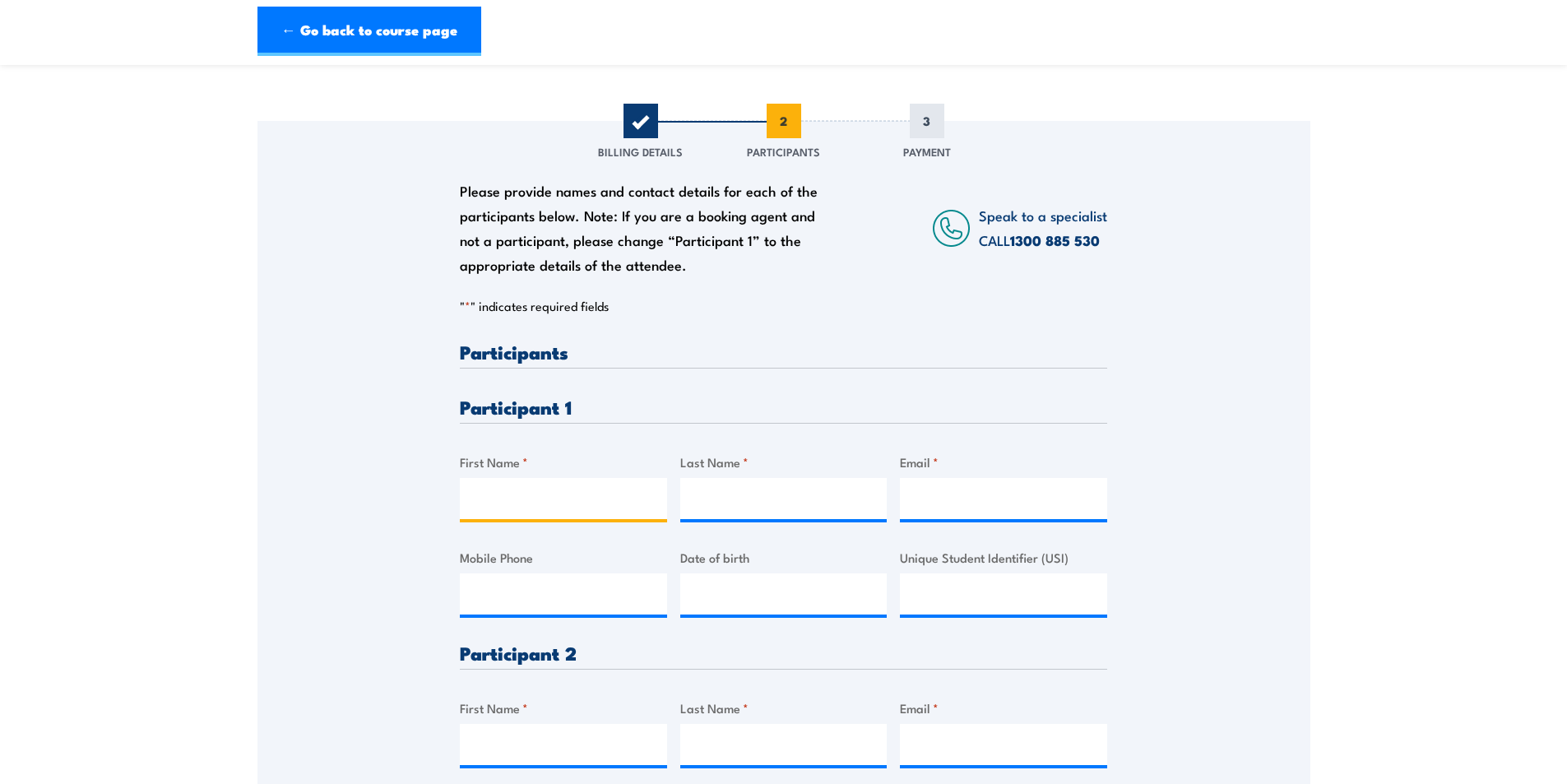
click at [518, 499] on input "First Name *" at bounding box center [563, 499] width 207 height 41
type input "Holly"
type input "Budge"
type input "h.budge@johnsontiles.com.au"
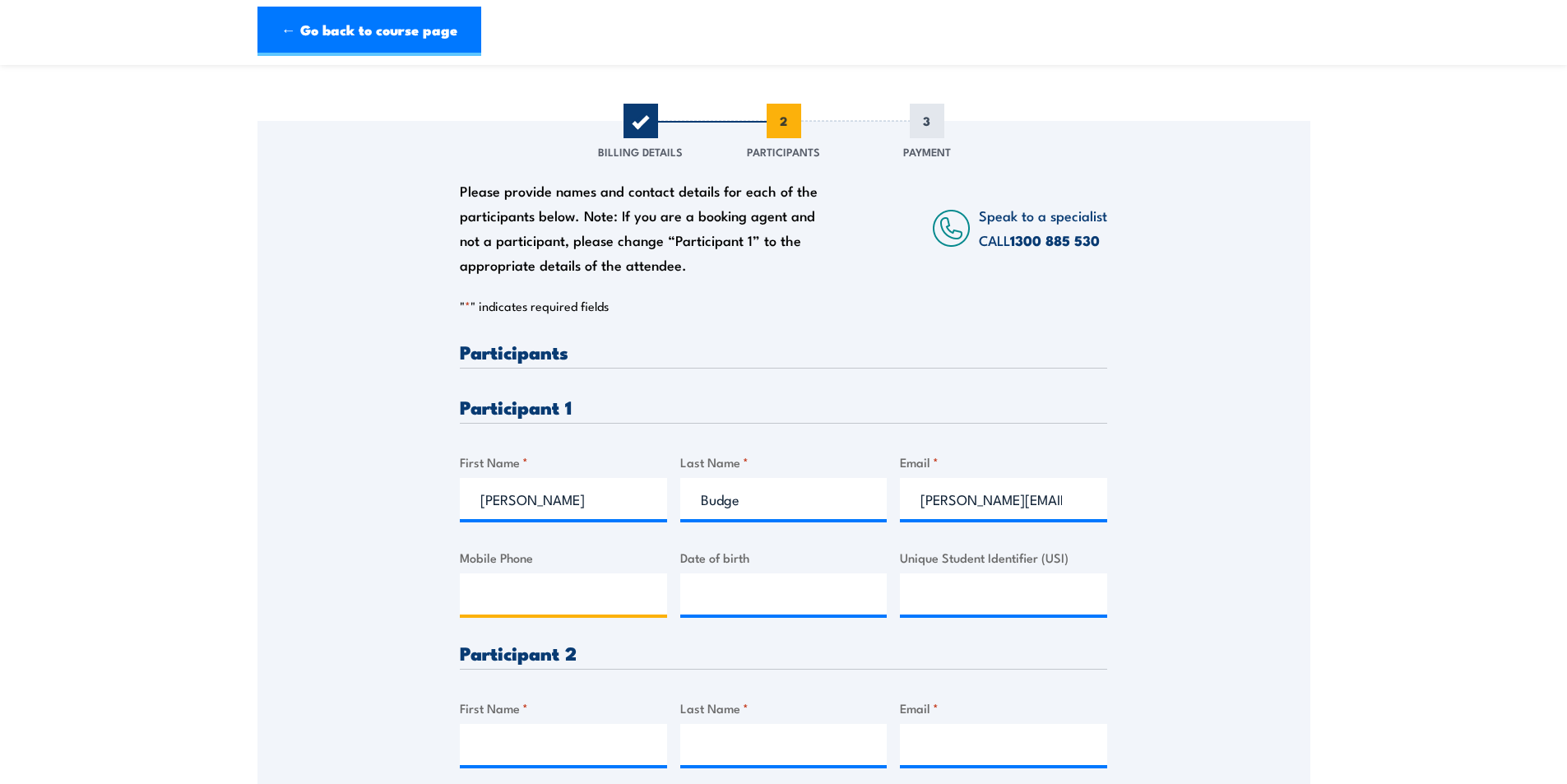
type input "0430517107"
click at [782, 592] on input "__/__/____" at bounding box center [784, 594] width 207 height 41
type input "17/02/2000"
click at [861, 673] on div "Please provide names and contact details for each of the participants below. No…" at bounding box center [784, 615] width 647 height 547
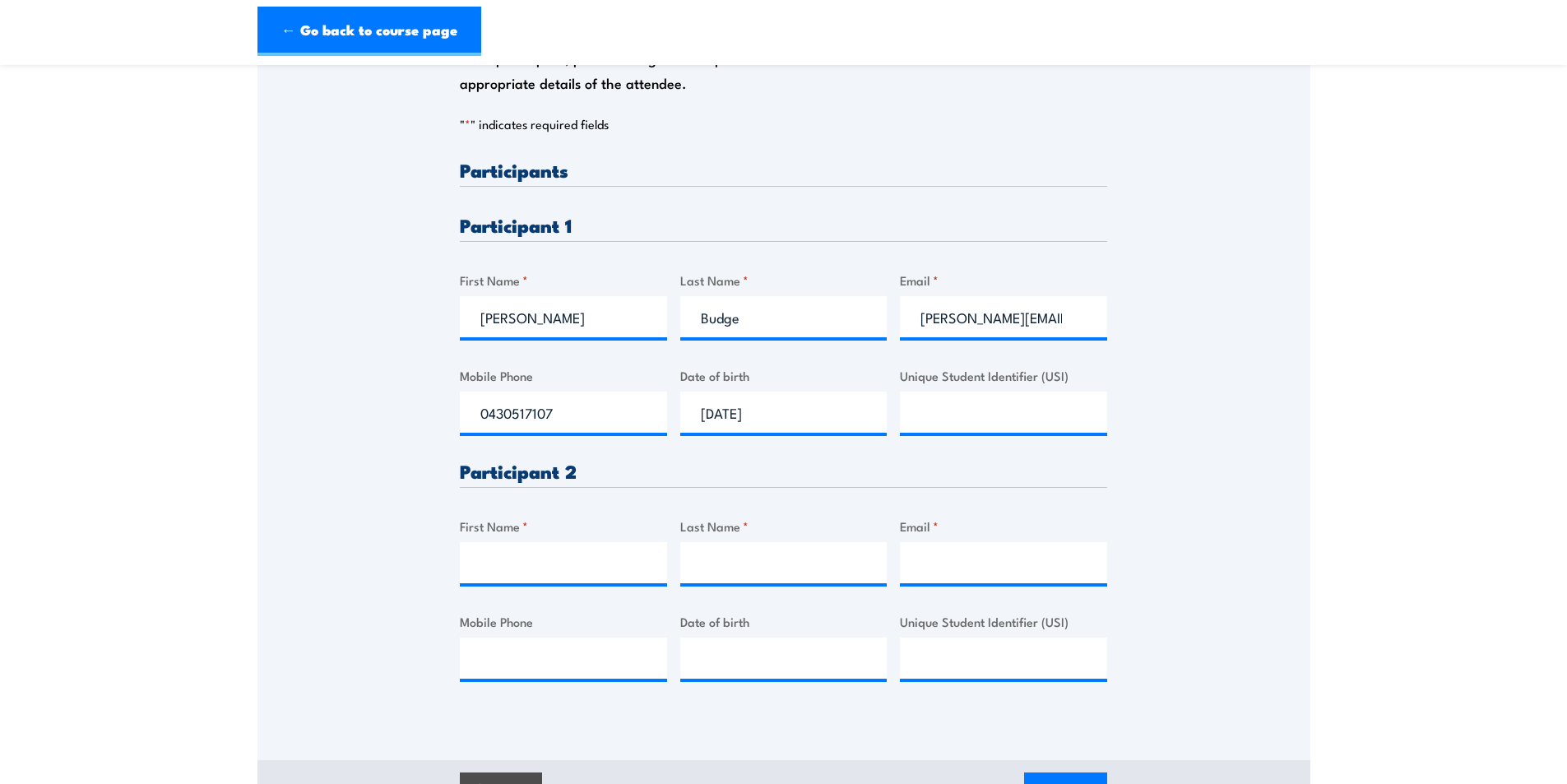
scroll to position [412, 0]
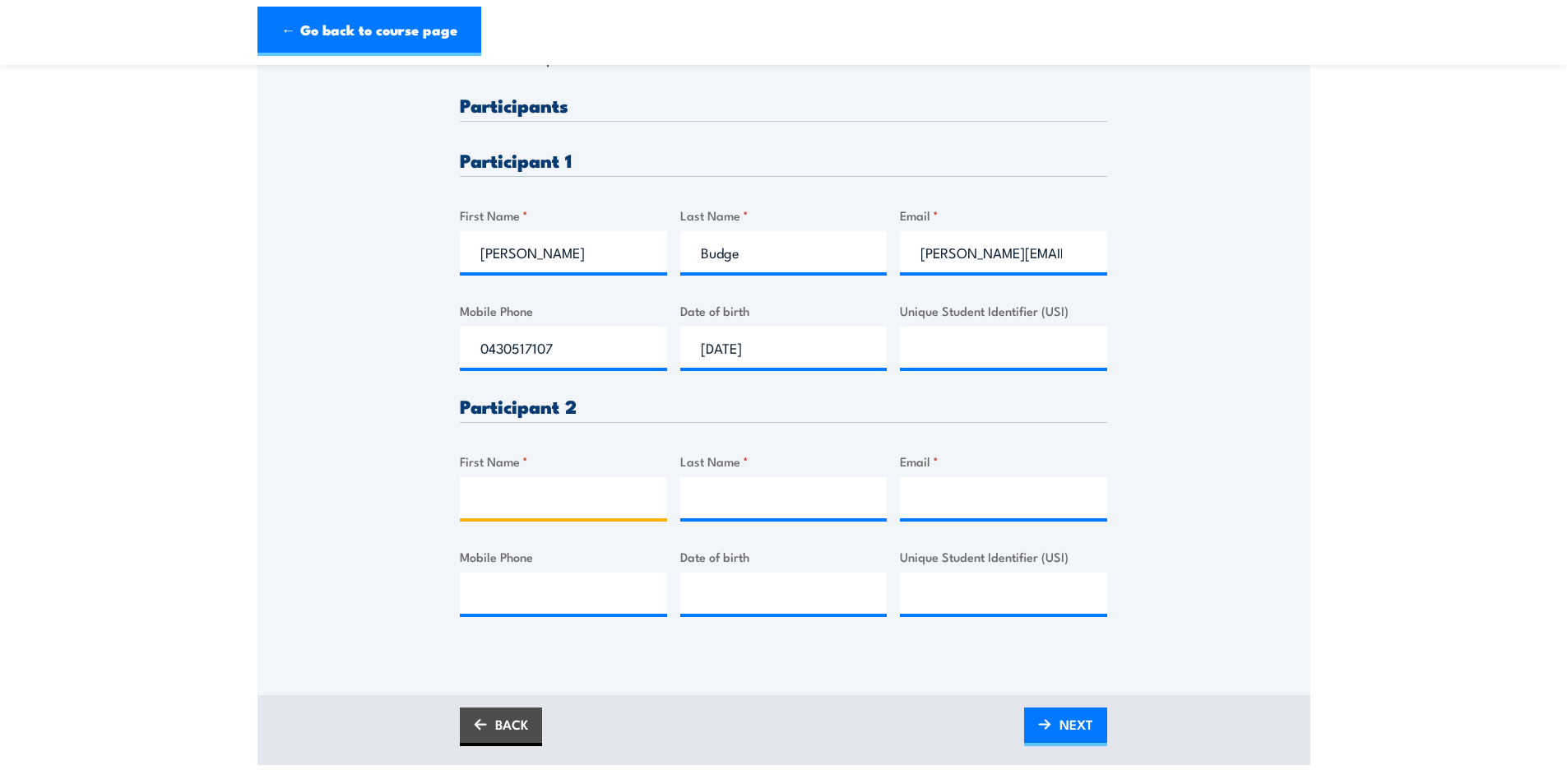
click at [575, 485] on input "First Name *" at bounding box center [563, 498] width 207 height 41
type input "Lachlan"
type input "Smart"
type input "l.smart@johnsontiles.com.au"
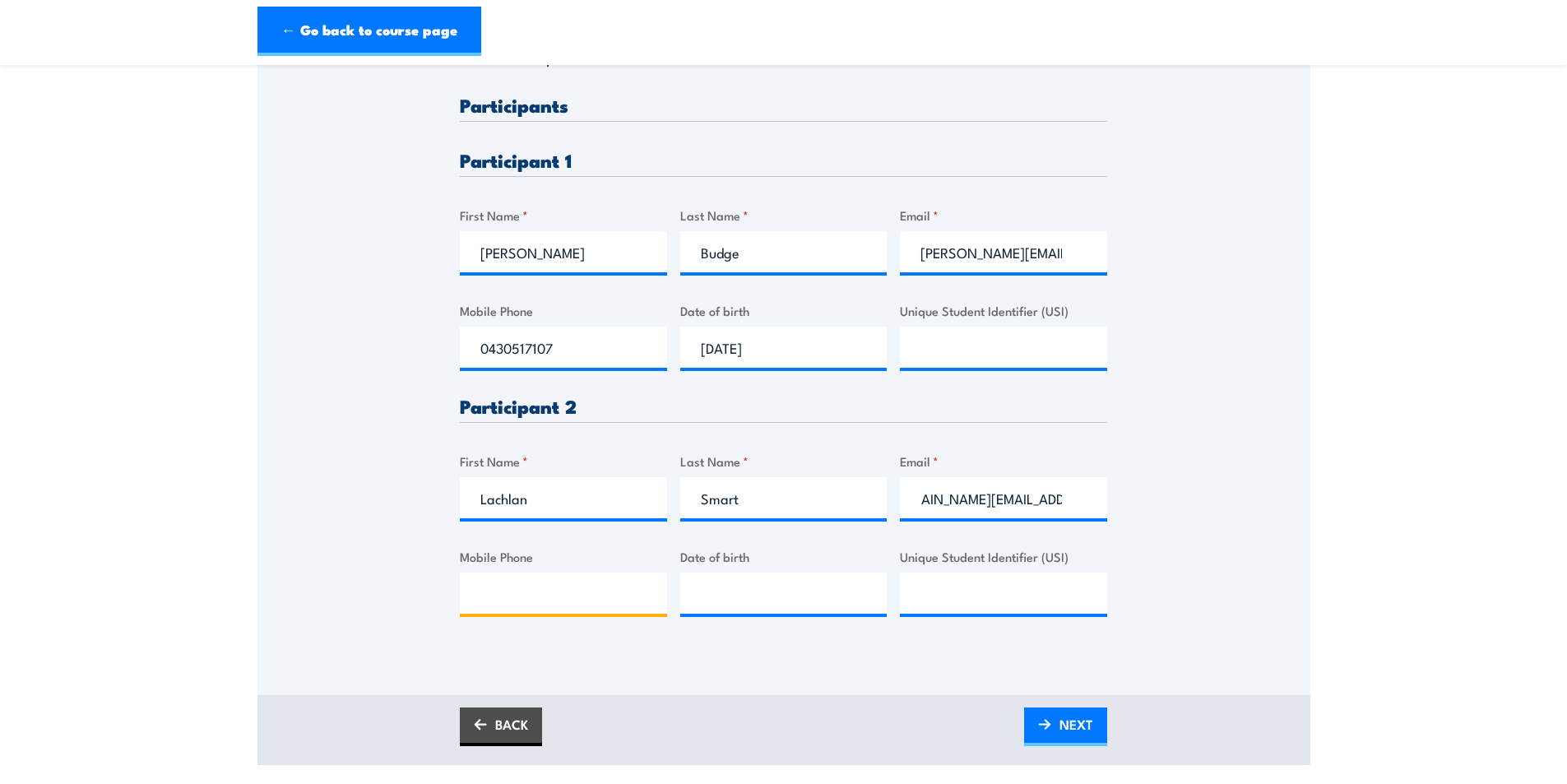
scroll to position [0, 0]
click at [479, 604] on input "Mobile Phone" at bounding box center [563, 593] width 207 height 41
type input "."
type input "0416418487"
click at [715, 596] on input "__/__/____" at bounding box center [784, 593] width 207 height 41
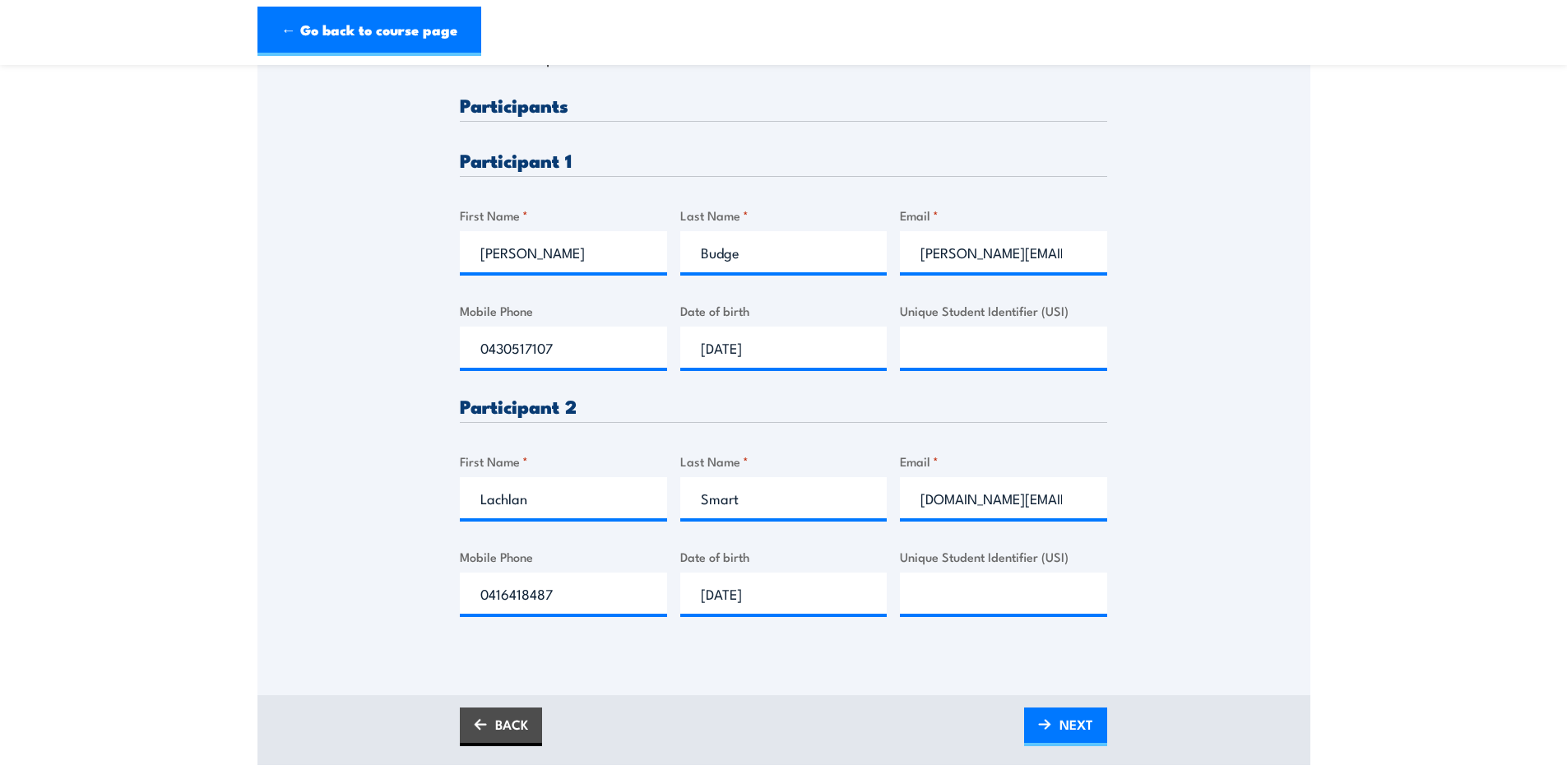
click at [1248, 594] on div "Please provide names and contact details for each of the participants below. No…" at bounding box center [784, 261] width 1053 height 775
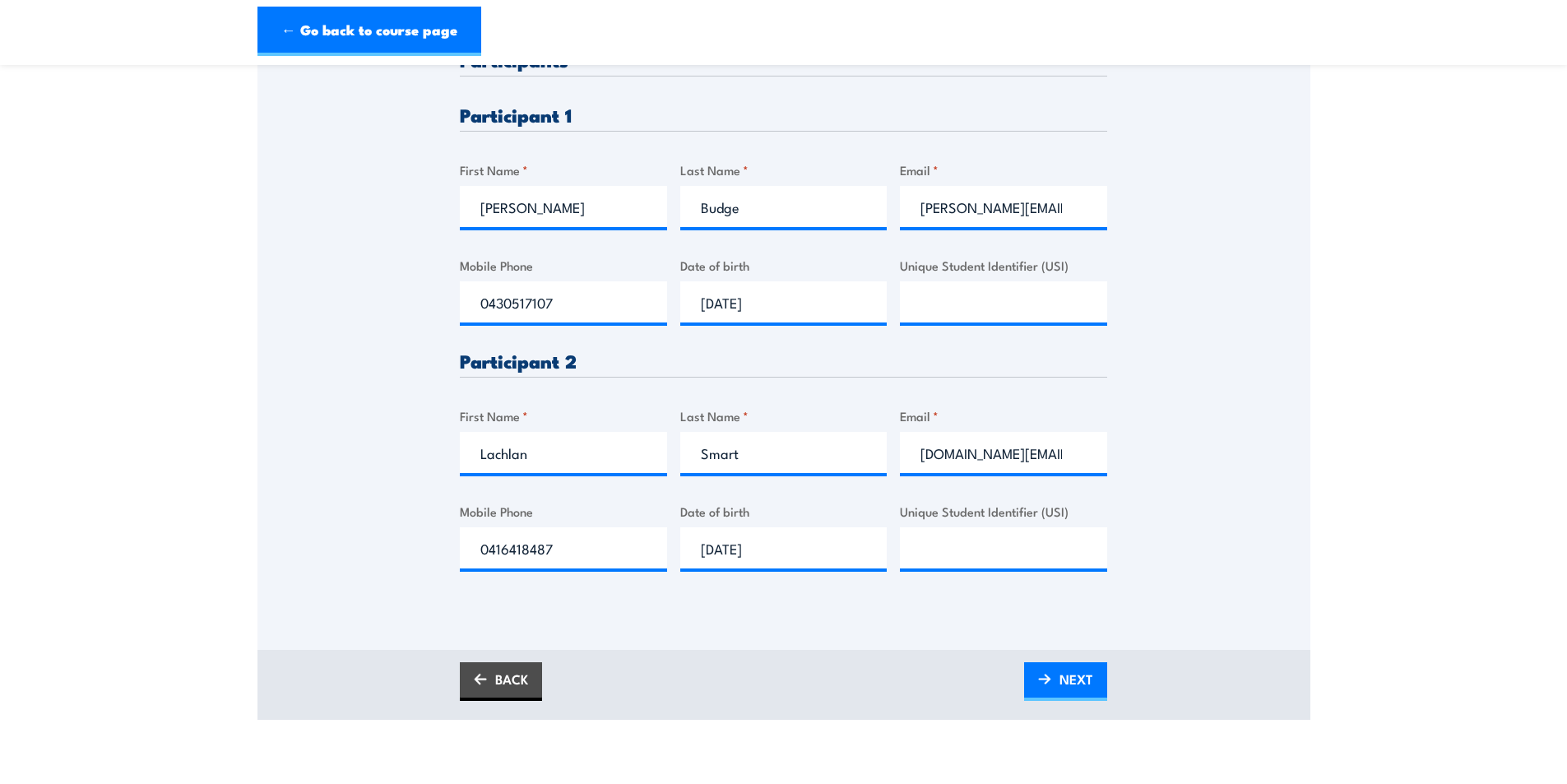
scroll to position [493, 0]
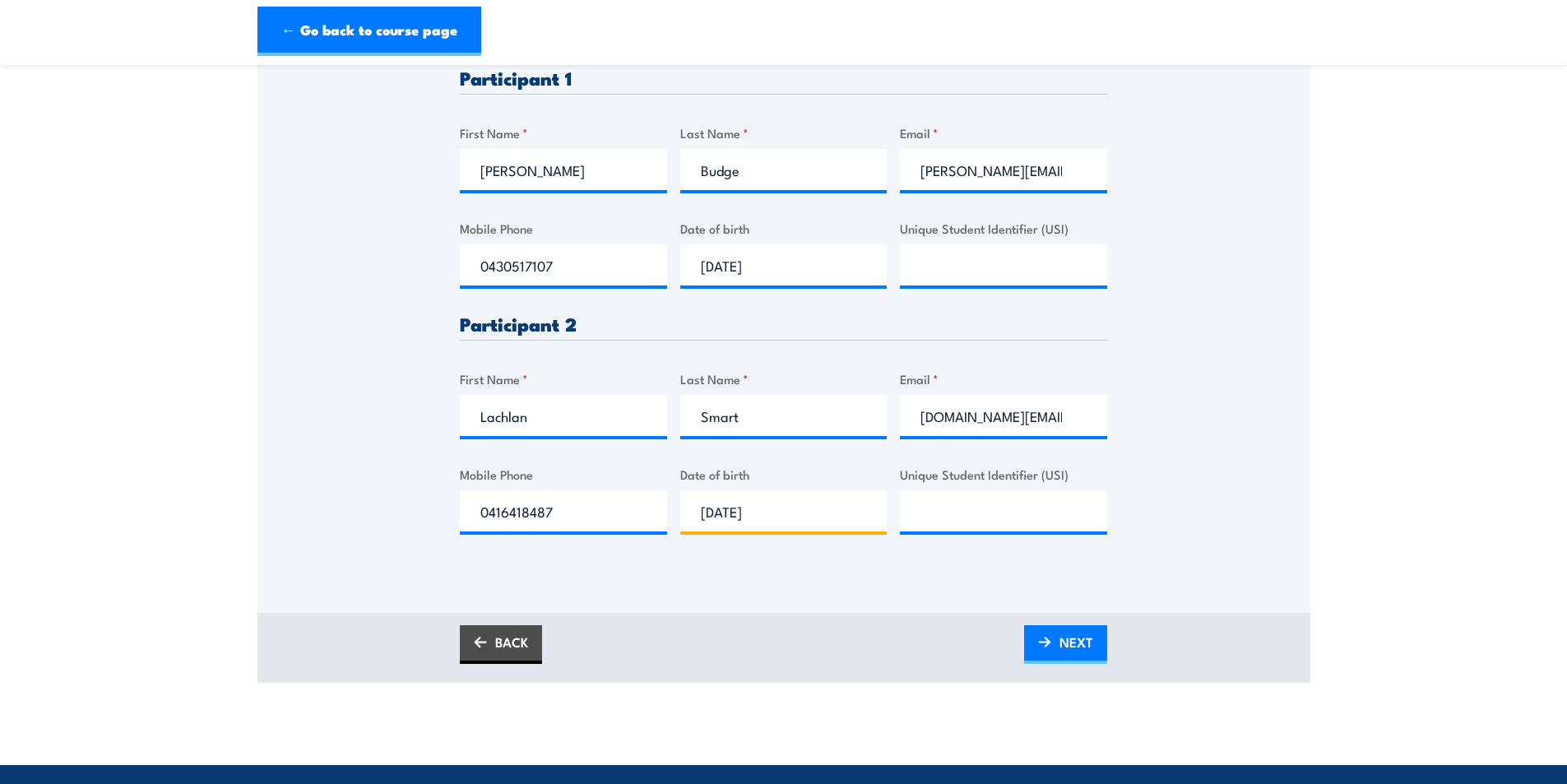
click at [797, 506] on input "13/07/2025" at bounding box center [784, 510] width 207 height 41
type input "13/07/2000"
click at [1110, 606] on div "Please provide names and contact details for each of the participants below. No…" at bounding box center [784, 202] width 1053 height 820
click at [1089, 632] on span "NEXT" at bounding box center [1077, 642] width 34 height 44
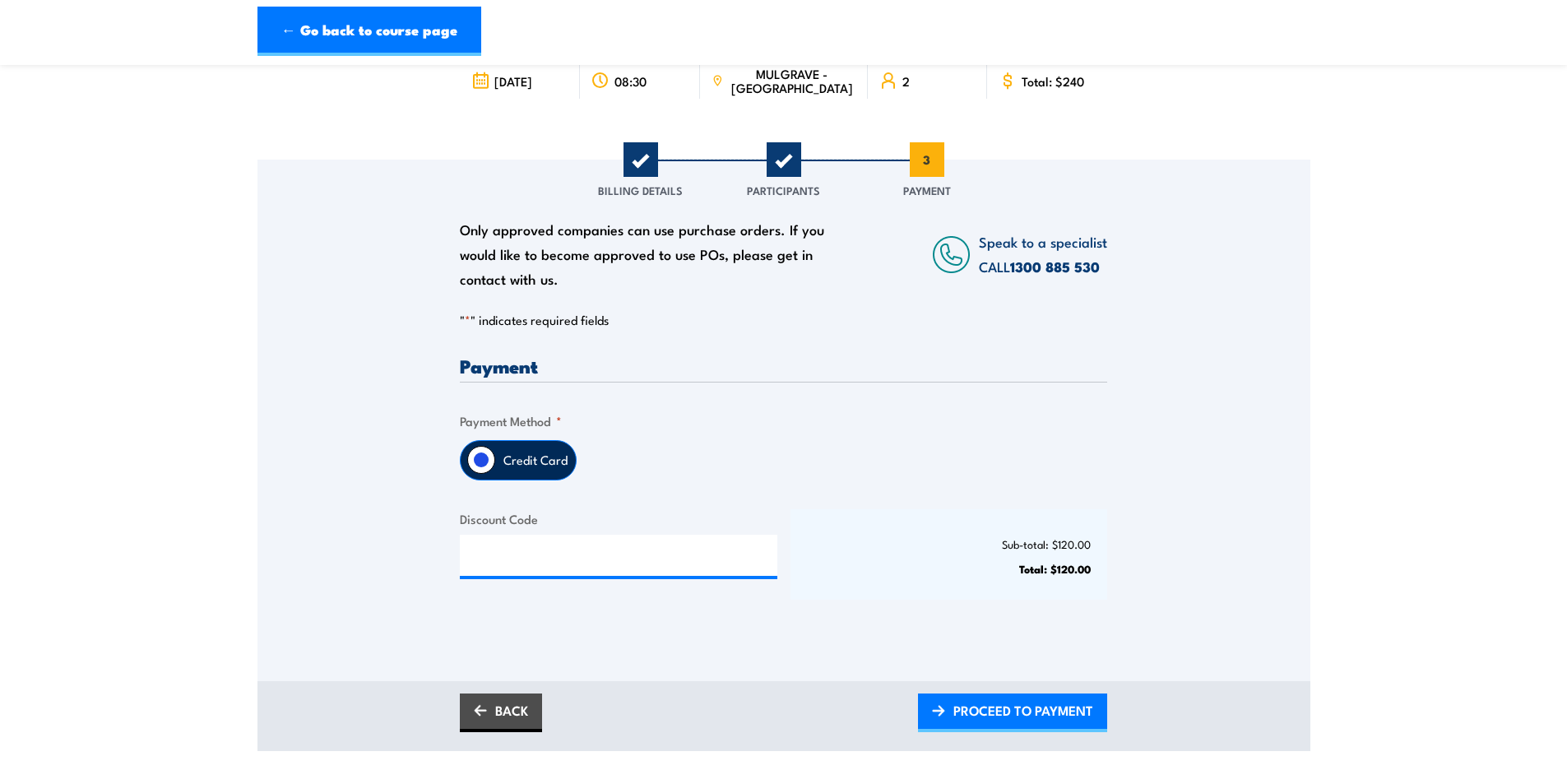
scroll to position [164, 0]
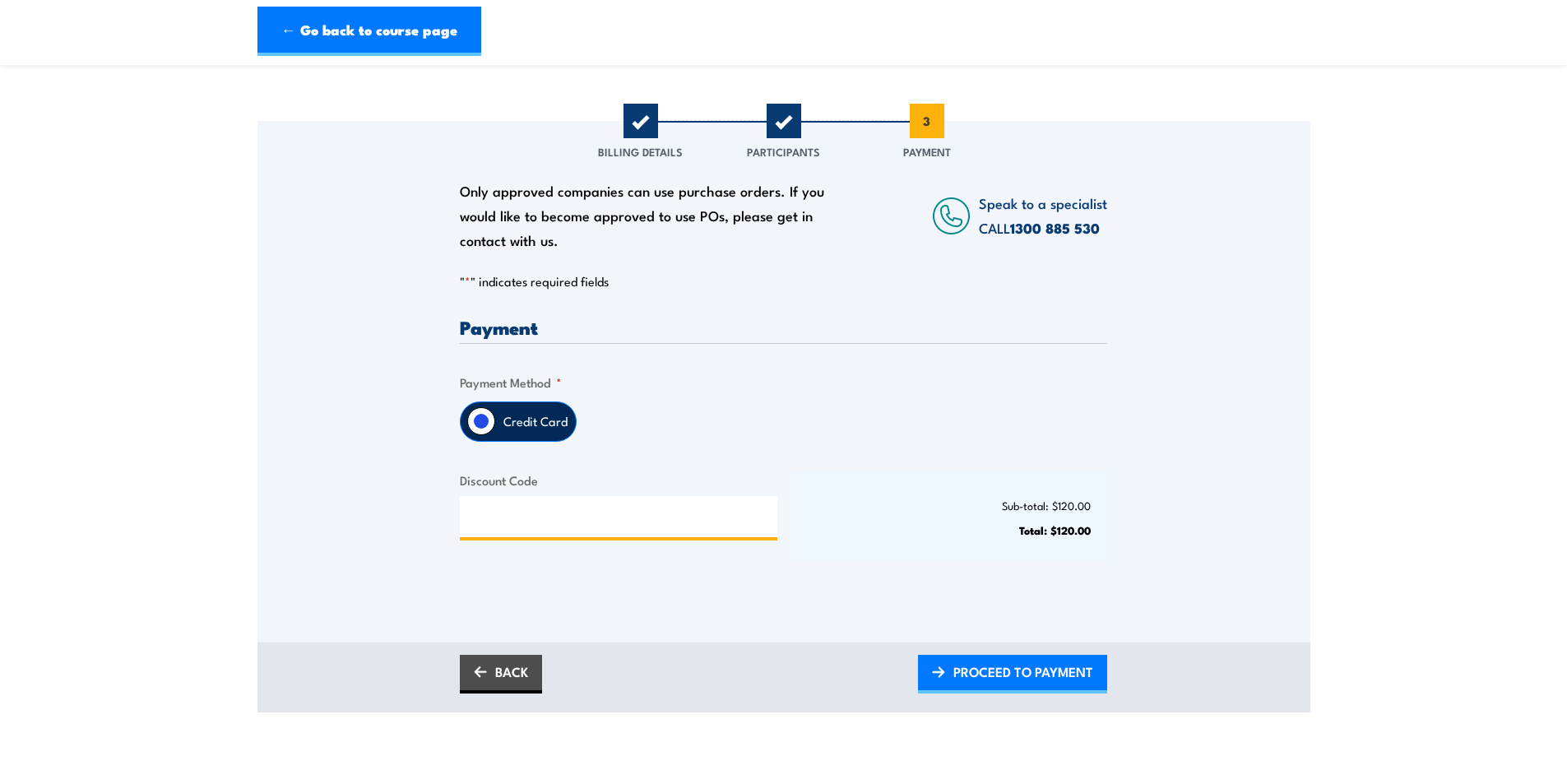
click at [502, 525] on input "Discount Code" at bounding box center [618, 516] width 317 height 41
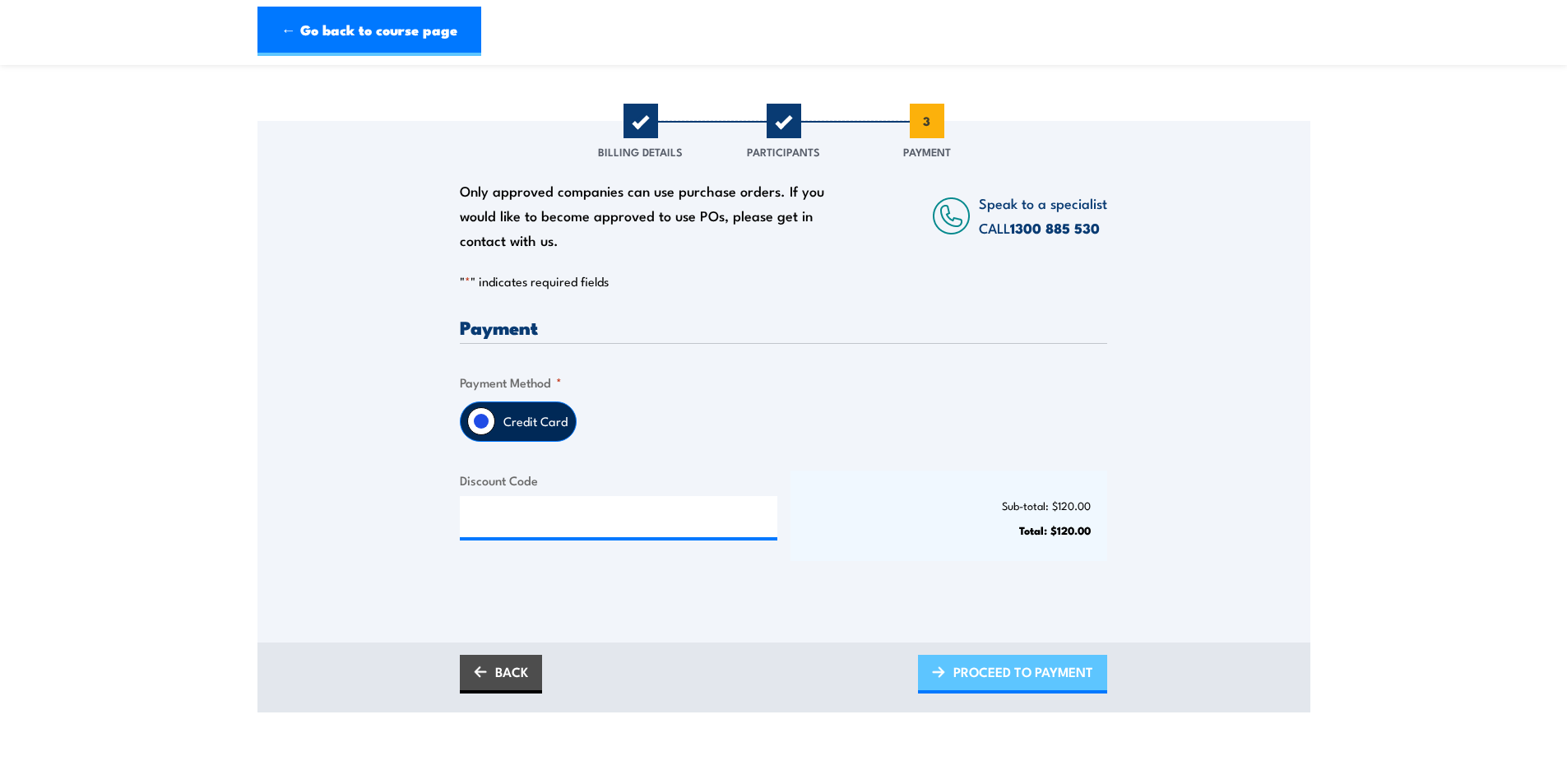
click at [1000, 680] on span "PROCEED TO PAYMENT" at bounding box center [1023, 671] width 140 height 44
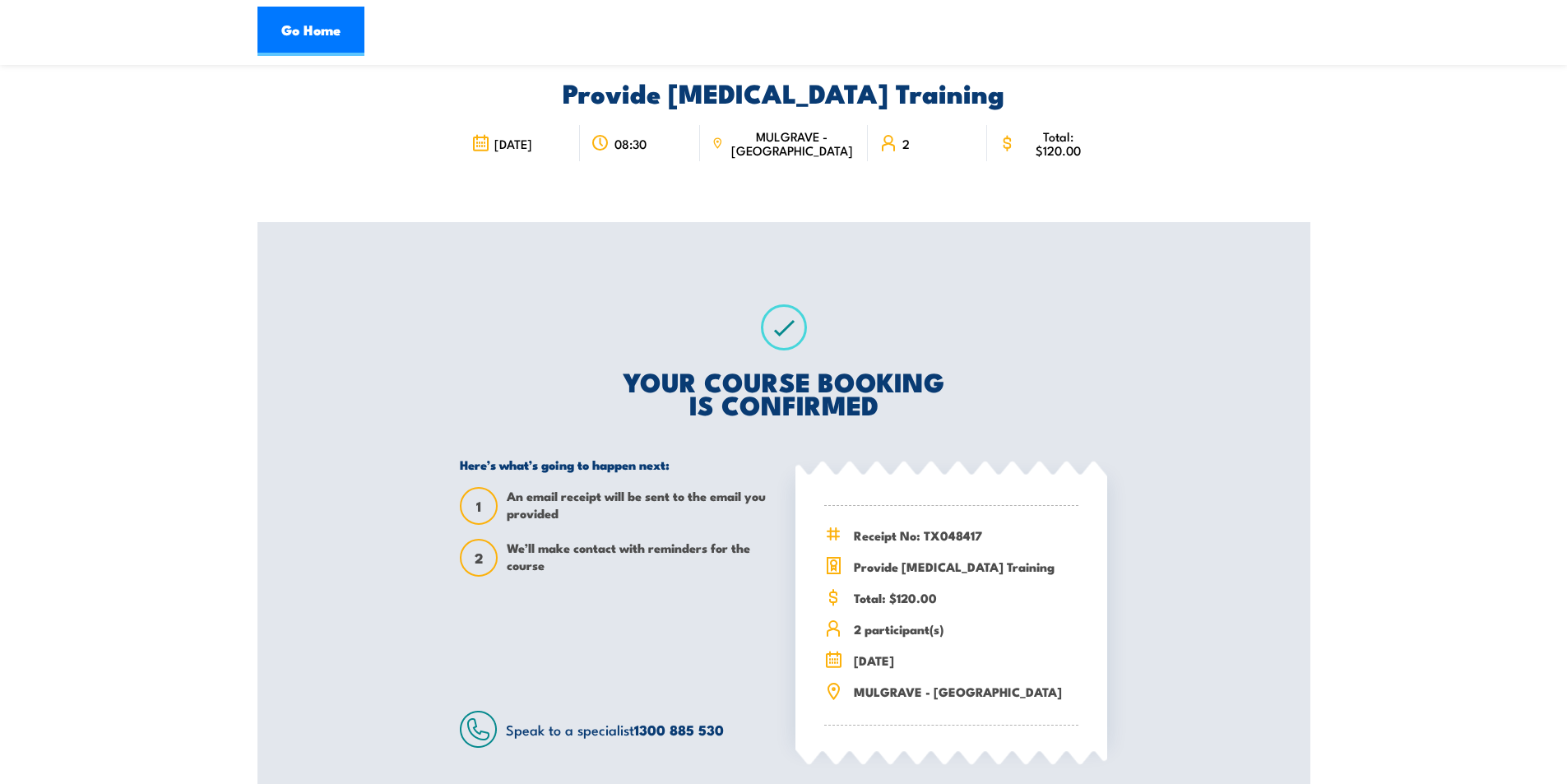
scroll to position [164, 0]
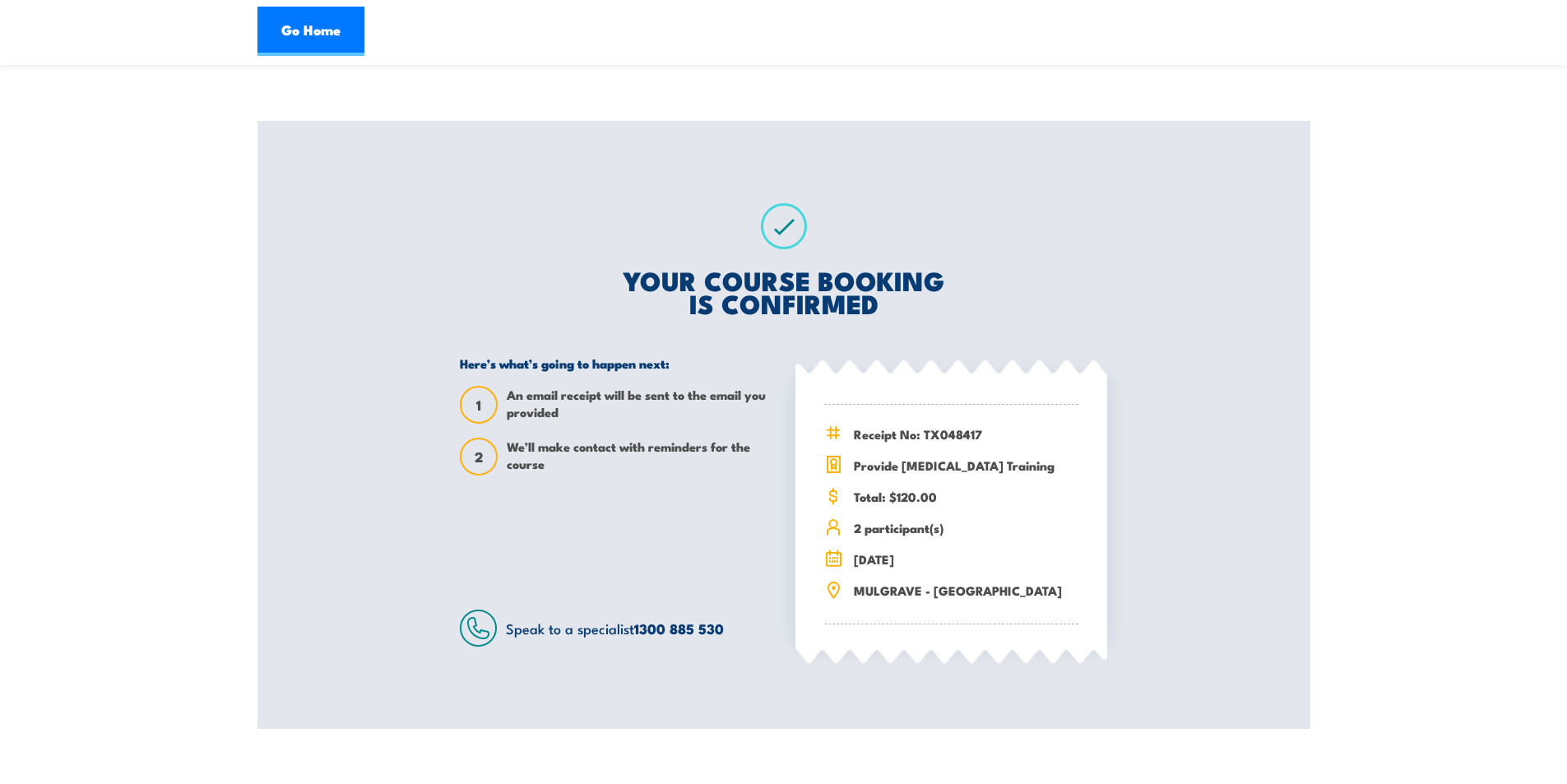
click at [1228, 324] on div "Provide [MEDICAL_DATA] Training [DATE] 08:30 MULGRAVE - VIC 2" at bounding box center [784, 323] width 1053 height 811
